Goal: Task Accomplishment & Management: Complete application form

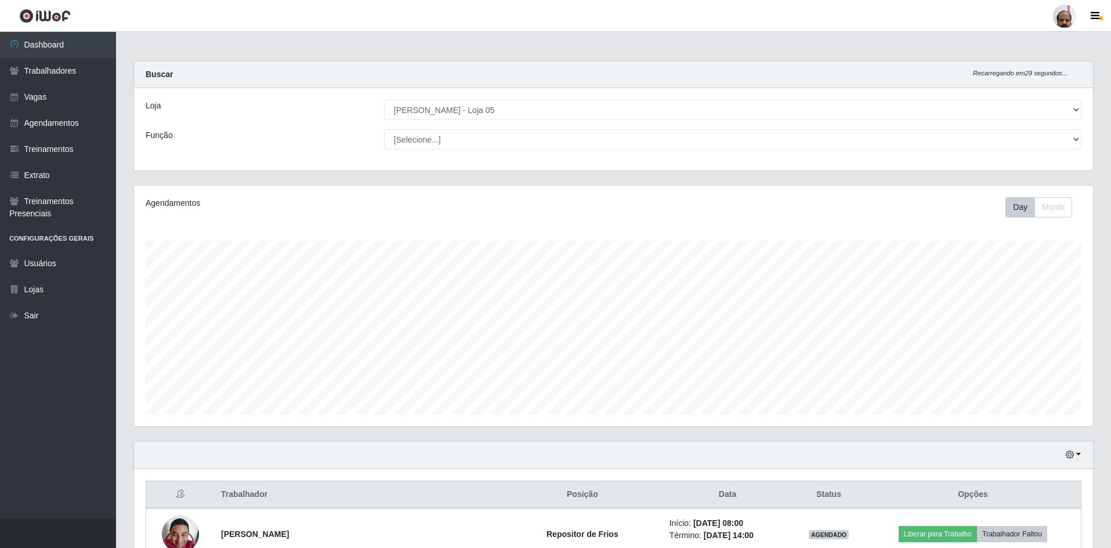
select select "252"
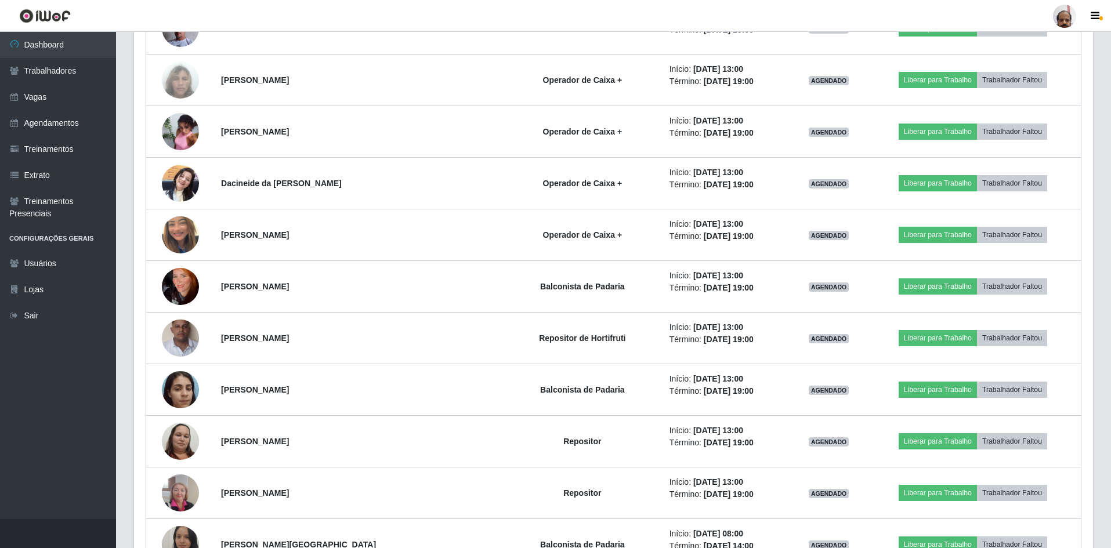
scroll to position [1682, 0]
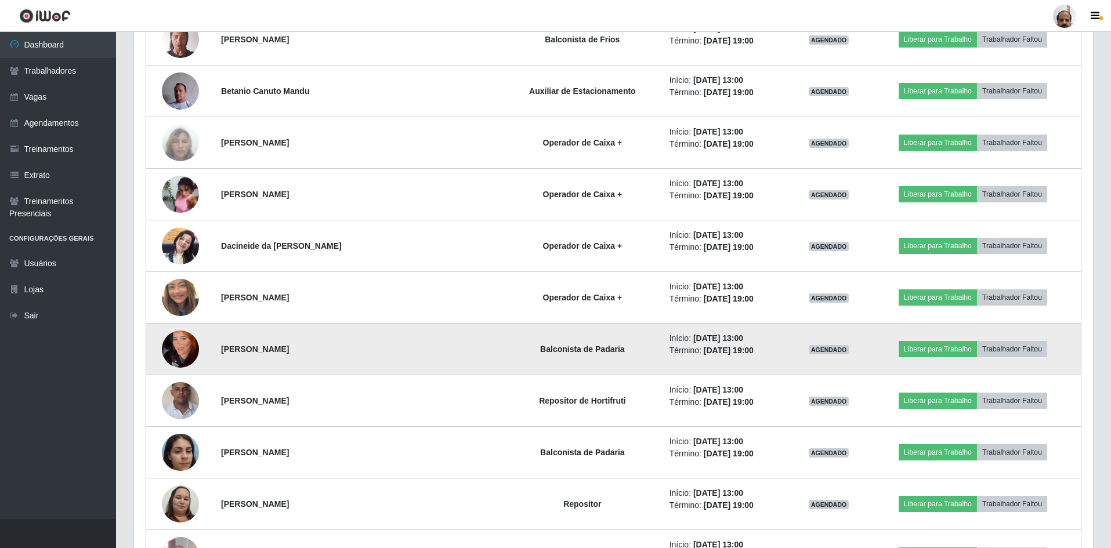
click at [176, 353] on img at bounding box center [180, 349] width 37 height 66
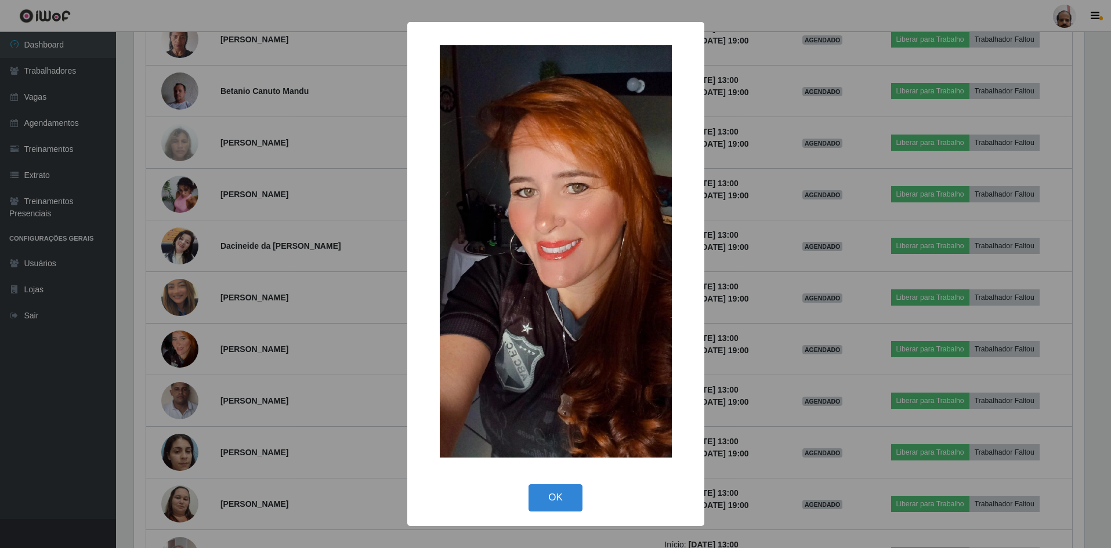
scroll to position [241, 953]
click at [560, 496] on button "OK" at bounding box center [557, 497] width 54 height 27
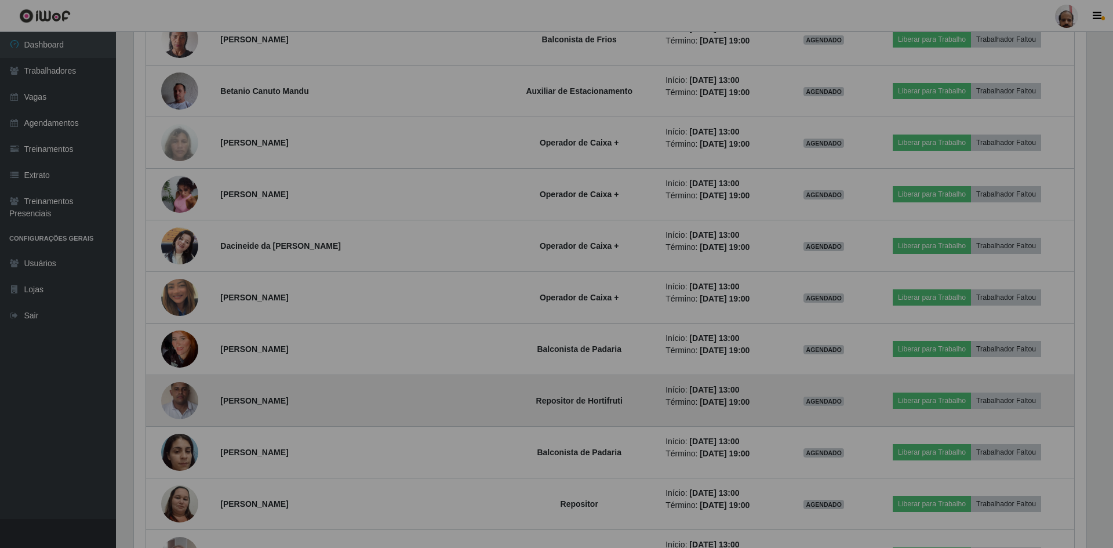
scroll to position [241, 959]
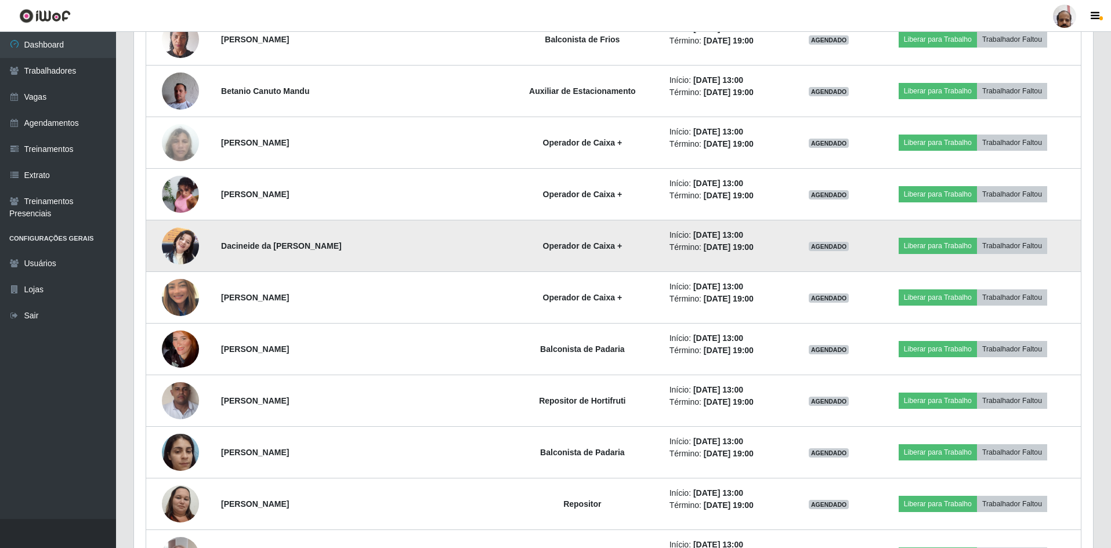
click at [182, 252] on img at bounding box center [180, 245] width 37 height 49
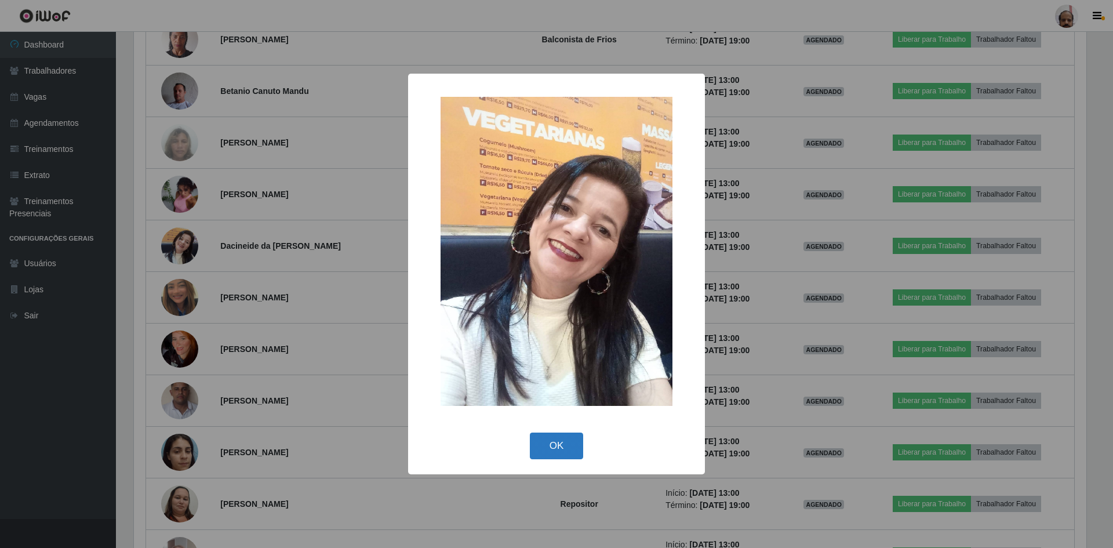
click at [553, 452] on button "OK" at bounding box center [557, 446] width 54 height 27
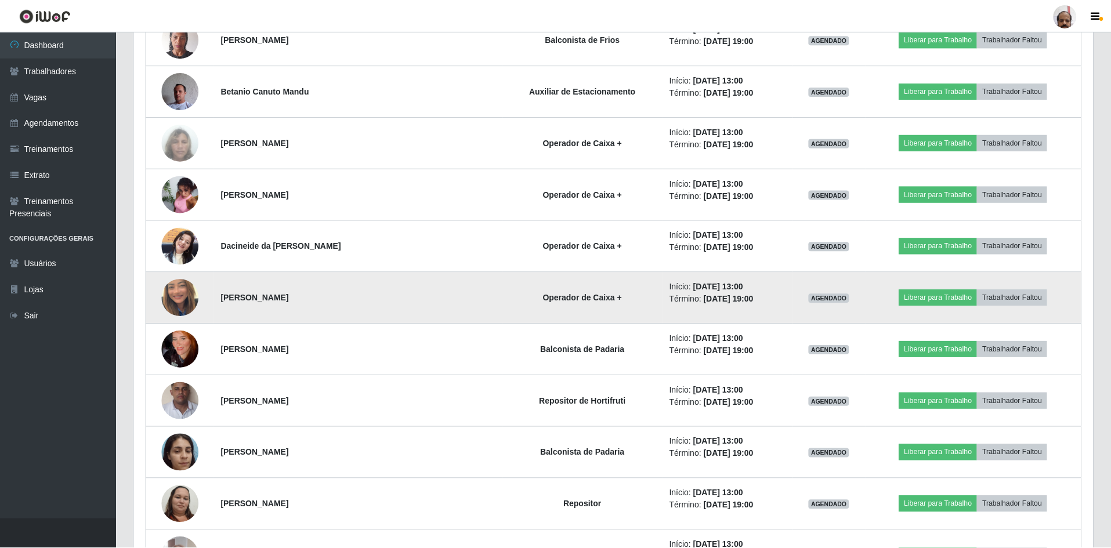
scroll to position [241, 959]
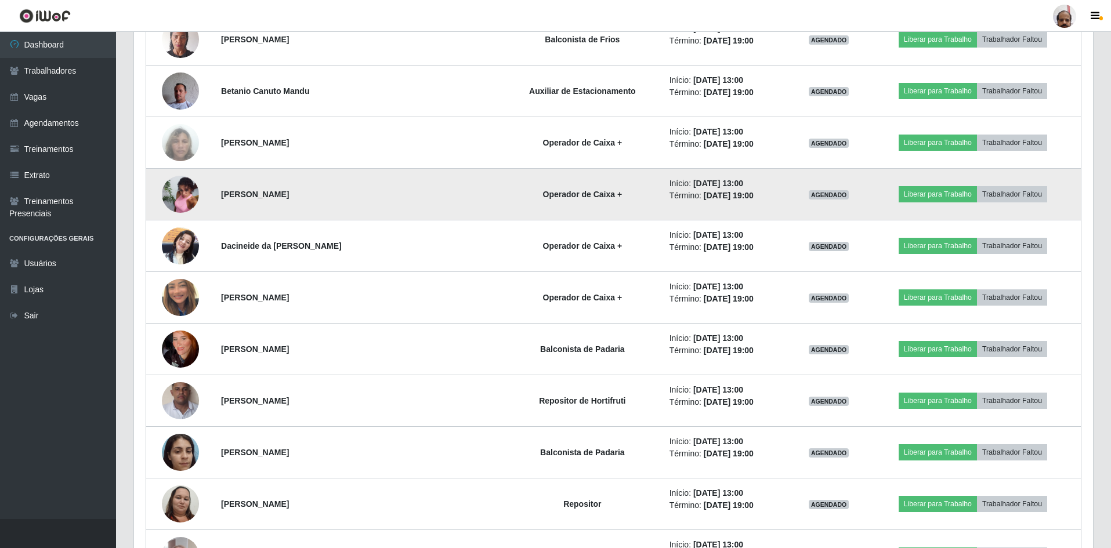
click at [191, 191] on img at bounding box center [180, 194] width 37 height 50
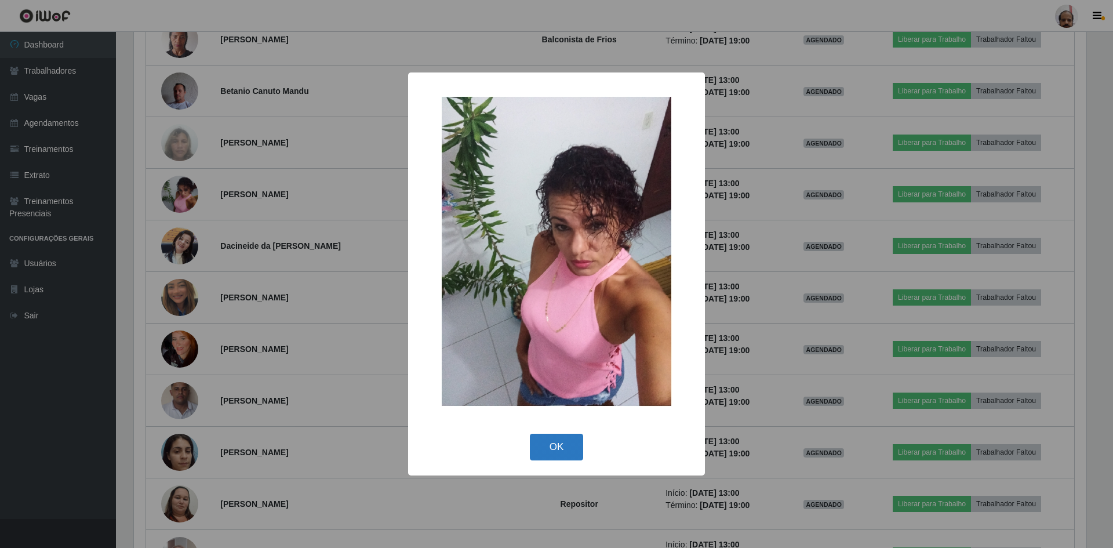
click at [564, 443] on button "OK" at bounding box center [557, 447] width 54 height 27
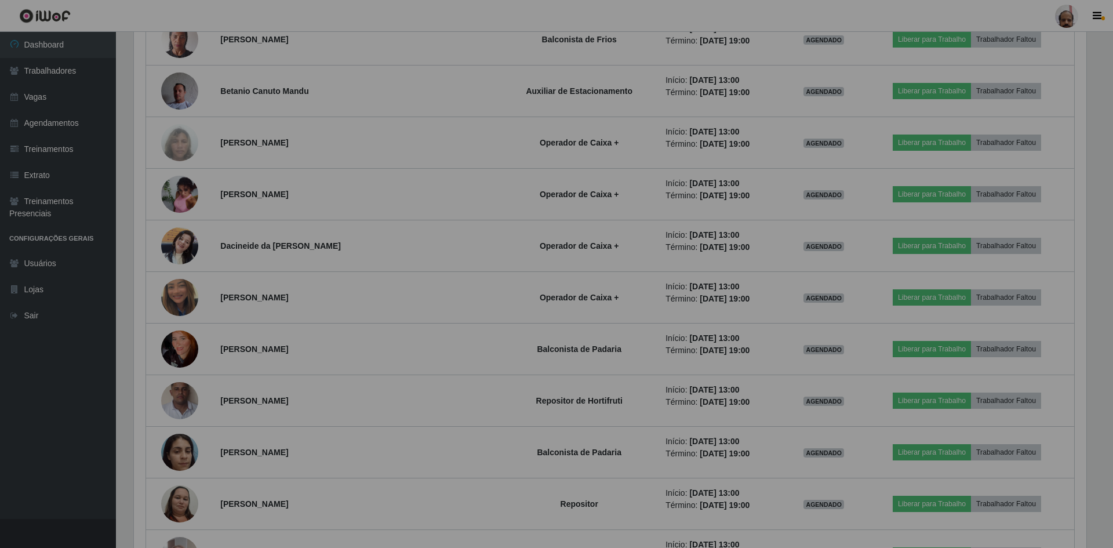
scroll to position [241, 959]
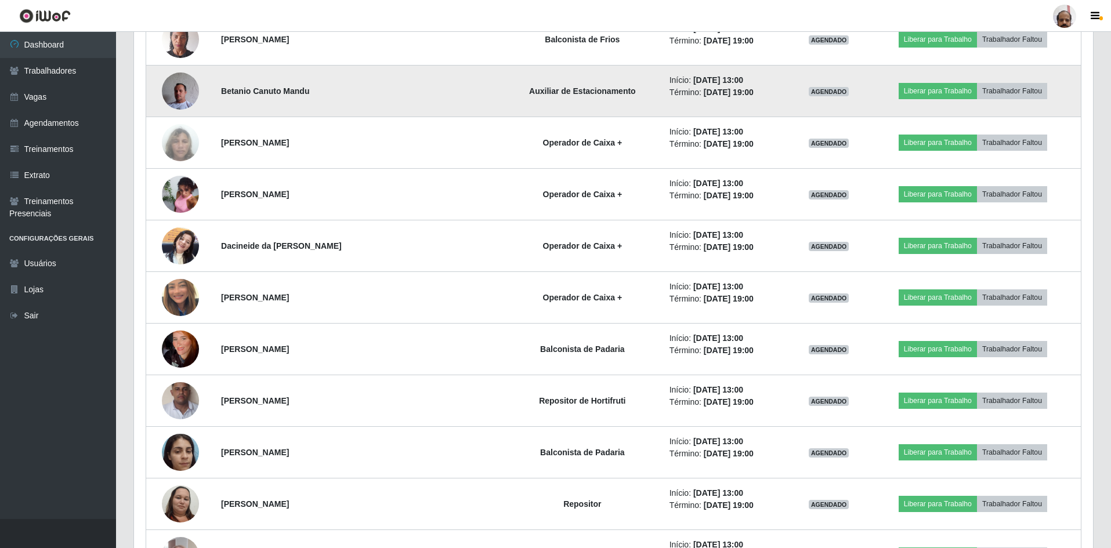
click at [180, 95] on img at bounding box center [180, 90] width 37 height 49
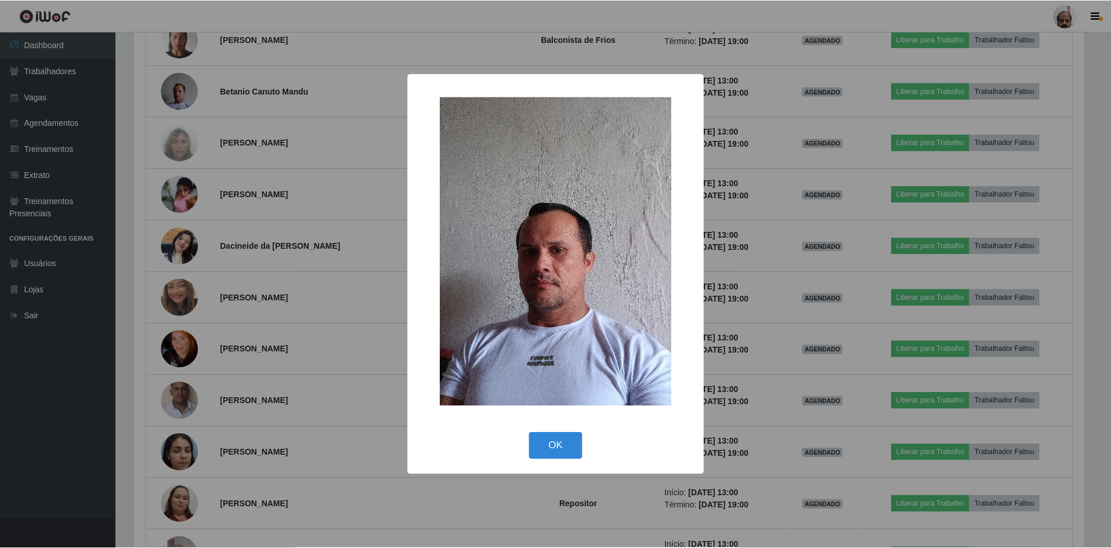
scroll to position [241, 953]
click at [560, 444] on button "OK" at bounding box center [557, 446] width 54 height 27
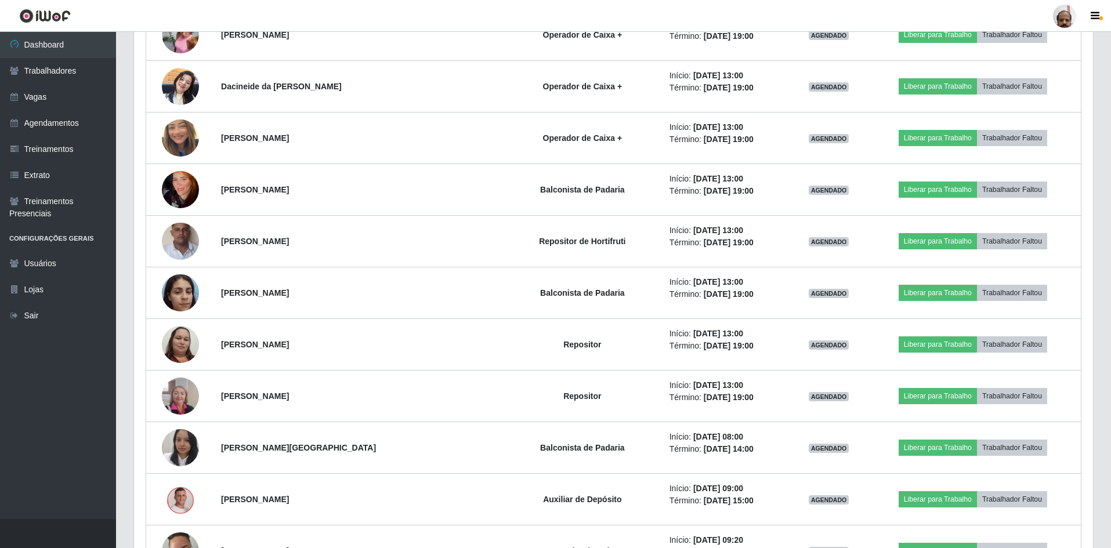
scroll to position [1914, 0]
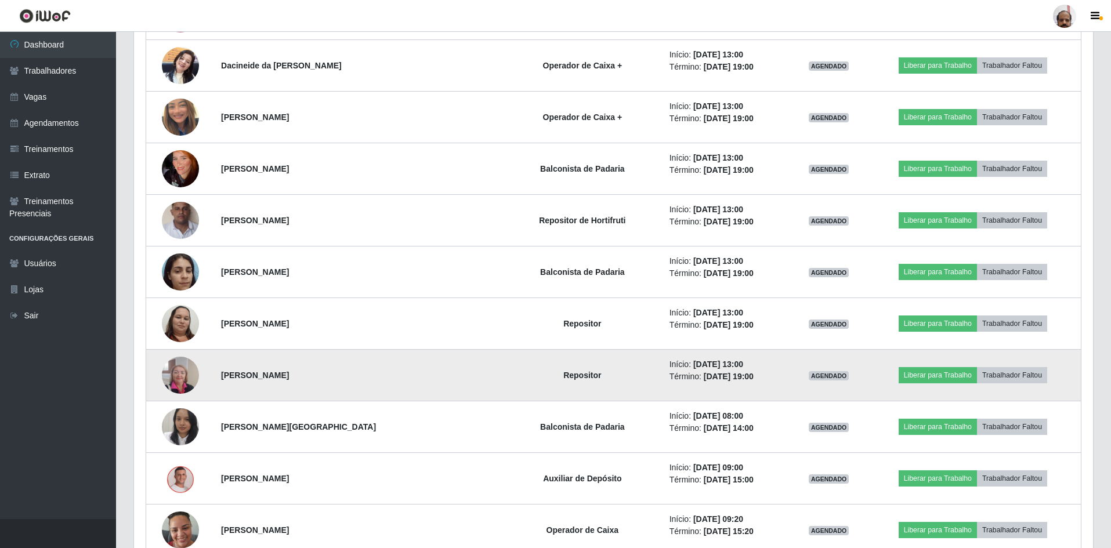
click at [189, 380] on img at bounding box center [180, 374] width 37 height 49
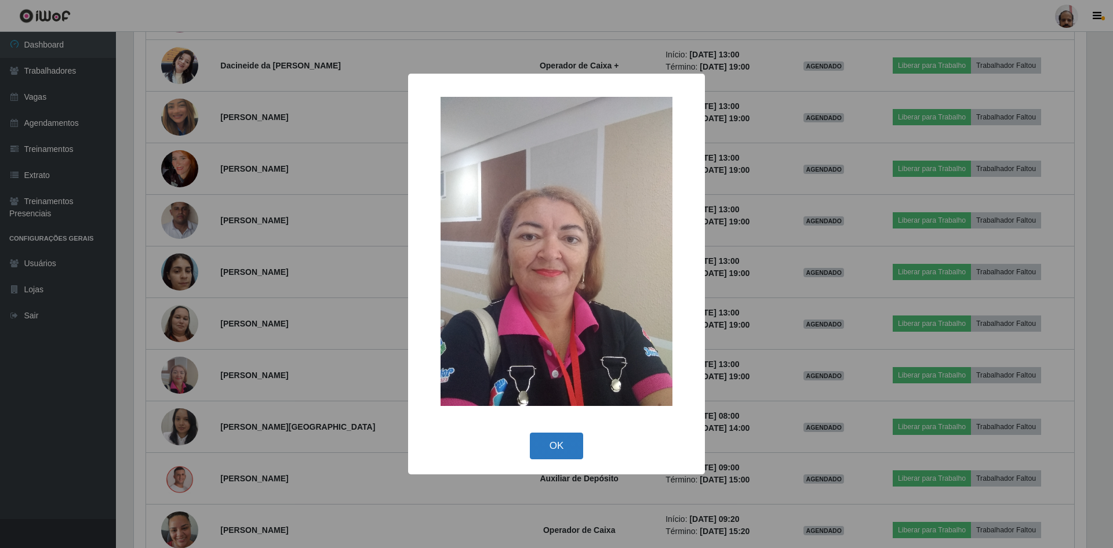
click at [564, 447] on button "OK" at bounding box center [557, 446] width 54 height 27
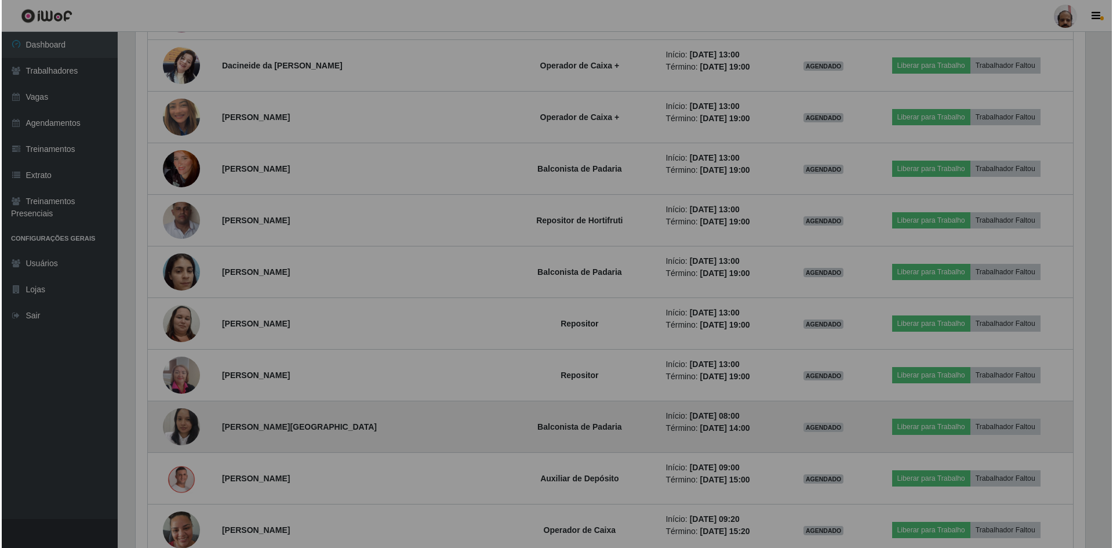
scroll to position [241, 959]
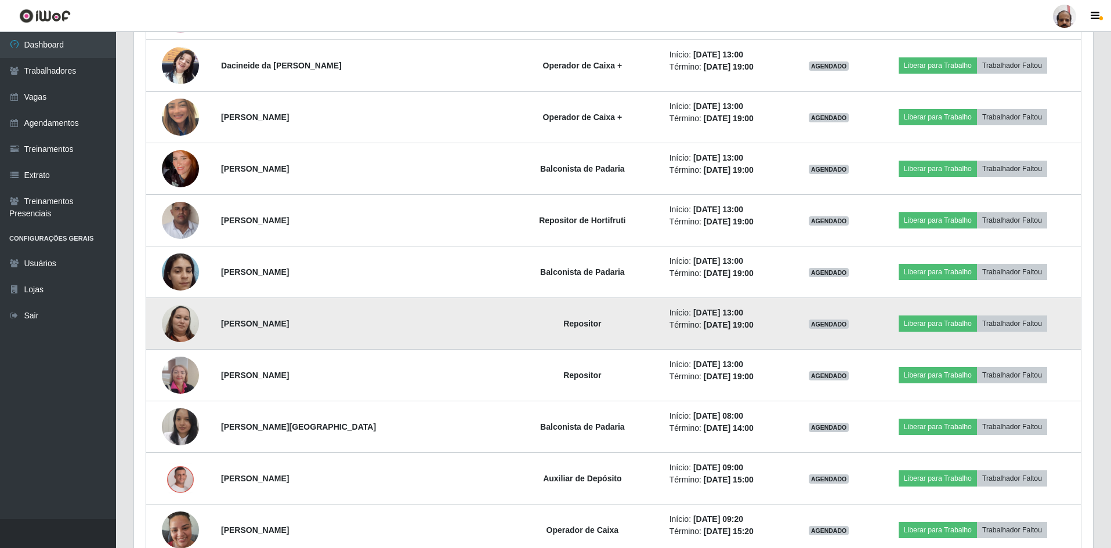
click at [180, 328] on img at bounding box center [180, 324] width 37 height 50
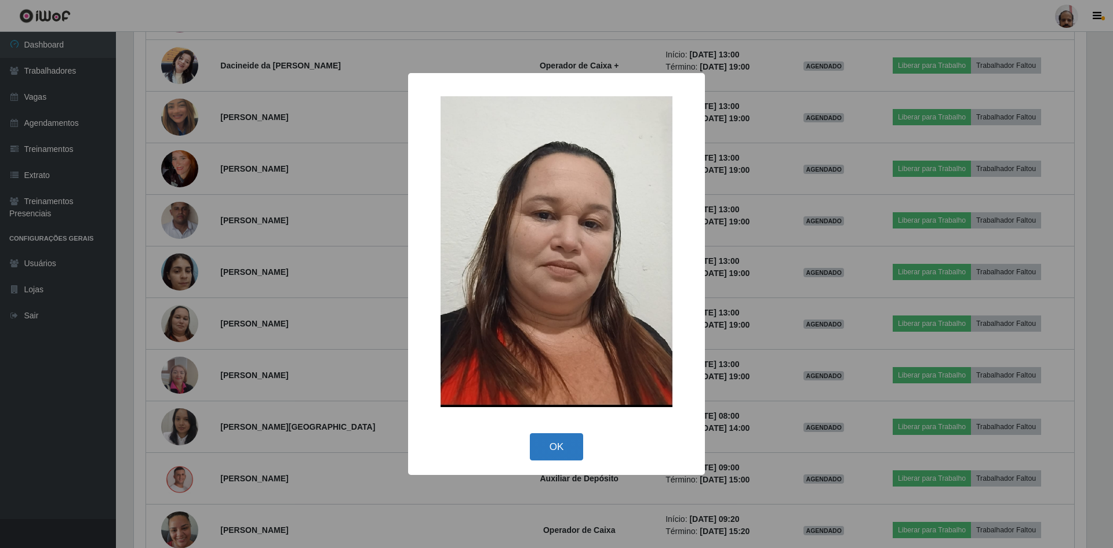
click at [570, 448] on button "OK" at bounding box center [557, 446] width 54 height 27
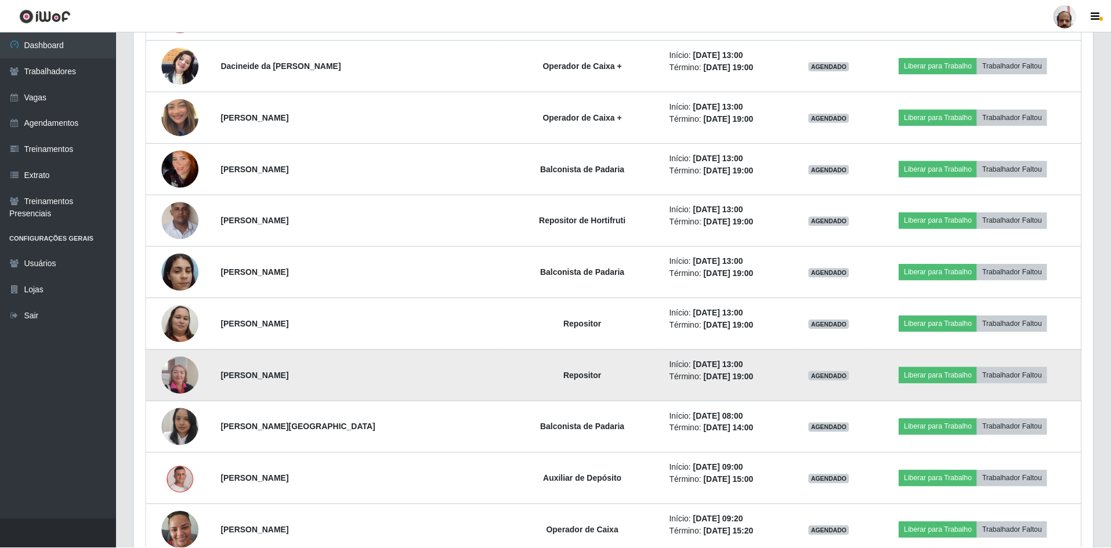
scroll to position [241, 959]
click at [182, 381] on img at bounding box center [180, 374] width 37 height 49
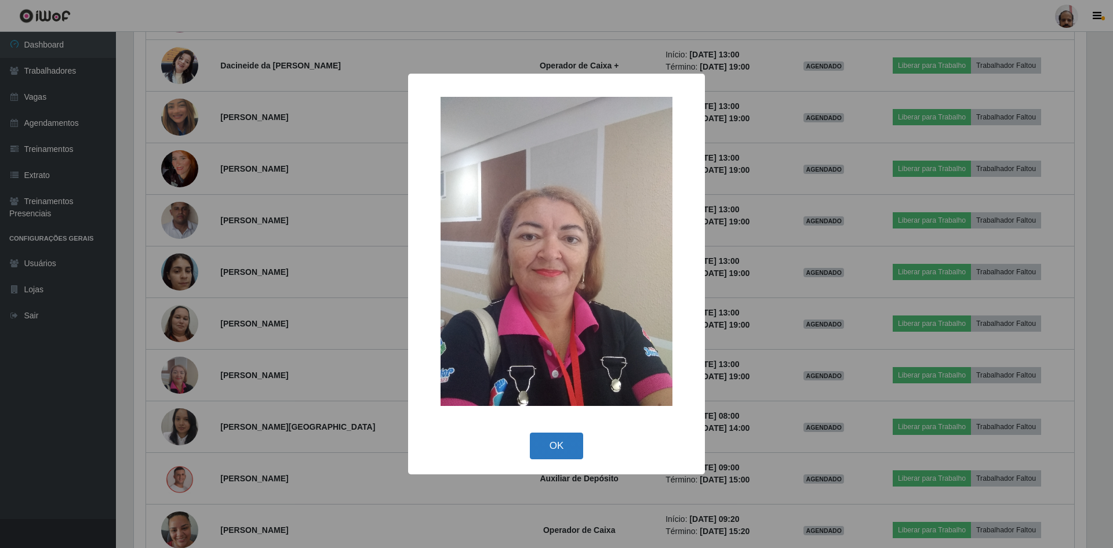
click at [538, 445] on button "OK" at bounding box center [557, 446] width 54 height 27
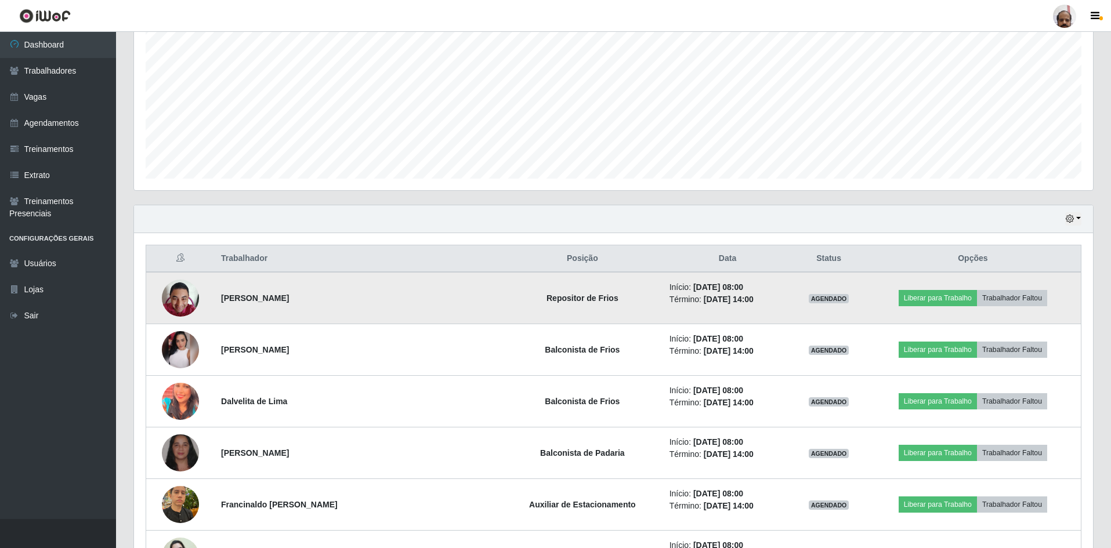
scroll to position [174, 0]
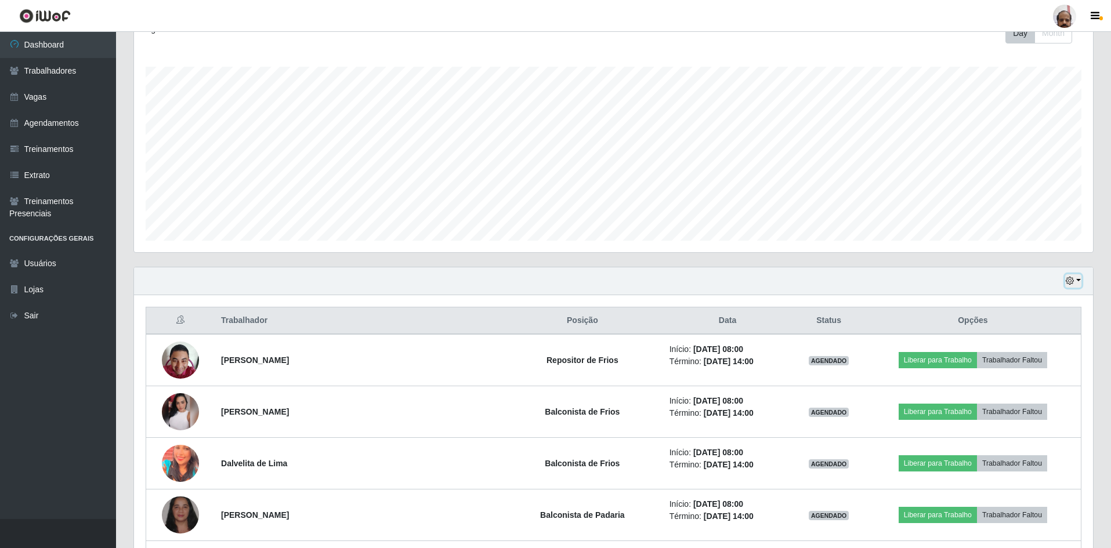
click at [1069, 284] on icon "button" at bounding box center [1069, 281] width 8 height 8
click at [775, 258] on div "Agendamentos Day Month" at bounding box center [613, 139] width 977 height 256
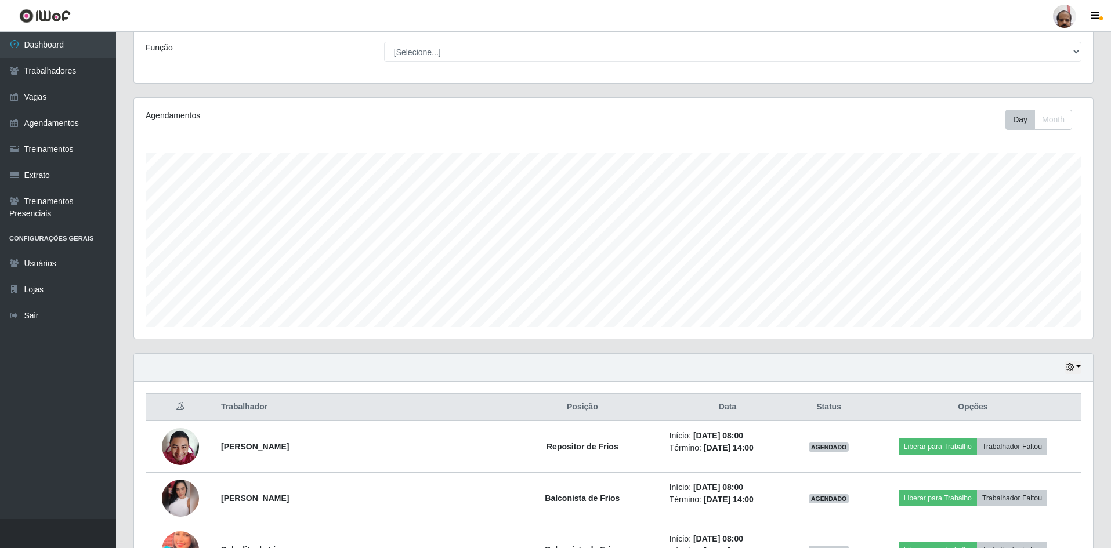
scroll to position [0, 0]
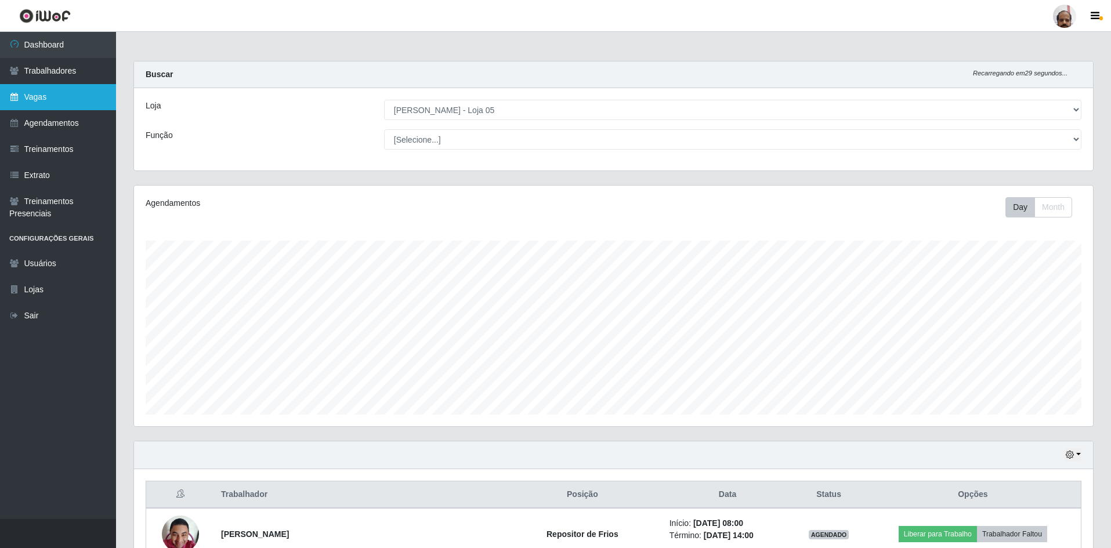
click at [37, 89] on link "Vagas" at bounding box center [58, 97] width 116 height 26
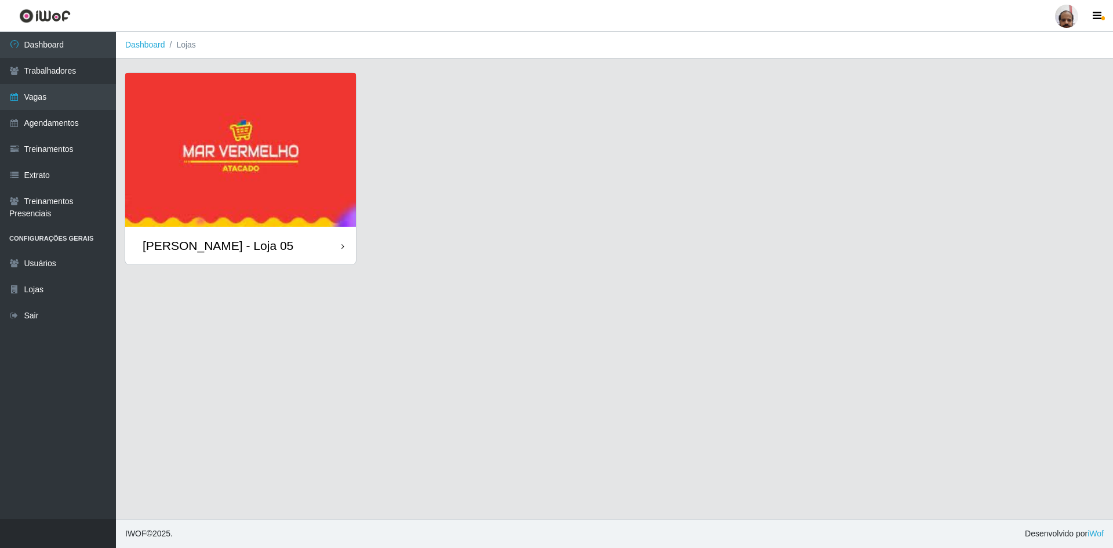
click at [318, 172] on img at bounding box center [240, 150] width 231 height 154
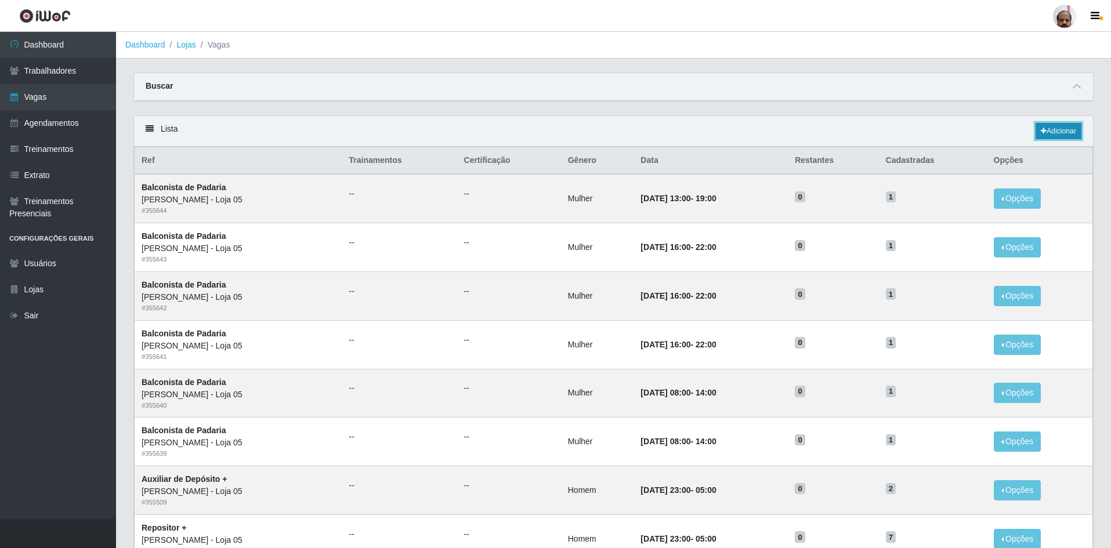
click at [1064, 125] on link "Adicionar" at bounding box center [1058, 131] width 46 height 16
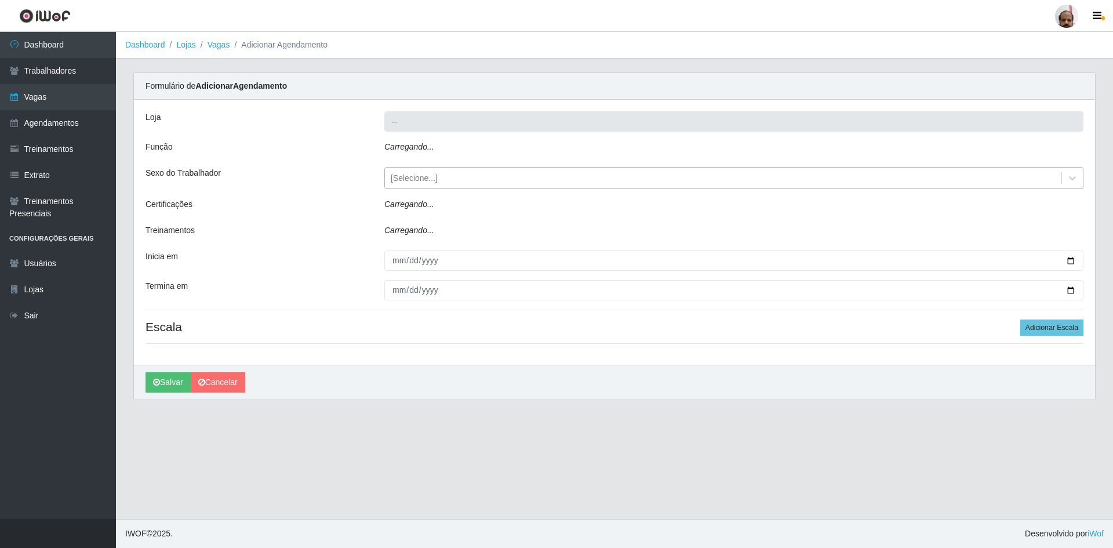
type input "[PERSON_NAME] - Loja 05"
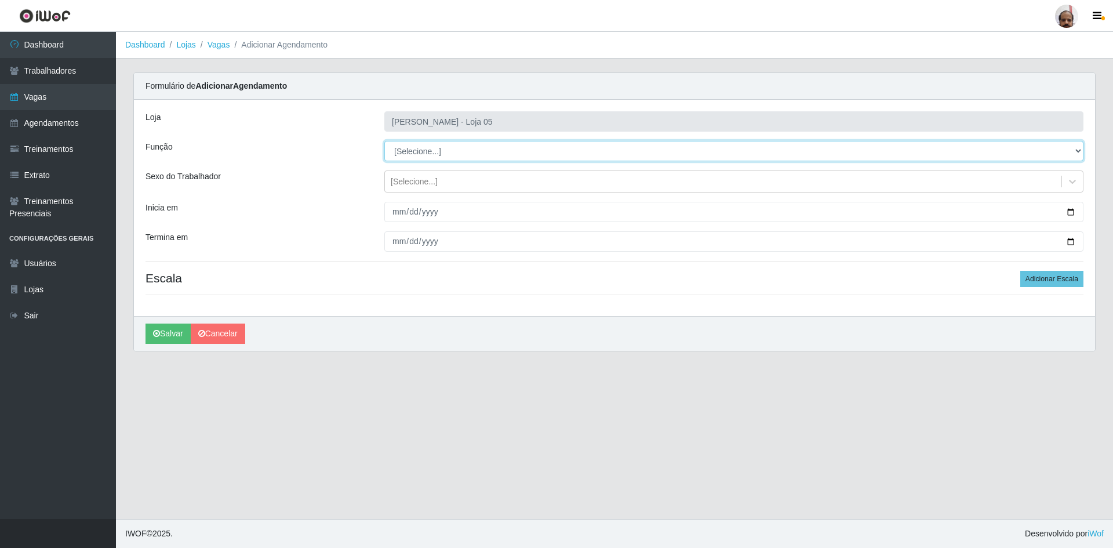
click at [1080, 151] on select "[Selecione...] ASG ASG + ASG ++ Auxiliar de Depósito Auxiliar de Depósito + Aux…" at bounding box center [733, 151] width 699 height 20
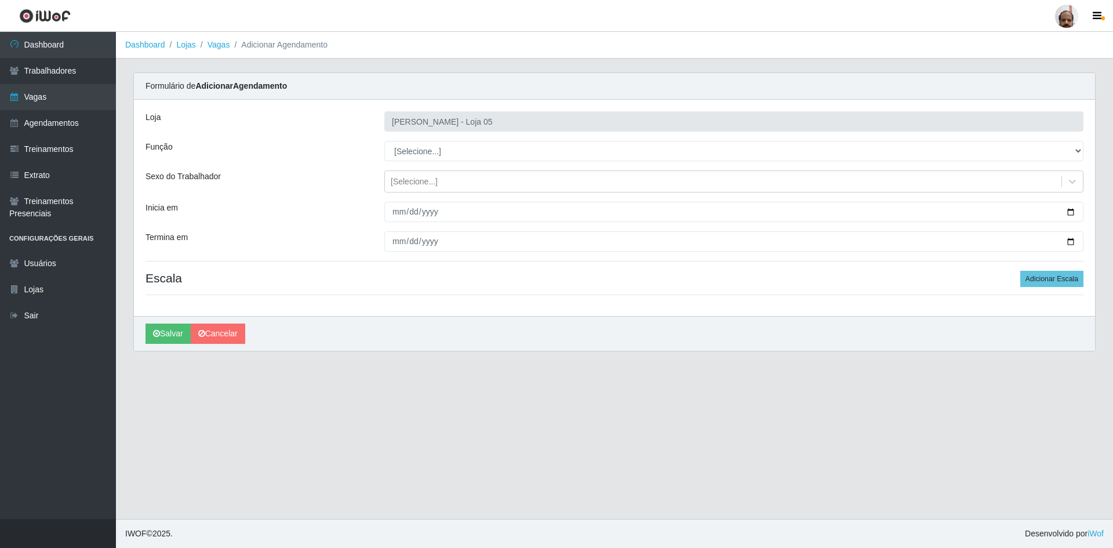
click at [775, 46] on ol "Dashboard Lojas Vagas Adicionar Agendamento" at bounding box center [614, 45] width 997 height 27
click at [50, 52] on link "Dashboard" at bounding box center [58, 45] width 116 height 26
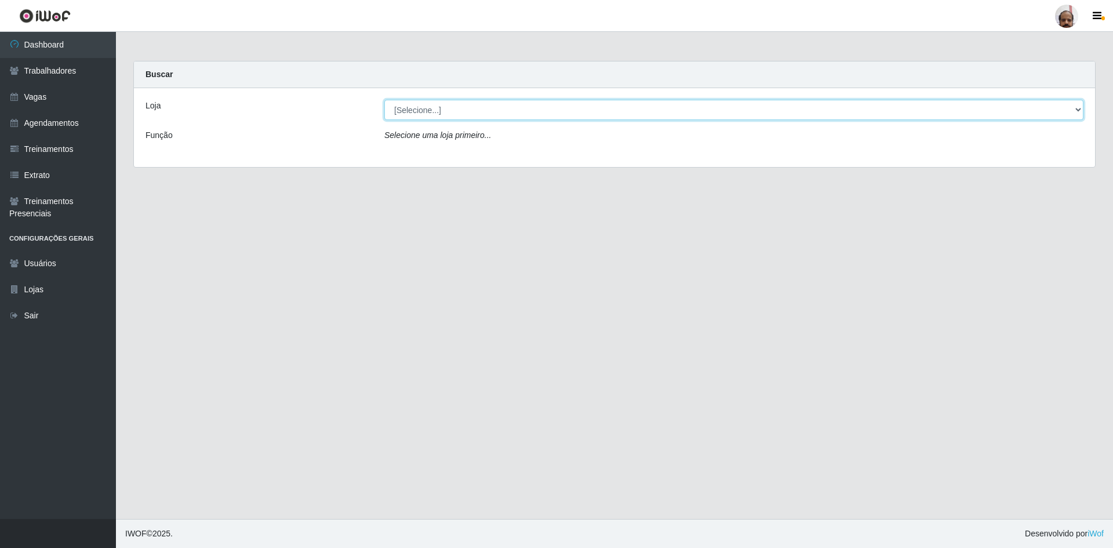
drag, startPoint x: 1080, startPoint y: 107, endPoint x: 1065, endPoint y: 108, distance: 15.1
click at [1080, 107] on select "[Selecione...] Mar Vermelho - Loja 05" at bounding box center [733, 110] width 699 height 20
select select "252"
click at [384, 100] on select "[Selecione...] Mar Vermelho - Loja 05" at bounding box center [733, 110] width 699 height 20
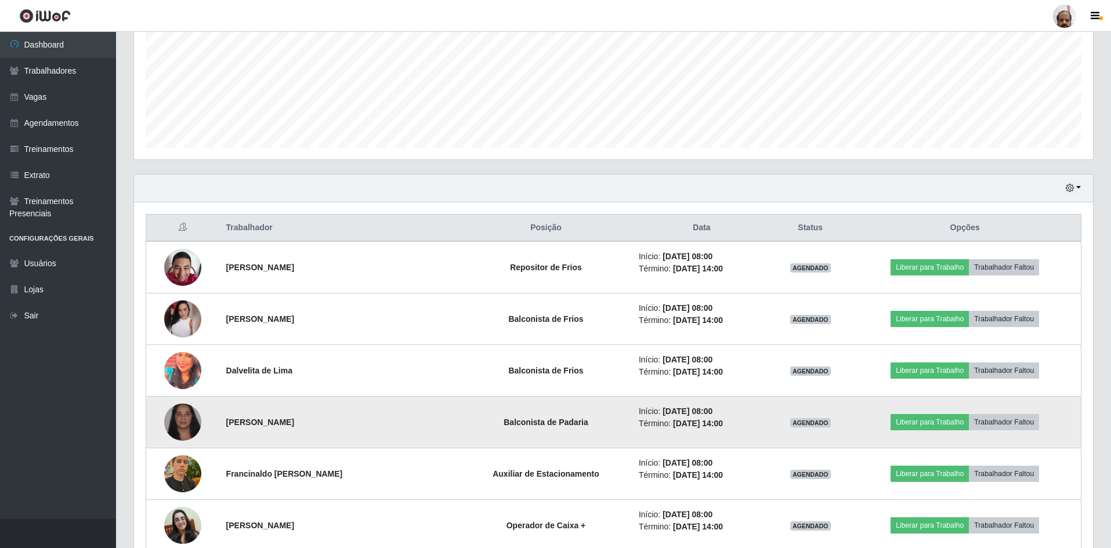
scroll to position [147, 0]
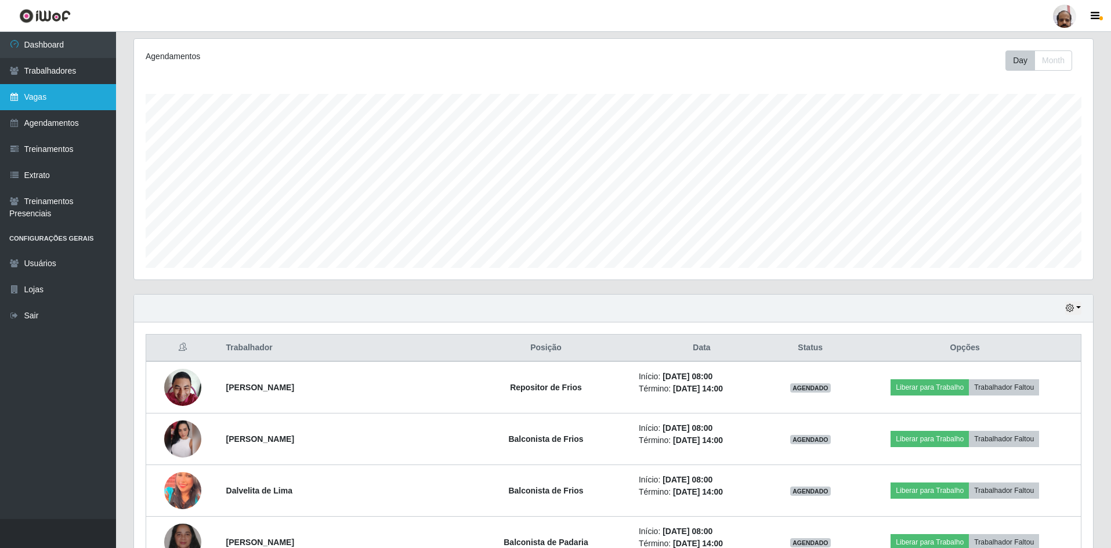
click at [43, 91] on link "Vagas" at bounding box center [58, 97] width 116 height 26
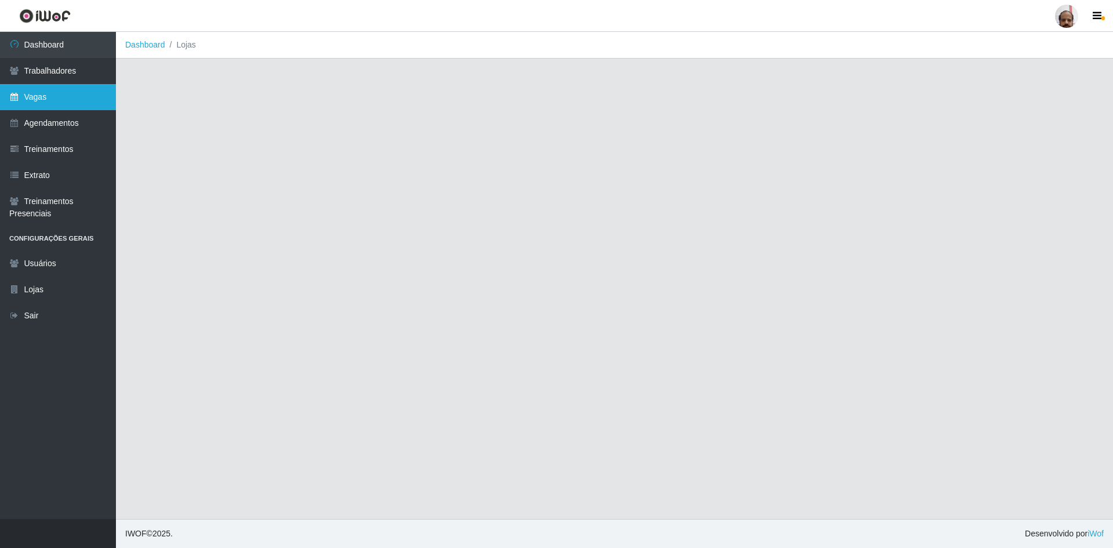
click at [61, 100] on link "Vagas" at bounding box center [58, 97] width 116 height 26
click at [56, 101] on link "Vagas" at bounding box center [58, 97] width 116 height 26
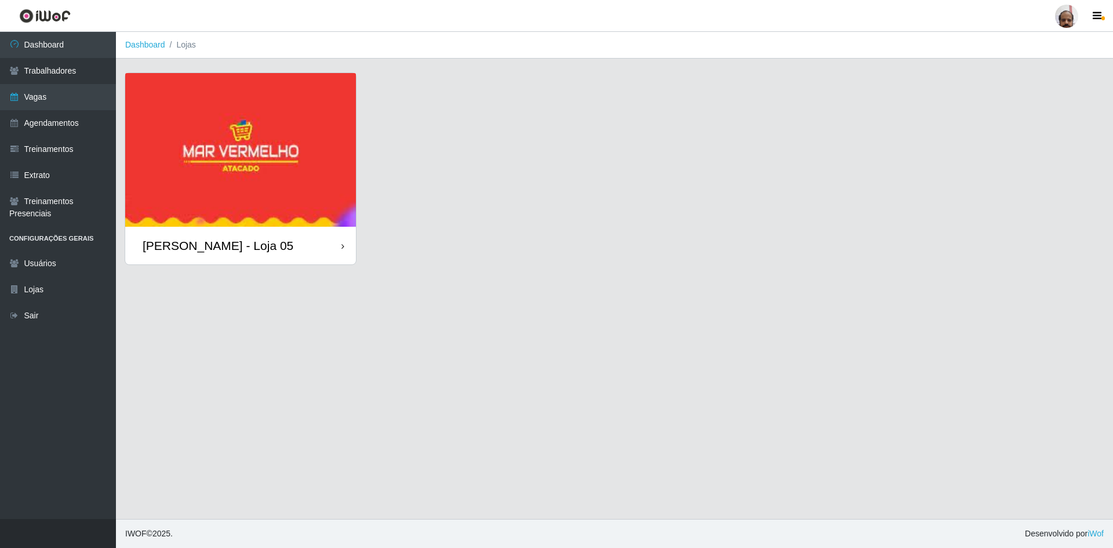
click at [153, 168] on img at bounding box center [240, 150] width 231 height 154
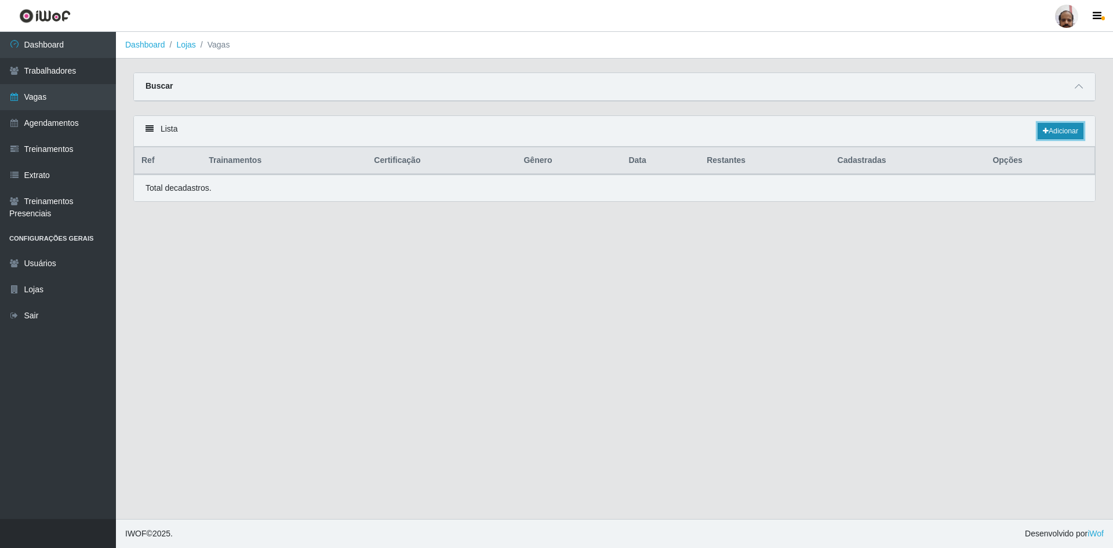
click at [1047, 132] on link "Adicionar" at bounding box center [1061, 131] width 46 height 16
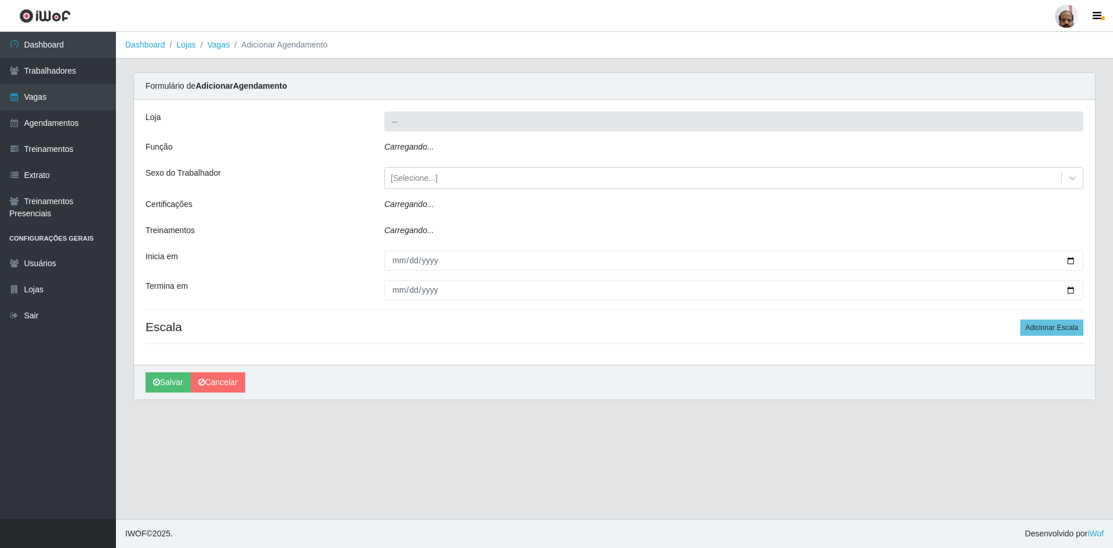
type input "[PERSON_NAME] - Loja 05"
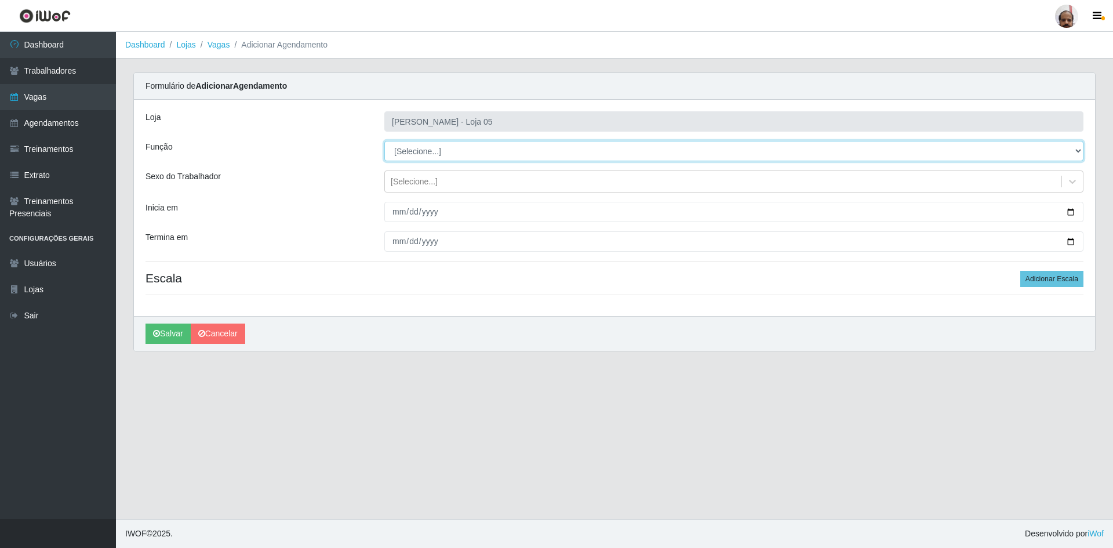
drag, startPoint x: 1080, startPoint y: 152, endPoint x: 992, endPoint y: 158, distance: 87.8
click at [1080, 152] on select "[Selecione...] ASG ASG + ASG ++ Auxiliar de Depósito Auxiliar de Depósito + Aux…" at bounding box center [733, 151] width 699 height 20
select select "24"
click at [384, 141] on select "[Selecione...] ASG ASG + ASG ++ Auxiliar de Depósito Auxiliar de Depósito + Aux…" at bounding box center [733, 151] width 699 height 20
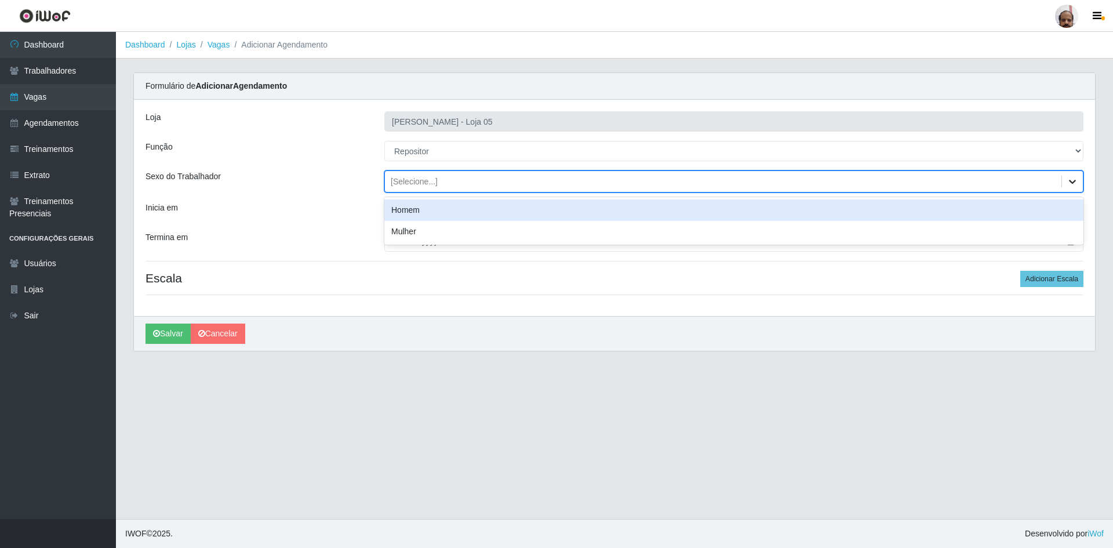
click at [1074, 186] on icon at bounding box center [1073, 182] width 12 height 12
click at [411, 214] on div "Homem" at bounding box center [733, 209] width 699 height 21
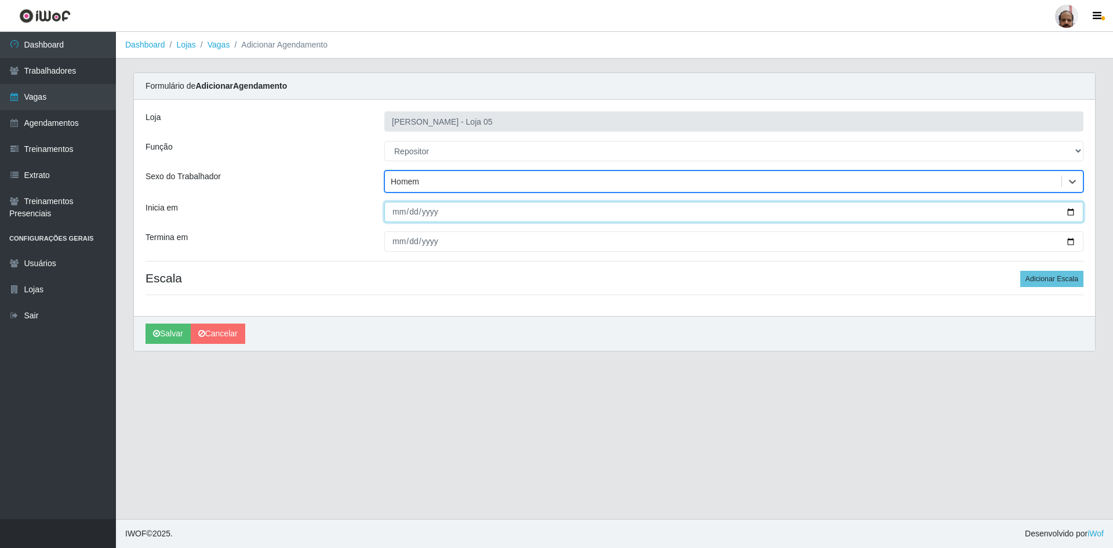
click at [1073, 211] on input "Inicia em" at bounding box center [733, 212] width 699 height 20
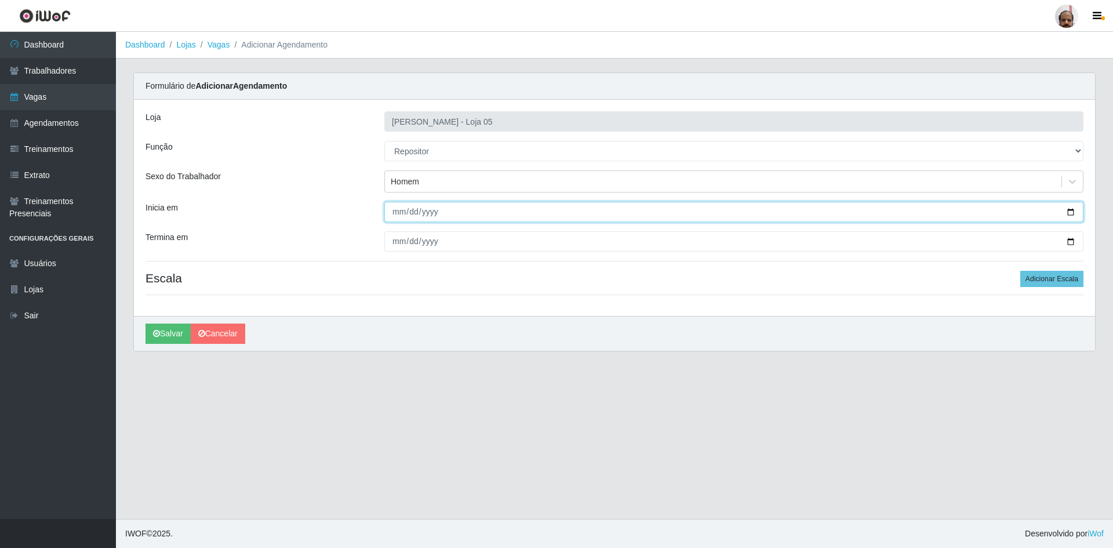
type input "2025-10-05"
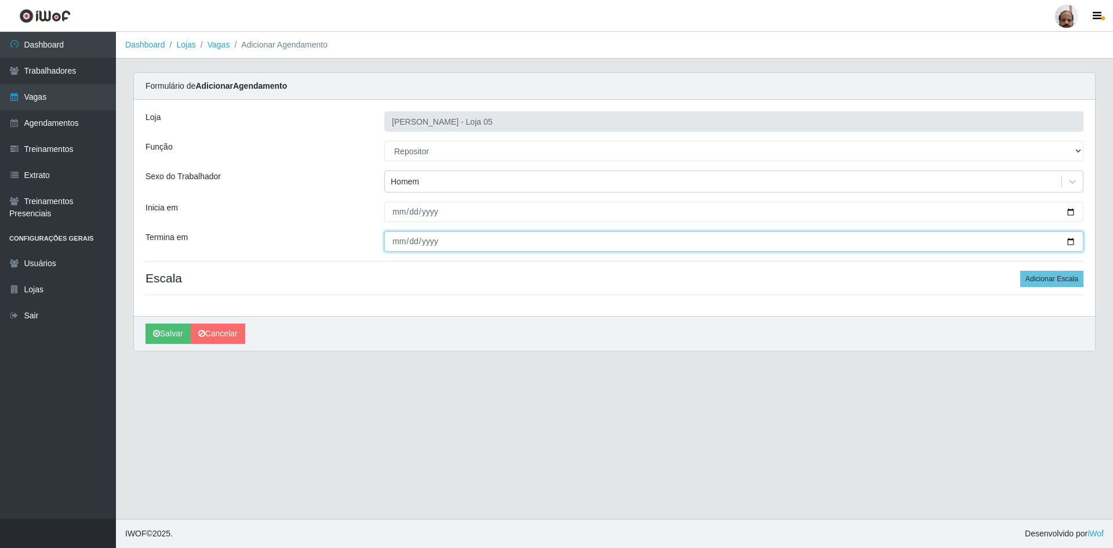
click at [1073, 244] on input "Termina em" at bounding box center [733, 241] width 699 height 20
type input "2025-10-05"
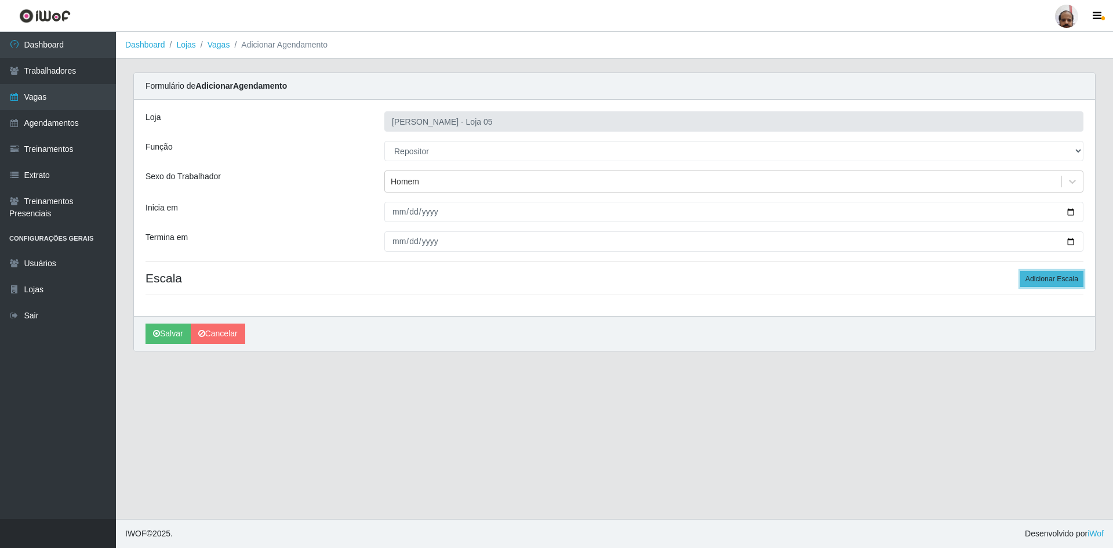
click at [1055, 280] on button "Adicionar Escala" at bounding box center [1052, 279] width 63 height 16
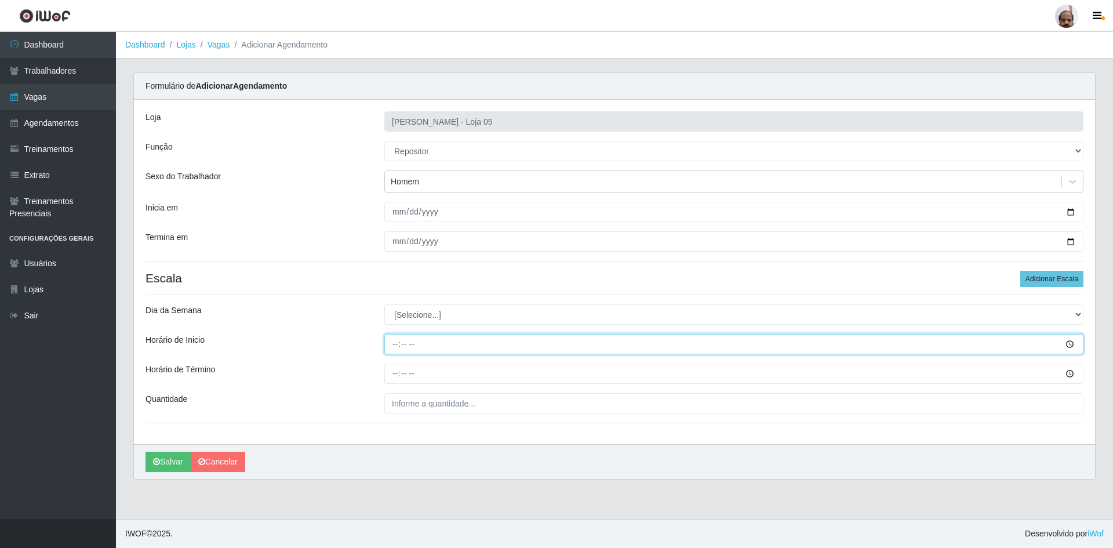
click at [398, 342] on input "Horário de Inicio" at bounding box center [733, 344] width 699 height 20
type input "13:00"
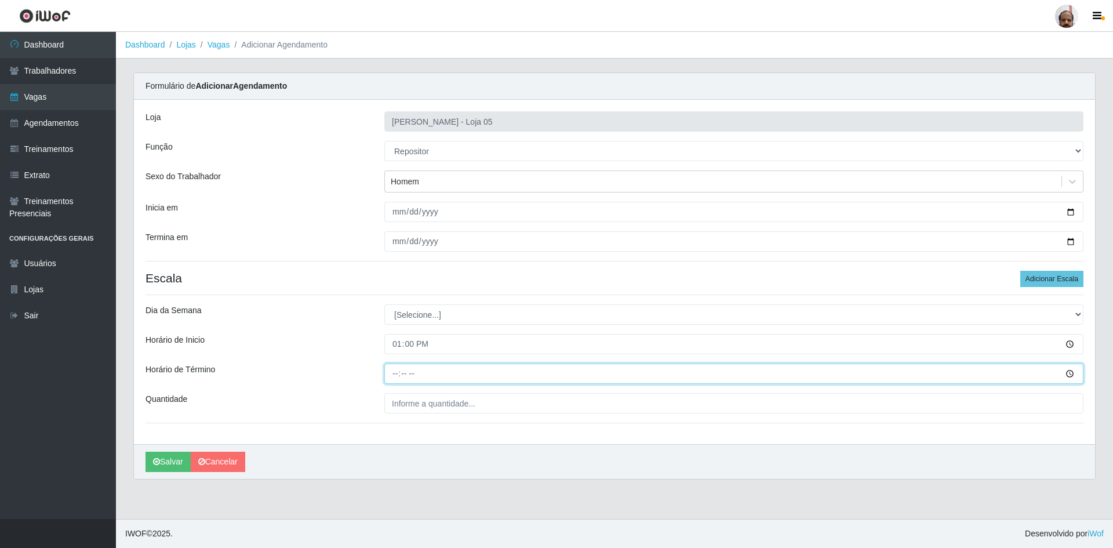
click at [393, 375] on input "Horário de Término" at bounding box center [733, 374] width 699 height 20
type input "19:00"
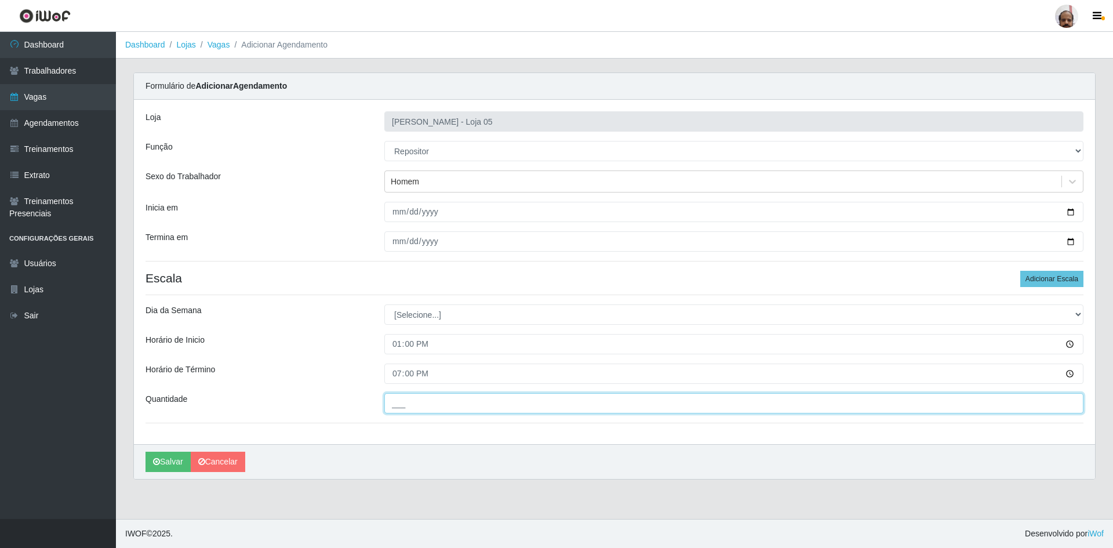
click at [488, 404] on input "___" at bounding box center [733, 403] width 699 height 20
type input "4__"
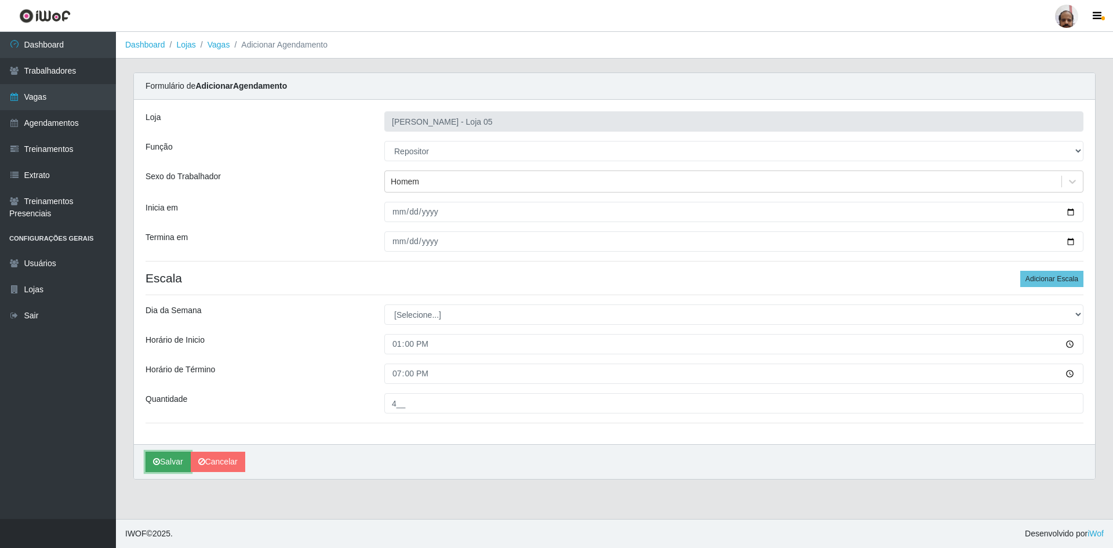
click at [160, 465] on button "Salvar" at bounding box center [168, 462] width 45 height 20
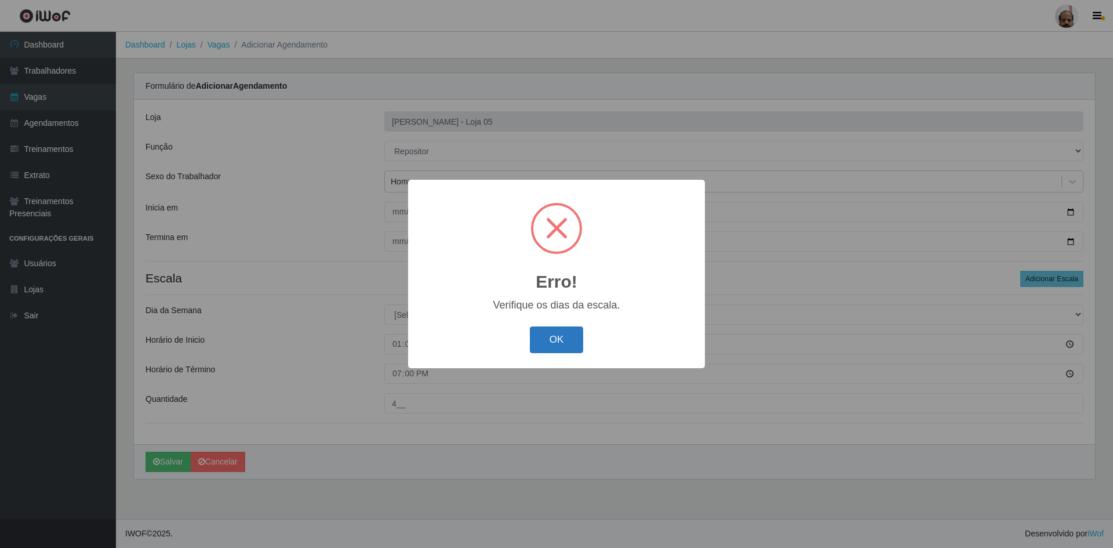
click at [563, 335] on button "OK" at bounding box center [557, 339] width 54 height 27
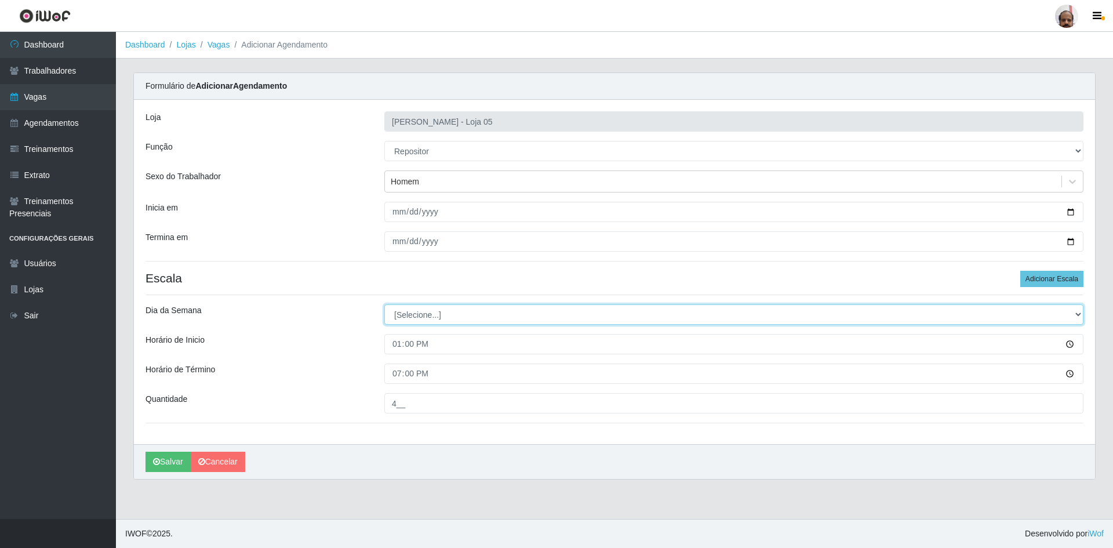
click at [1077, 313] on select "[Selecione...] Segunda Terça Quarta Quinta Sexta Sábado Domingo" at bounding box center [733, 314] width 699 height 20
select select "0"
click at [384, 304] on select "[Selecione...] Segunda Terça Quarta Quinta Sexta Sábado Domingo" at bounding box center [733, 314] width 699 height 20
click at [164, 462] on button "Salvar" at bounding box center [168, 462] width 45 height 20
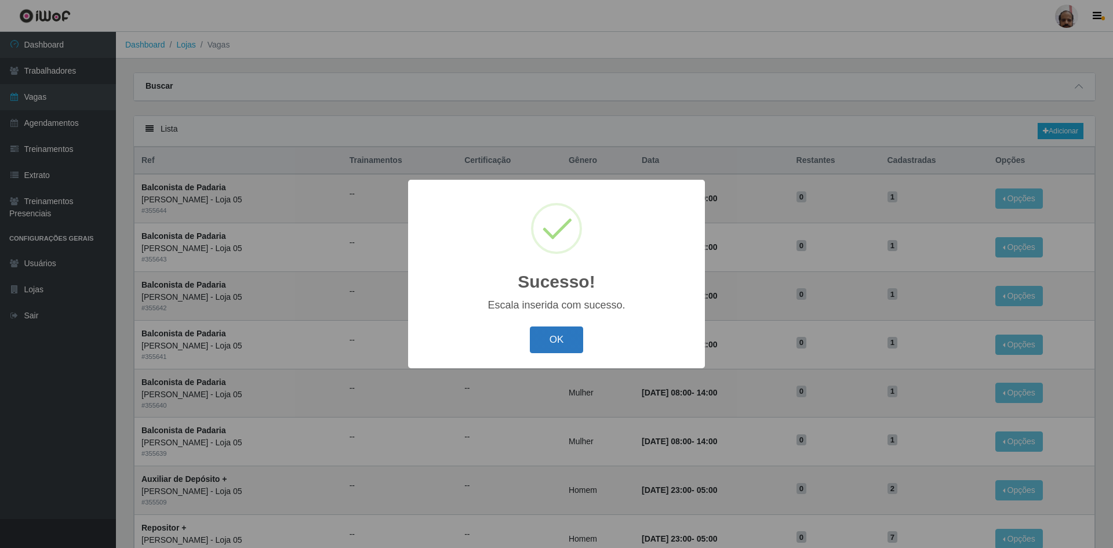
click at [569, 332] on button "OK" at bounding box center [557, 339] width 54 height 27
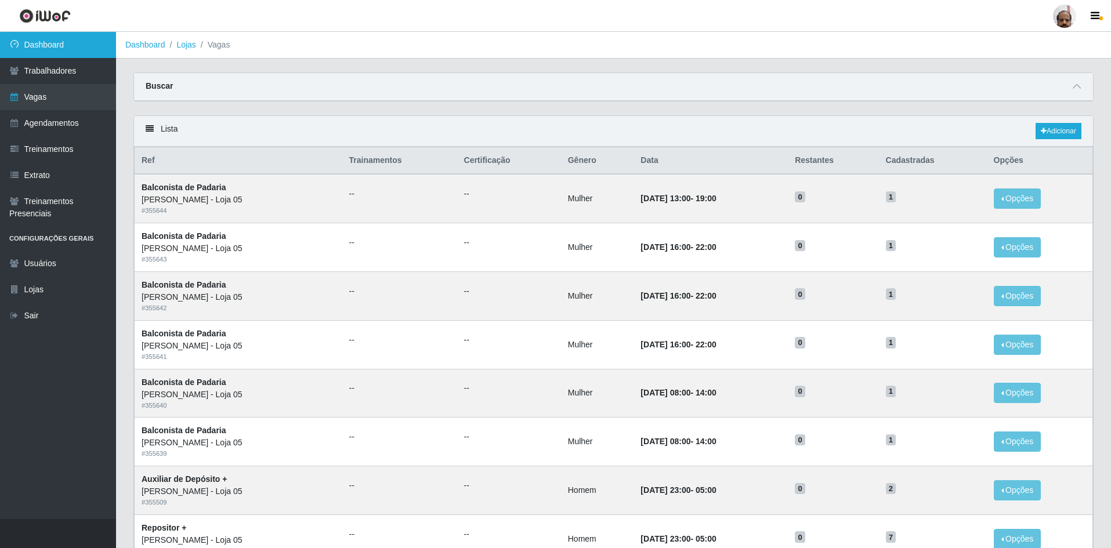
click at [64, 38] on link "Dashboard" at bounding box center [58, 45] width 116 height 26
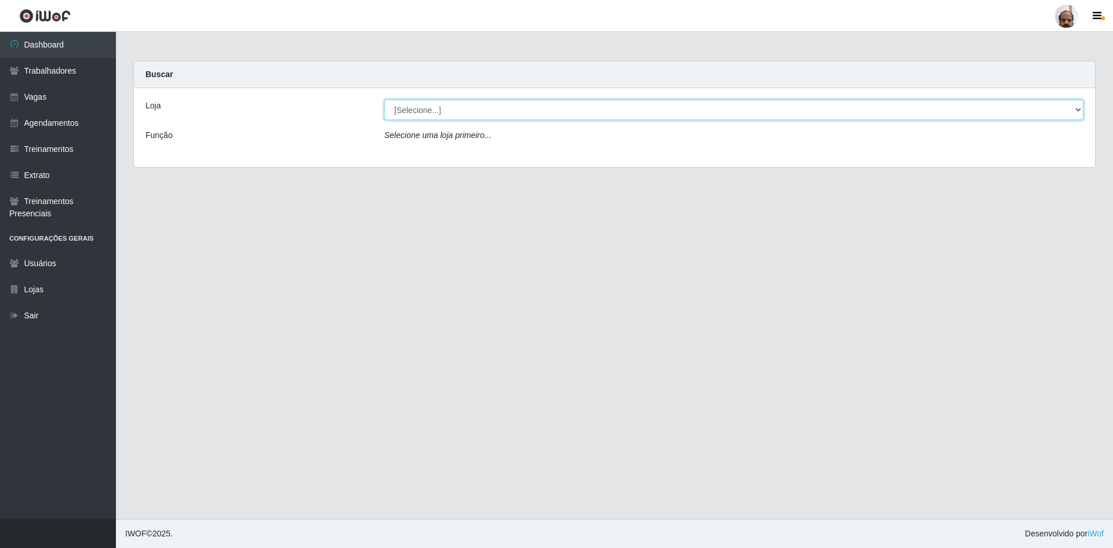
drag, startPoint x: 1075, startPoint y: 108, endPoint x: 1049, endPoint y: 110, distance: 25.6
click at [1075, 108] on select "[Selecione...] Mar Vermelho - Loja 05" at bounding box center [733, 110] width 699 height 20
select select "252"
click at [384, 100] on select "[Selecione...] Mar Vermelho - Loja 05" at bounding box center [733, 110] width 699 height 20
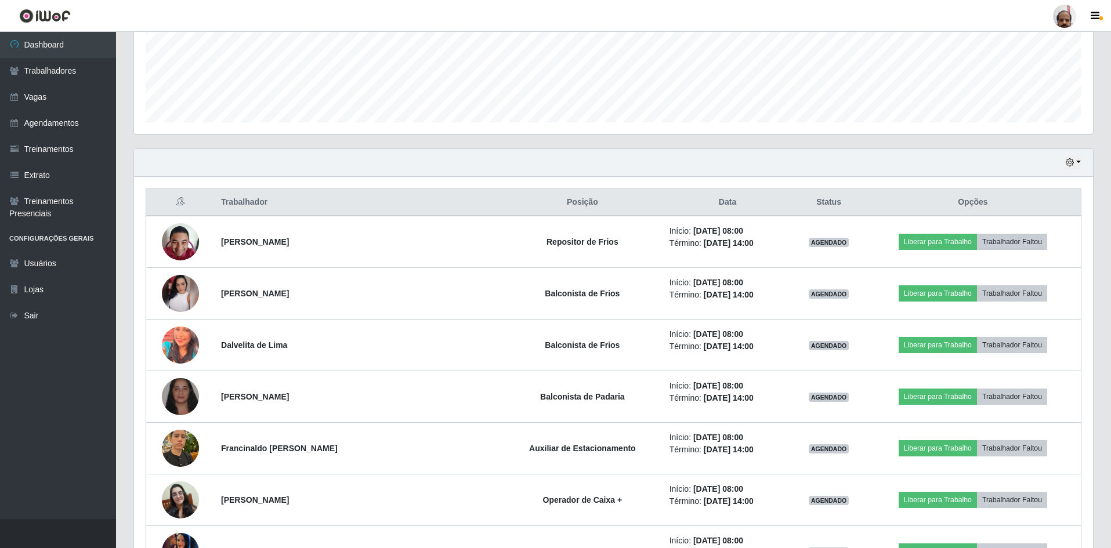
scroll to position [205, 0]
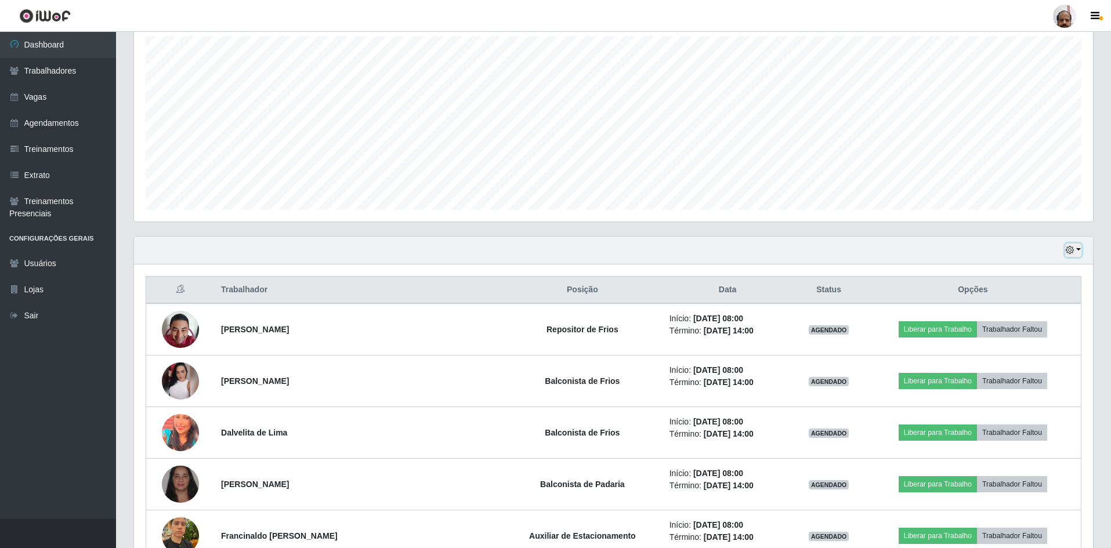
click at [1070, 245] on button "button" at bounding box center [1073, 250] width 16 height 13
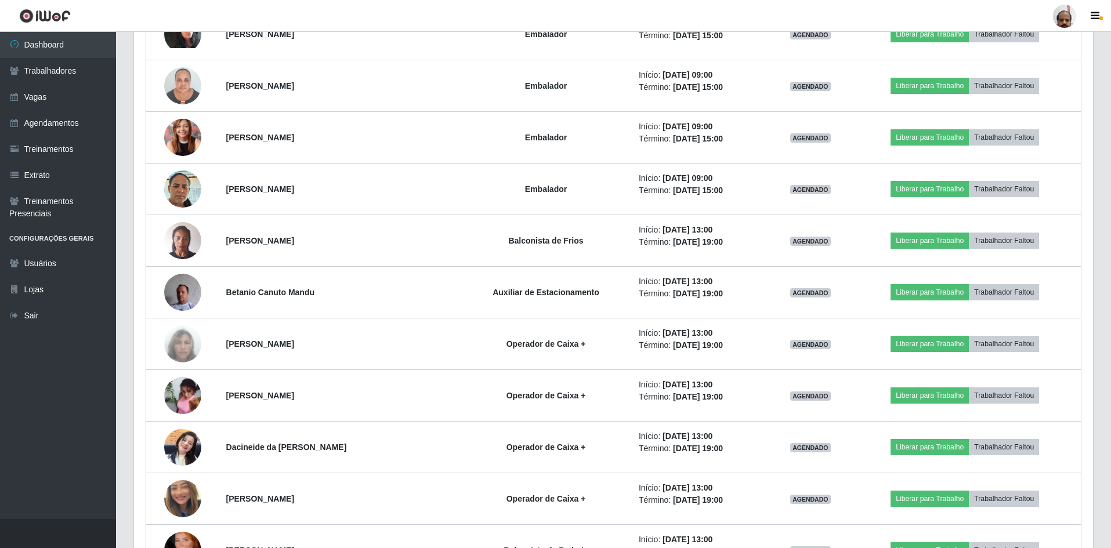
scroll to position [1191, 0]
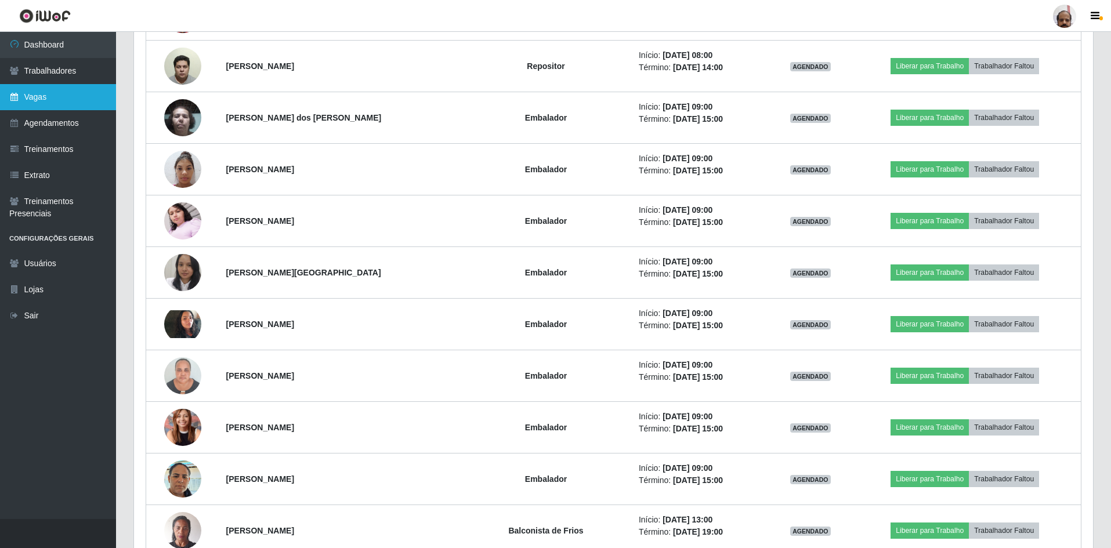
click at [42, 92] on link "Vagas" at bounding box center [58, 97] width 116 height 26
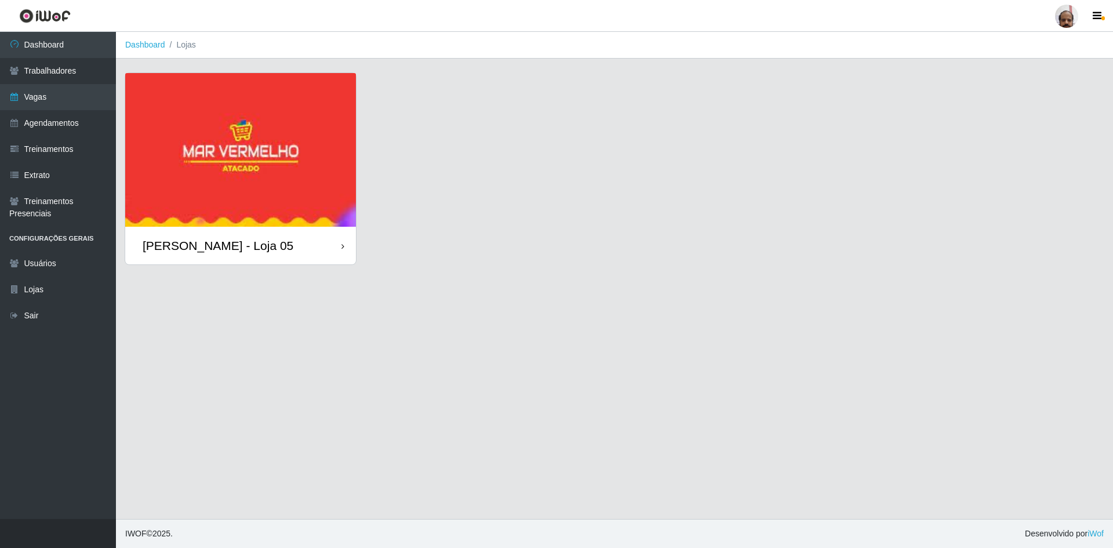
click at [218, 176] on img at bounding box center [240, 150] width 231 height 154
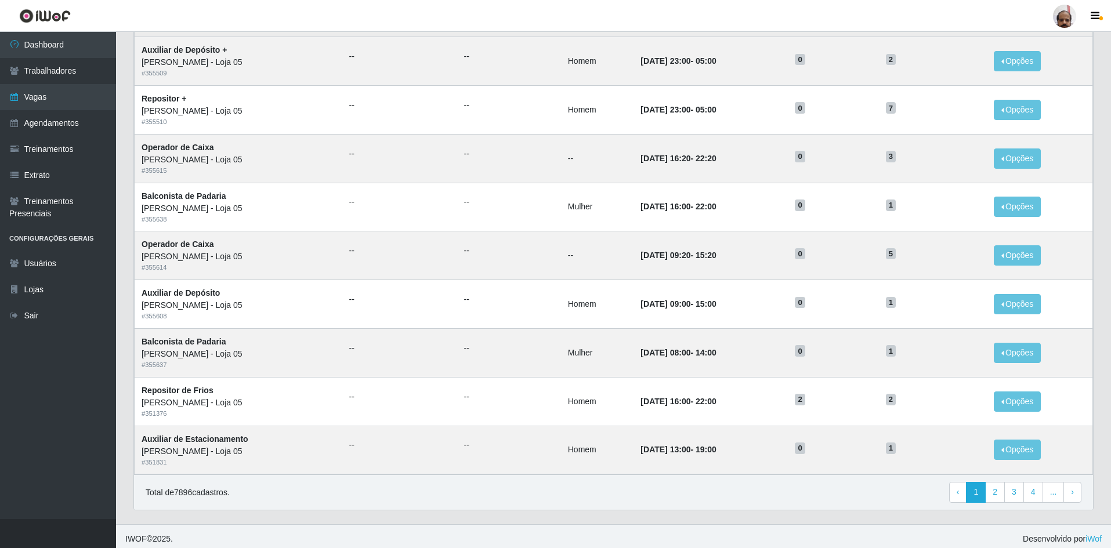
scroll to position [435, 0]
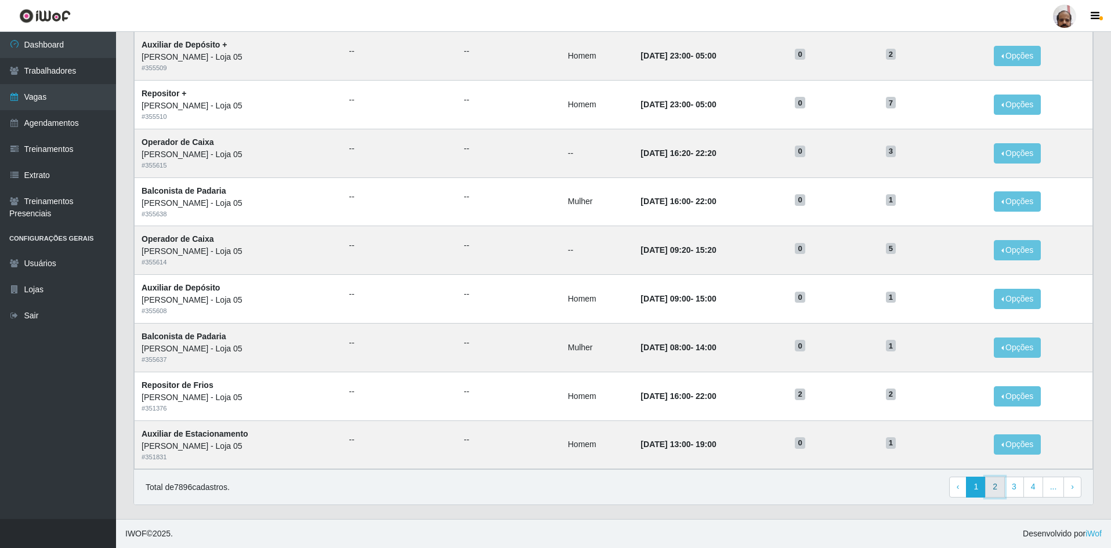
click at [1001, 486] on link "2" at bounding box center [995, 487] width 20 height 21
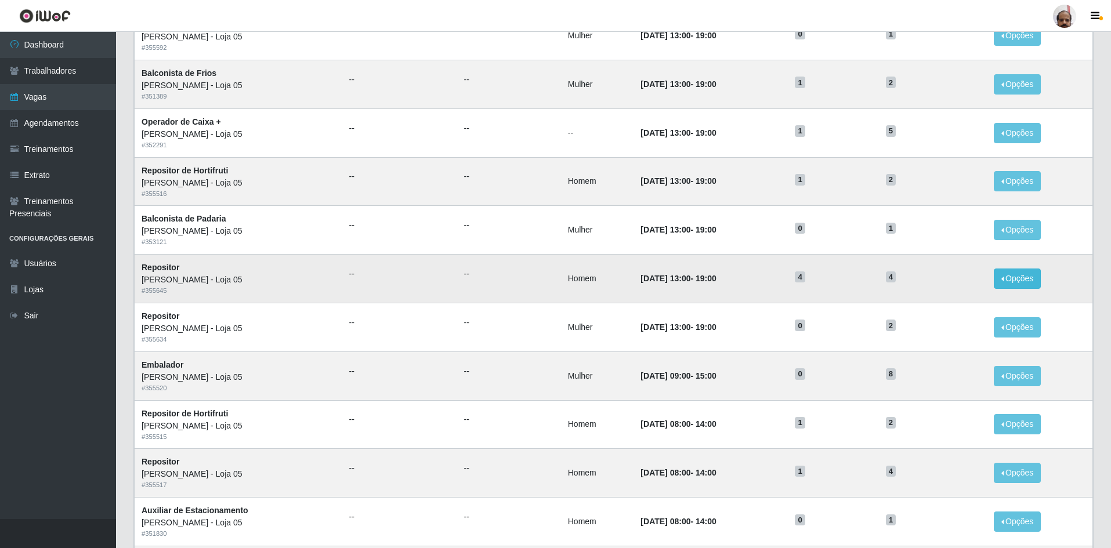
scroll to position [232, 0]
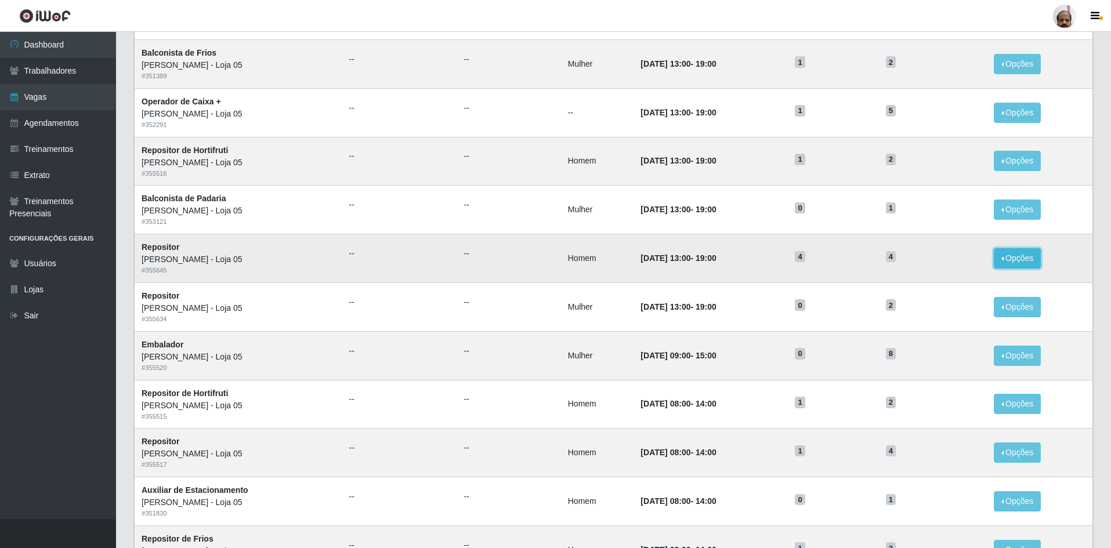
click at [1016, 262] on button "Opções" at bounding box center [1017, 258] width 48 height 20
click at [970, 290] on div "Deletar" at bounding box center [946, 285] width 68 height 12
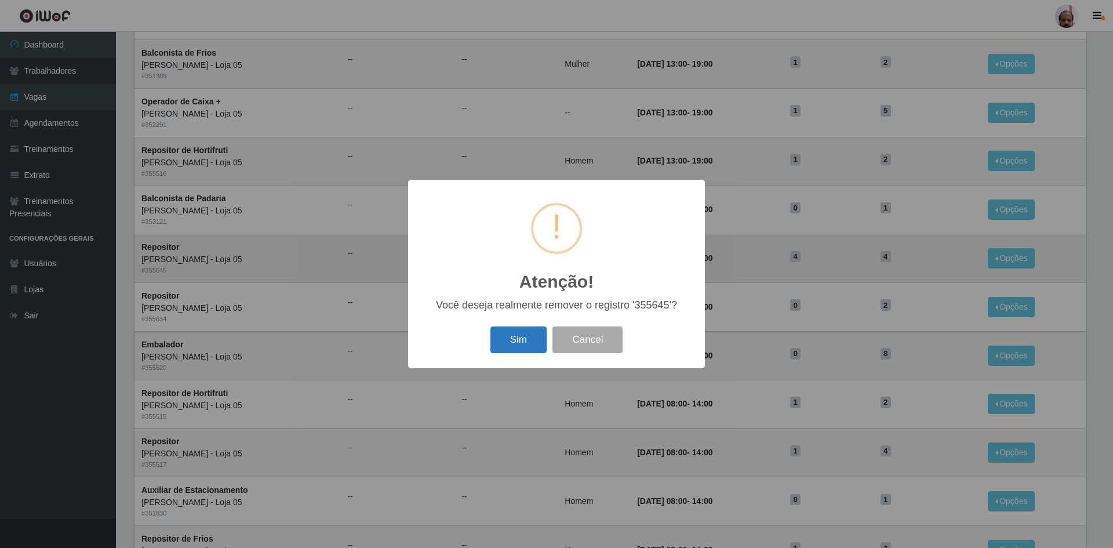
click at [506, 347] on button "Sim" at bounding box center [519, 339] width 56 height 27
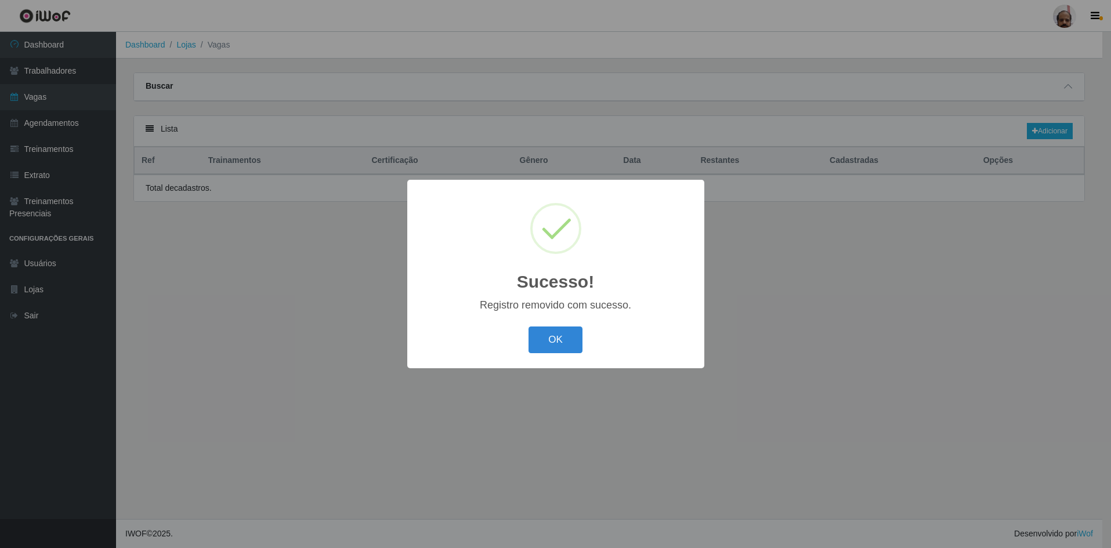
scroll to position [0, 0]
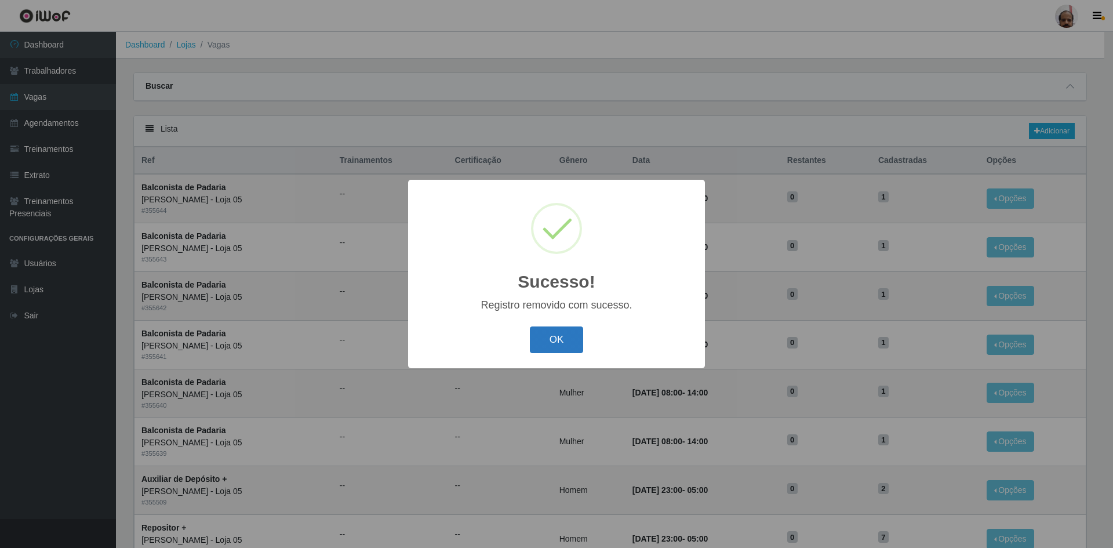
click at [550, 339] on button "OK" at bounding box center [557, 339] width 54 height 27
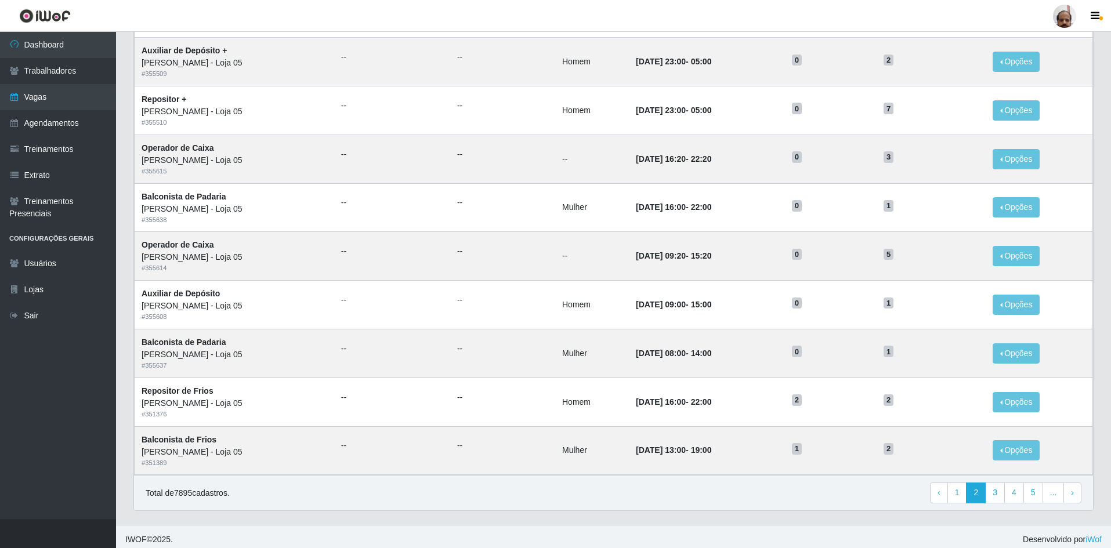
scroll to position [435, 0]
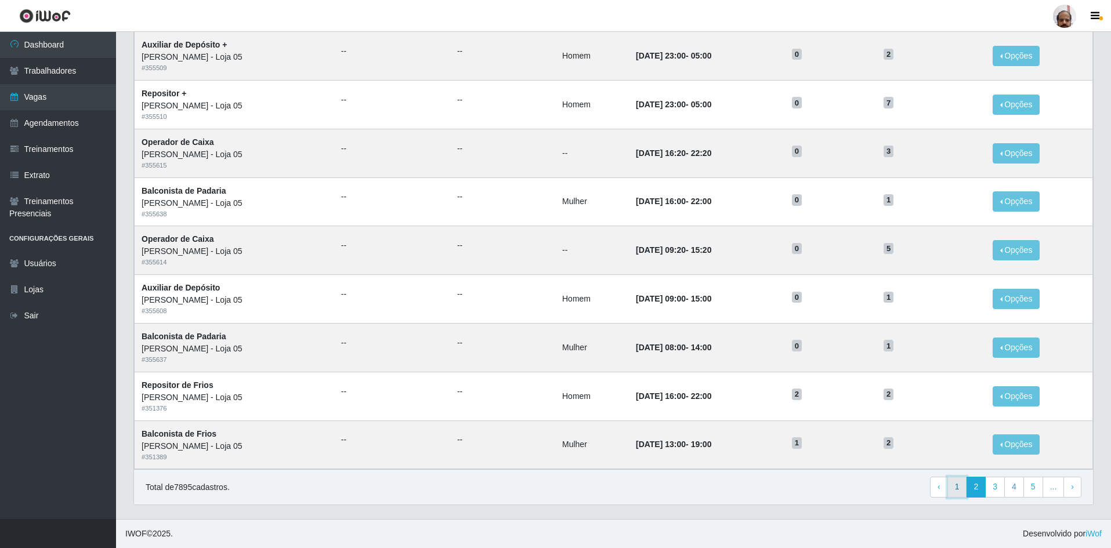
click at [956, 491] on link "1" at bounding box center [957, 487] width 20 height 21
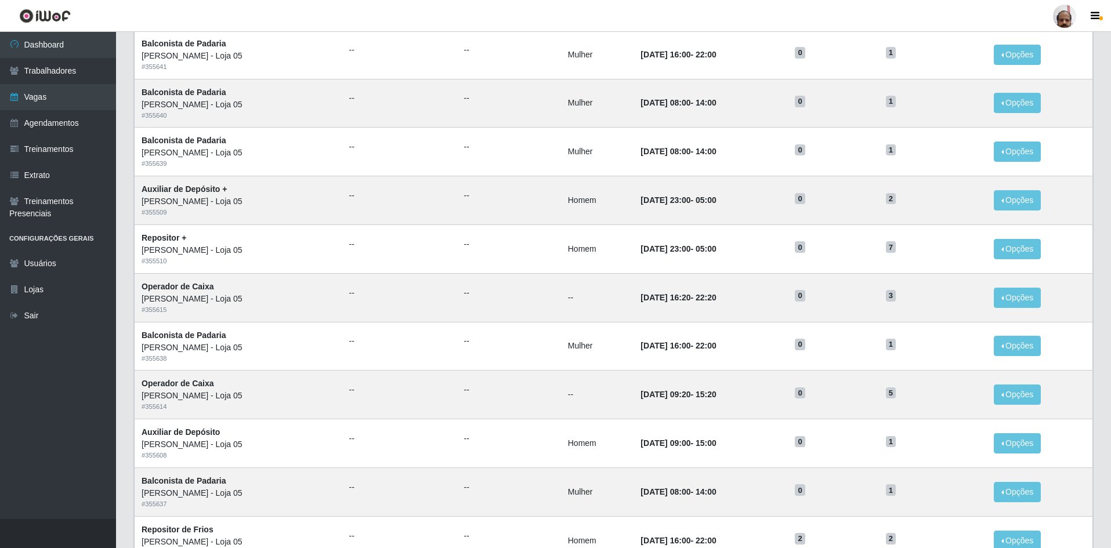
scroll to position [435, 0]
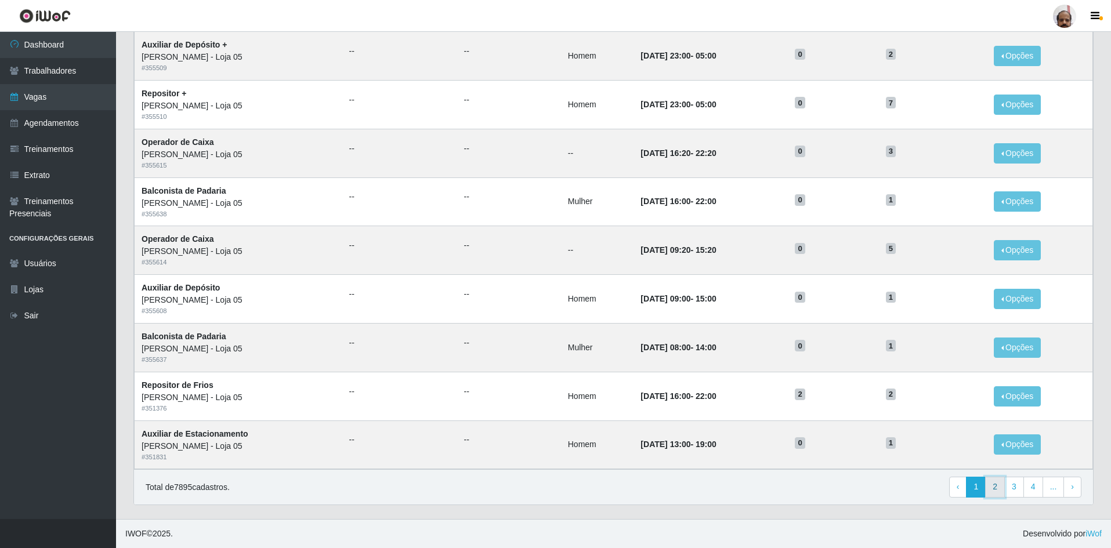
click at [1003, 489] on link "2" at bounding box center [995, 487] width 20 height 21
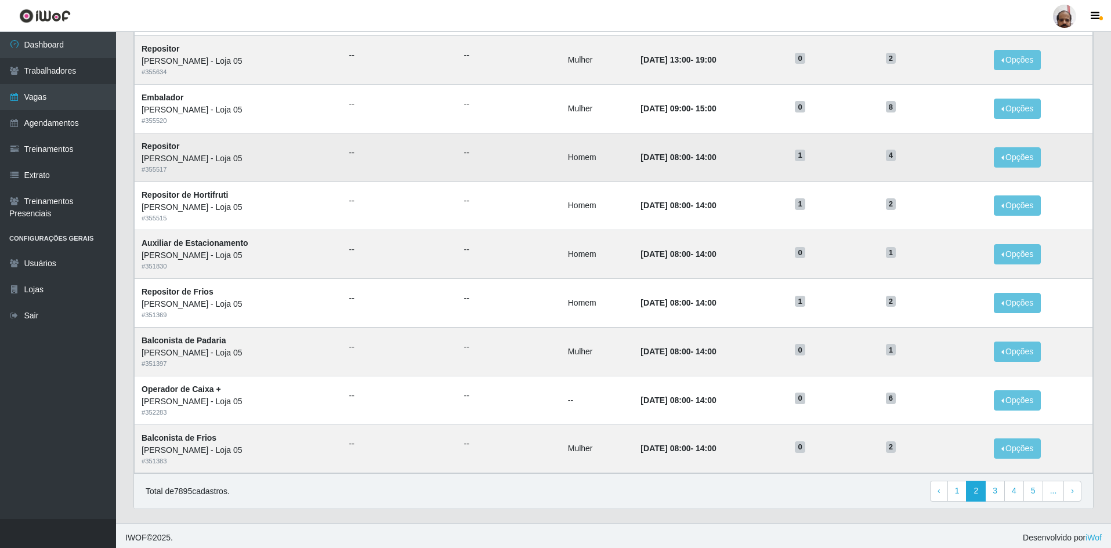
scroll to position [435, 0]
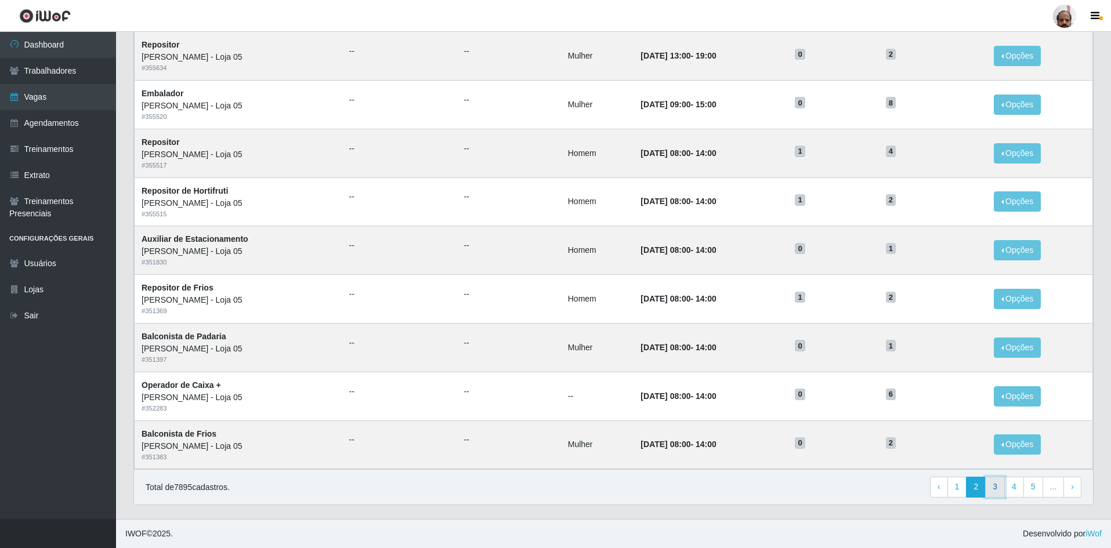
click at [993, 497] on link "3" at bounding box center [995, 487] width 20 height 21
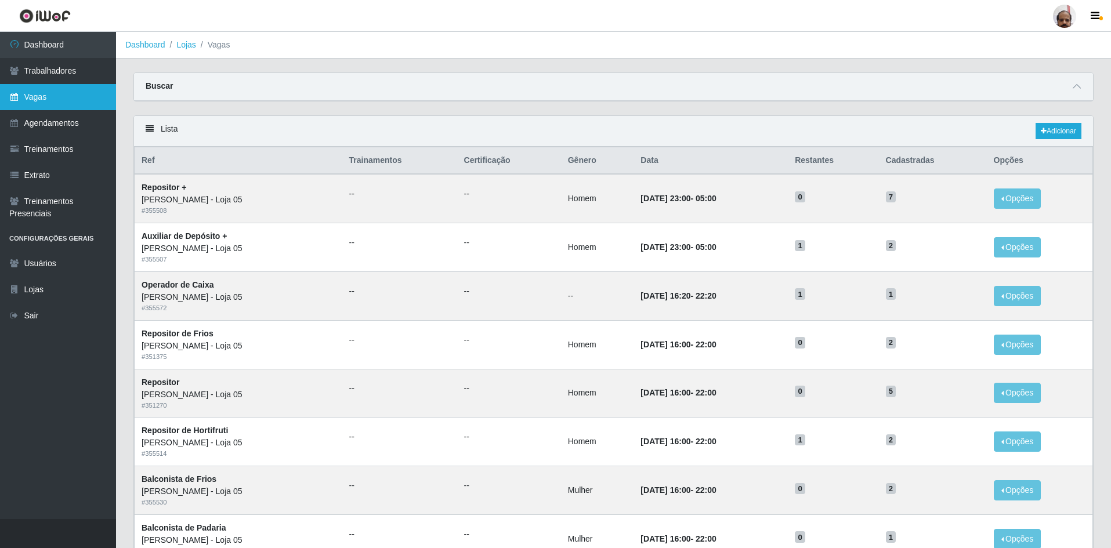
click at [39, 104] on link "Vagas" at bounding box center [58, 97] width 116 height 26
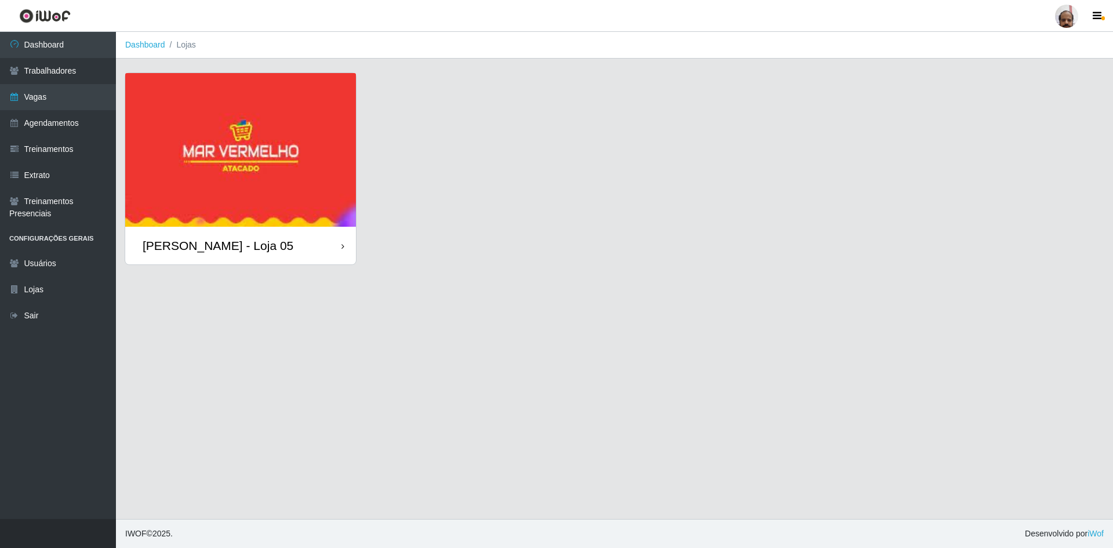
click at [294, 195] on img at bounding box center [240, 150] width 231 height 154
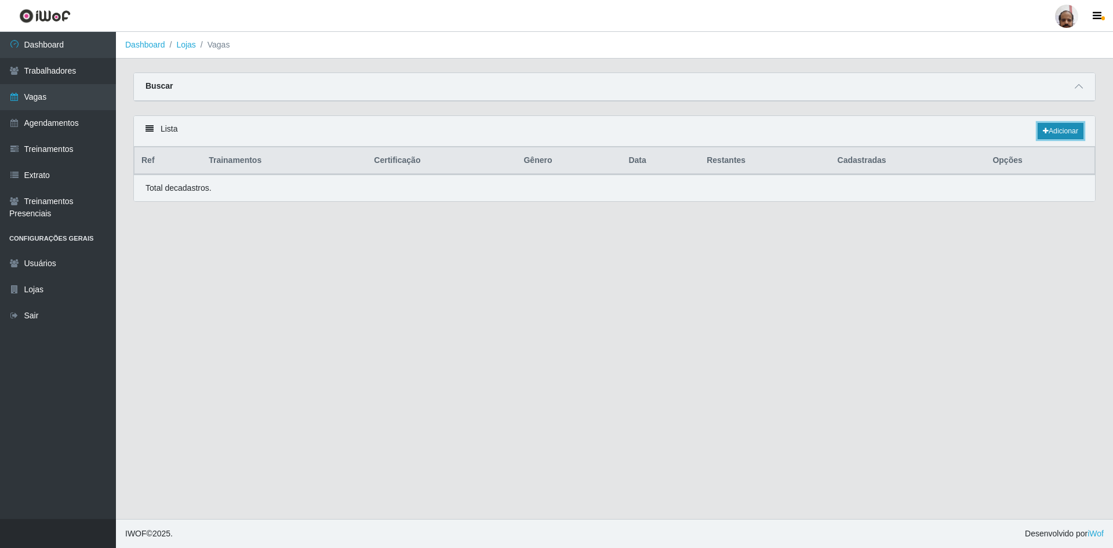
click at [1058, 134] on link "Adicionar" at bounding box center [1061, 131] width 46 height 16
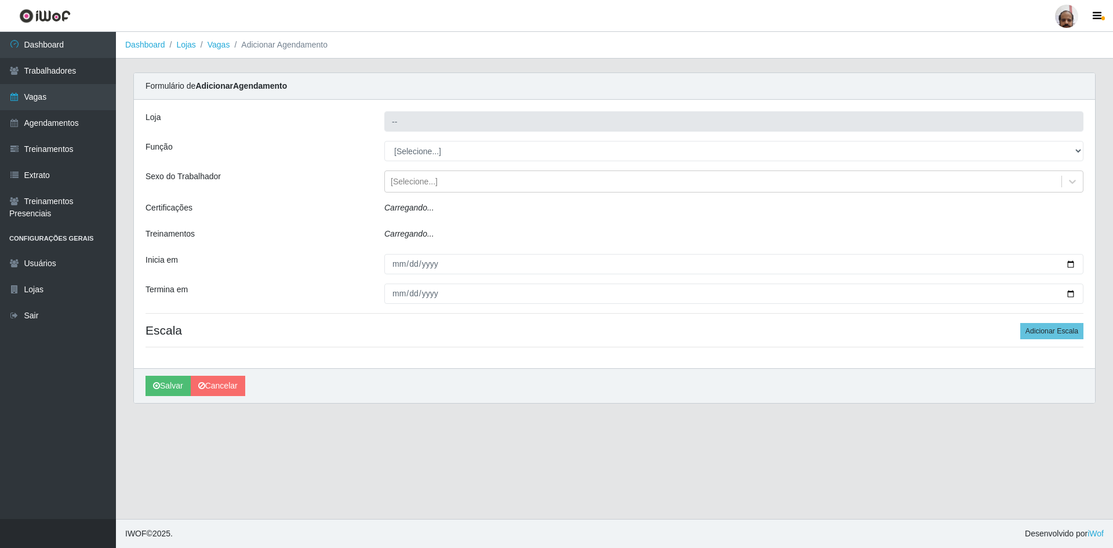
type input "[PERSON_NAME] - Loja 05"
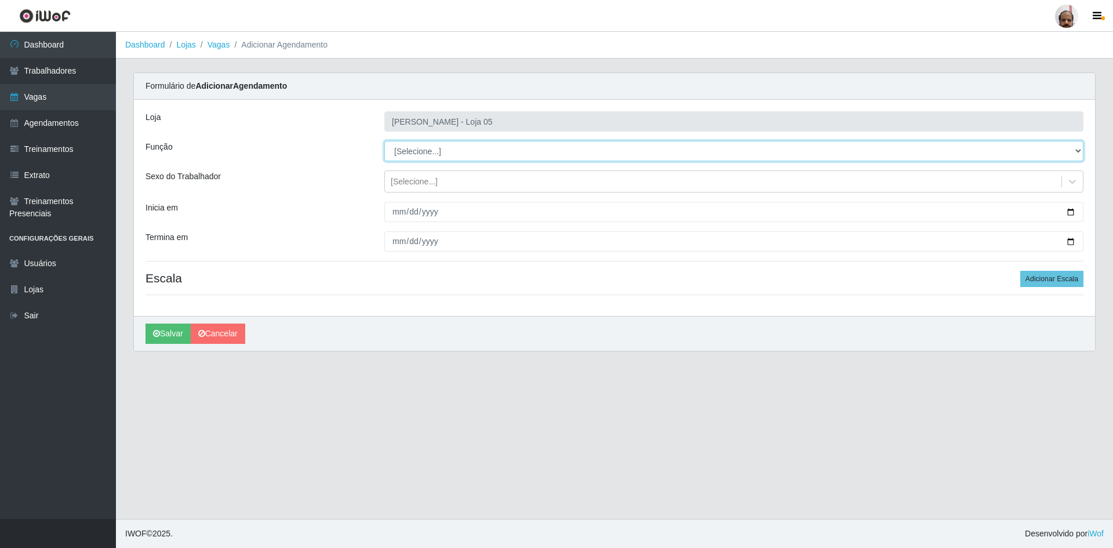
click at [1079, 152] on select "[Selecione...] ASG ASG + ASG ++ Auxiliar de Depósito Auxiliar de Depósito + Aux…" at bounding box center [733, 151] width 699 height 20
select select "82"
click at [384, 141] on select "[Selecione...] ASG ASG + ASG ++ Auxiliar de Depósito Auxiliar de Depósito + Aux…" at bounding box center [733, 151] width 699 height 20
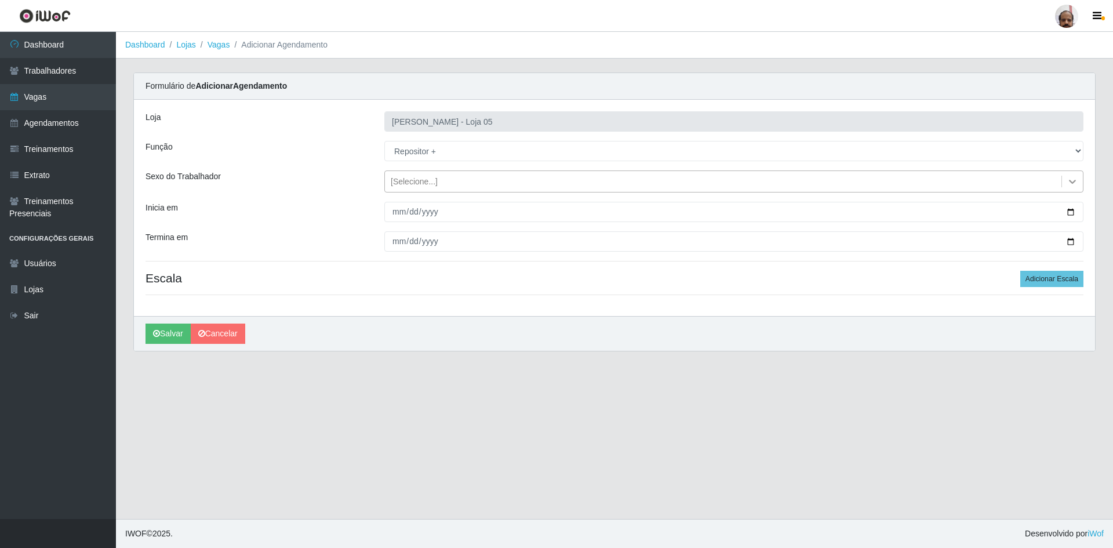
click at [1069, 181] on icon at bounding box center [1073, 182] width 12 height 12
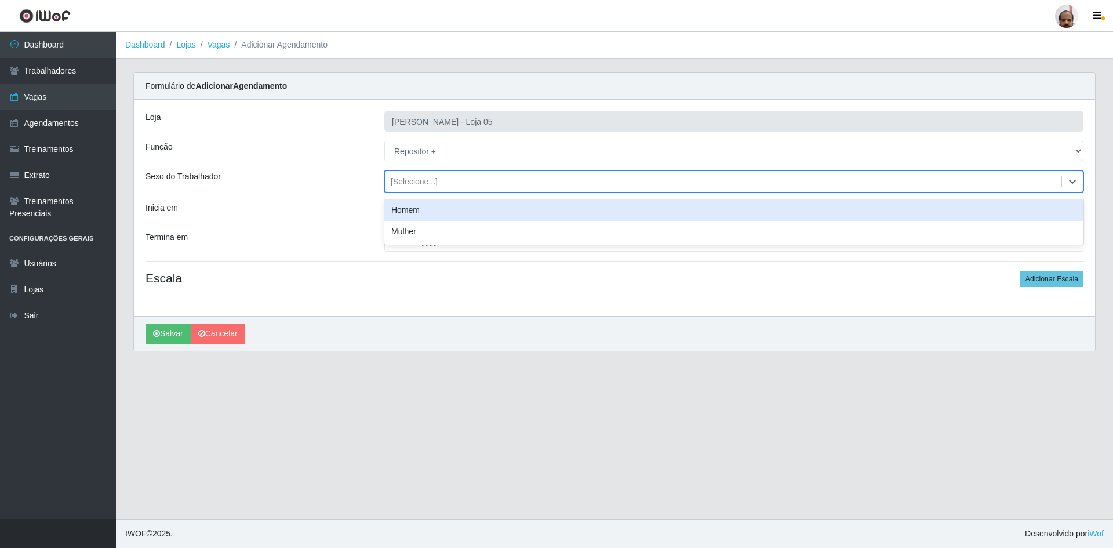
click at [407, 213] on div "Homem" at bounding box center [733, 209] width 699 height 21
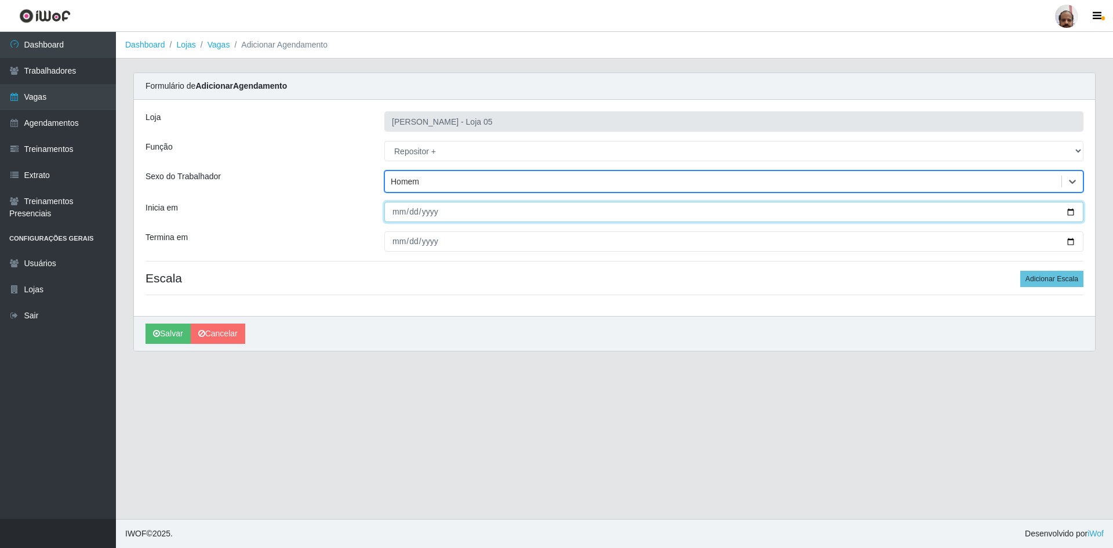
click at [1071, 212] on input "Inicia em" at bounding box center [733, 212] width 699 height 20
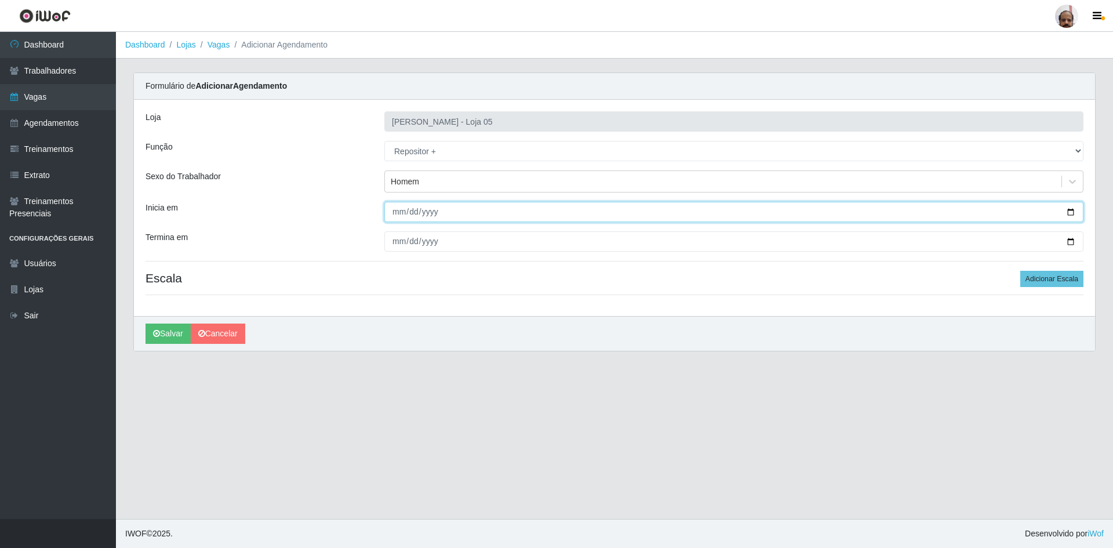
type input "2025-10-05"
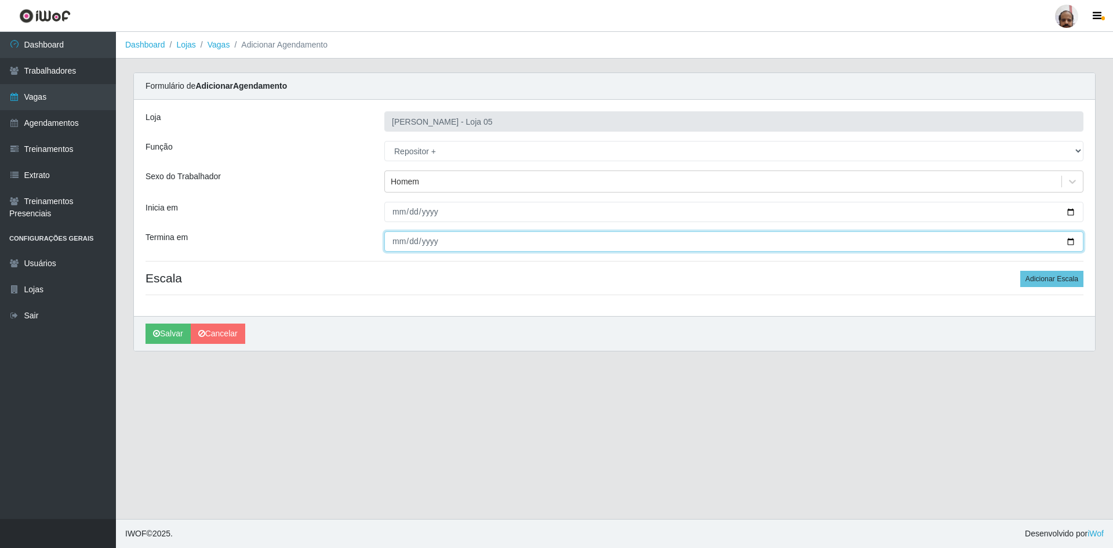
click at [1071, 243] on input "Termina em" at bounding box center [733, 241] width 699 height 20
type input "2025-10-05"
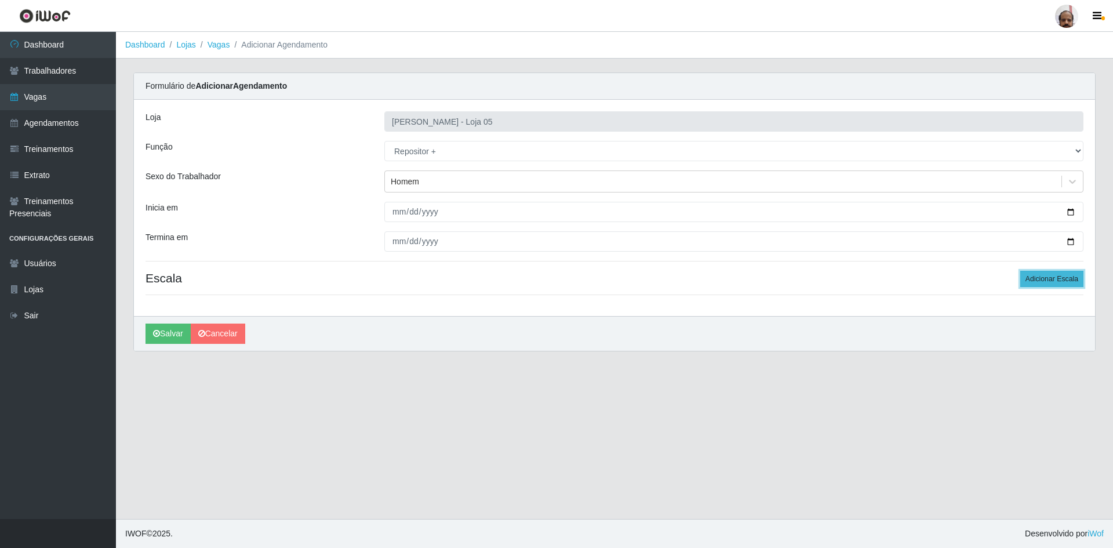
click at [1057, 282] on button "Adicionar Escala" at bounding box center [1052, 279] width 63 height 16
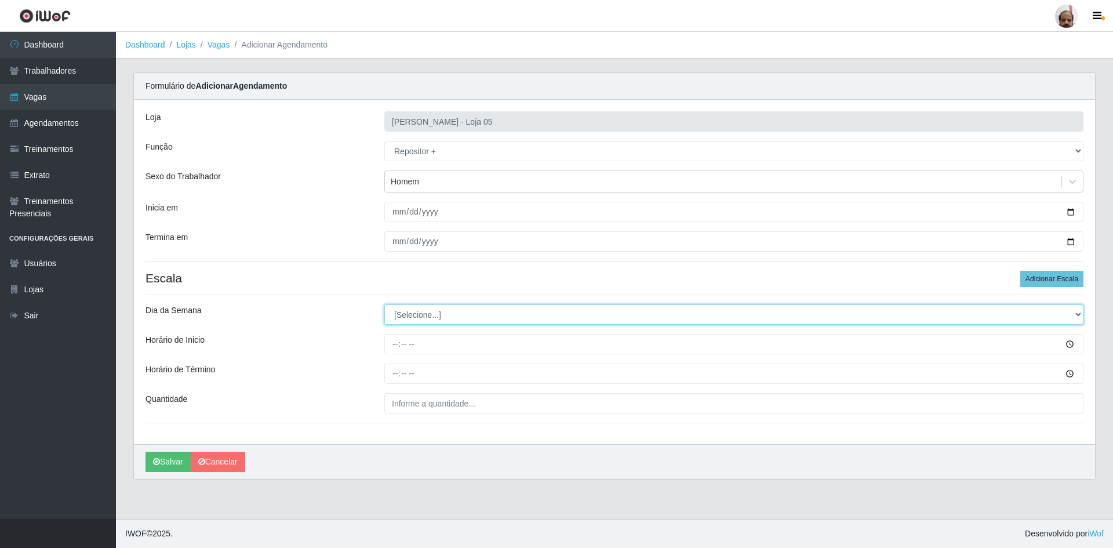
drag, startPoint x: 1075, startPoint y: 315, endPoint x: 747, endPoint y: 304, distance: 327.8
click at [1075, 315] on select "[Selecione...] Segunda Terça Quarta Quinta Sexta Sábado Domingo" at bounding box center [733, 314] width 699 height 20
select select "0"
click at [384, 304] on select "[Selecione...] Segunda Terça Quarta Quinta Sexta Sábado Domingo" at bounding box center [733, 314] width 699 height 20
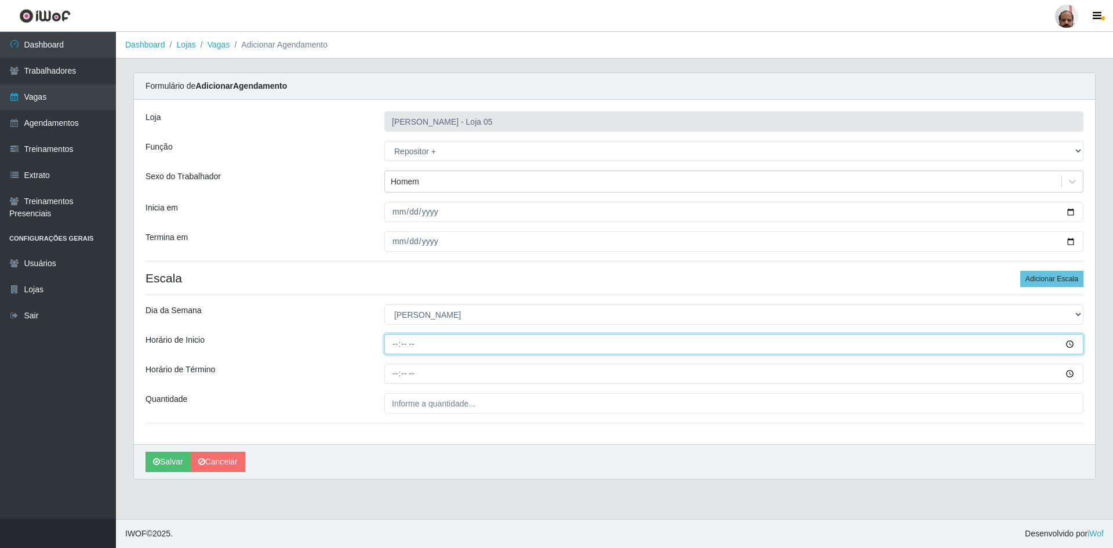
click at [398, 340] on input "Horário de Inicio" at bounding box center [733, 344] width 699 height 20
type input "13:00"
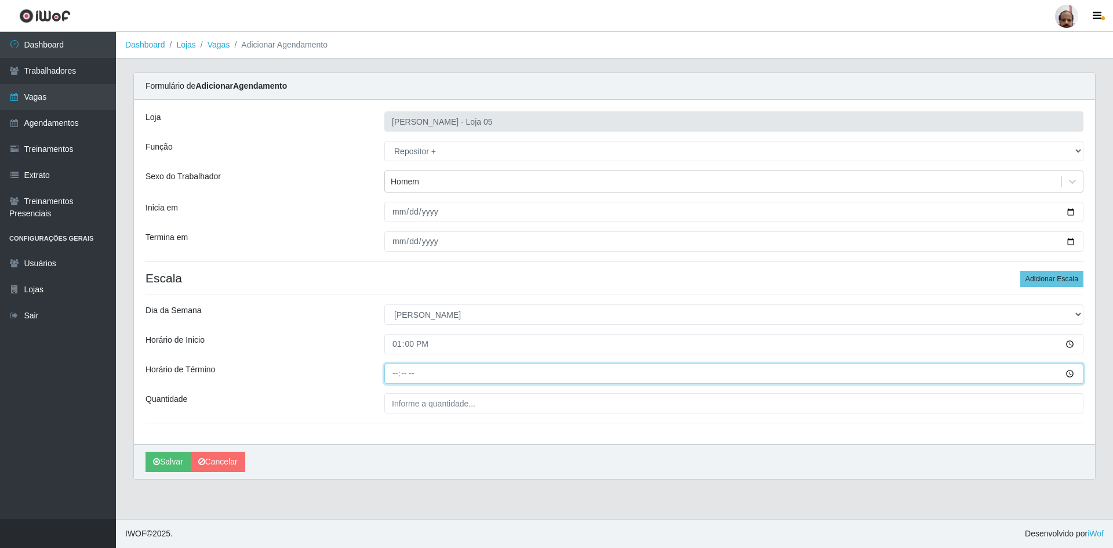
click at [393, 375] on input "Horário de Término" at bounding box center [733, 374] width 699 height 20
type input "19:00"
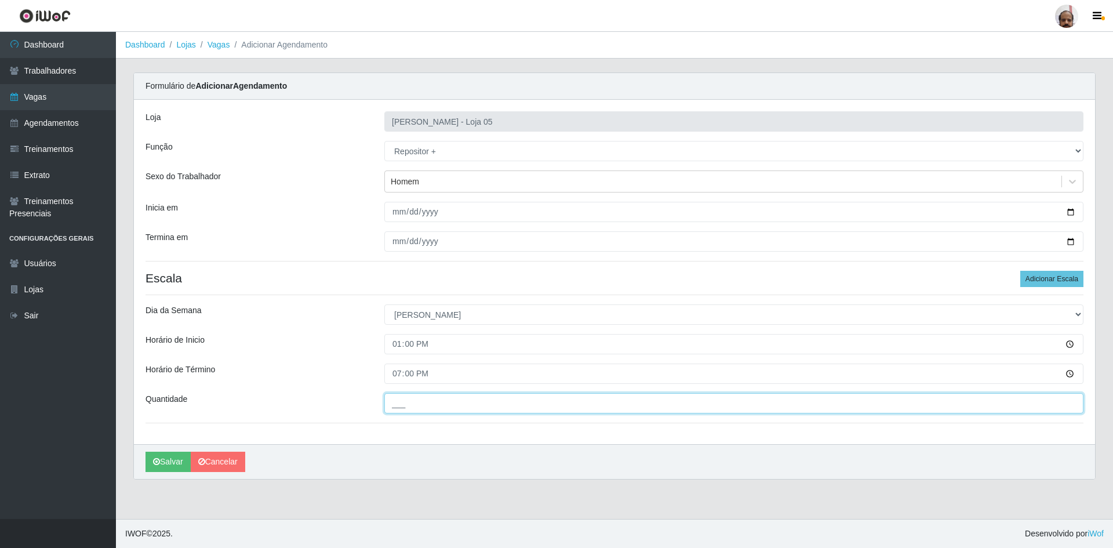
click at [561, 411] on input "___" at bounding box center [733, 403] width 699 height 20
type input "8__"
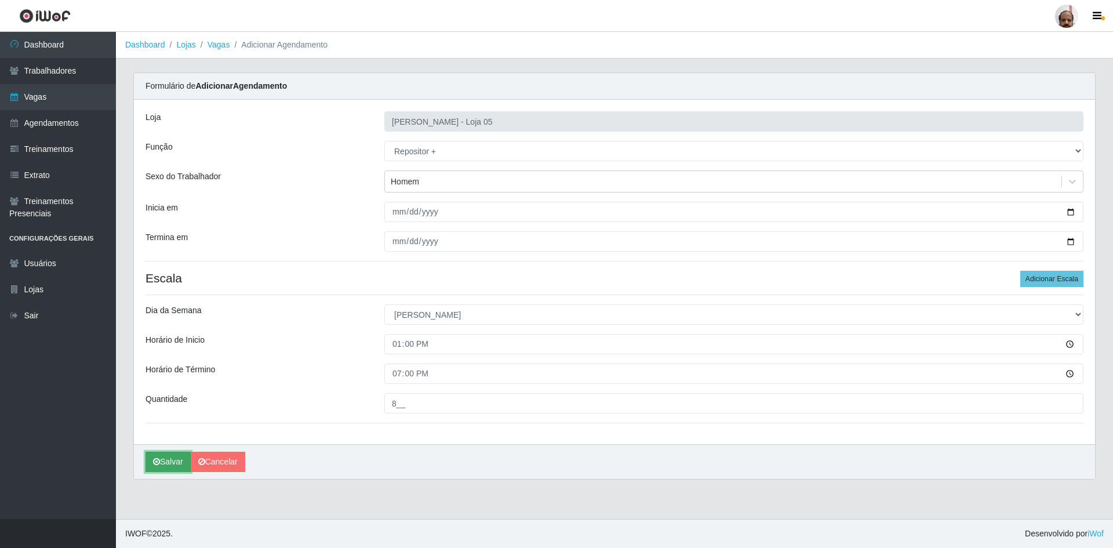
click at [174, 458] on button "Salvar" at bounding box center [168, 462] width 45 height 20
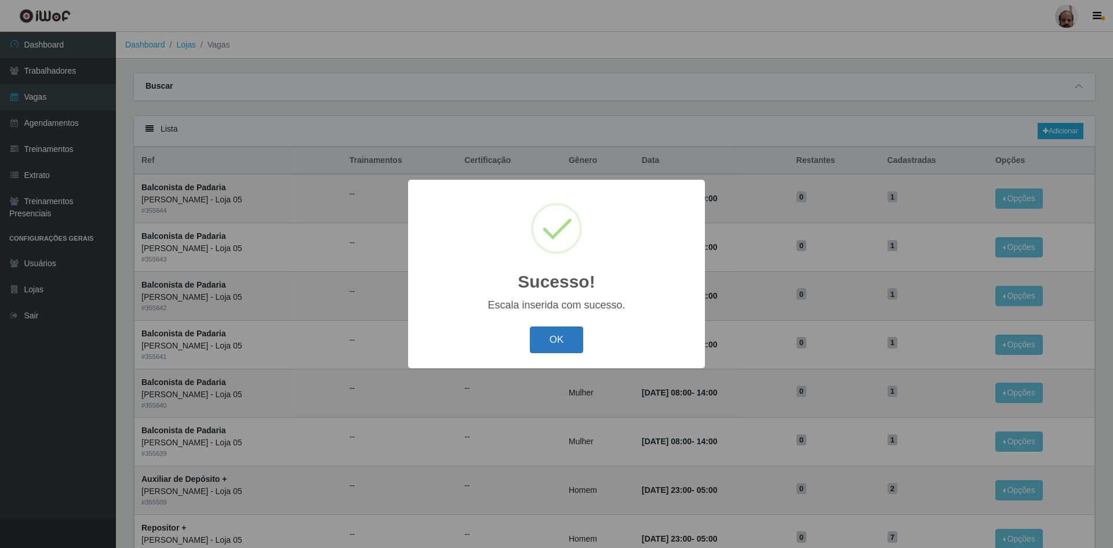
click at [561, 331] on button "OK" at bounding box center [557, 339] width 54 height 27
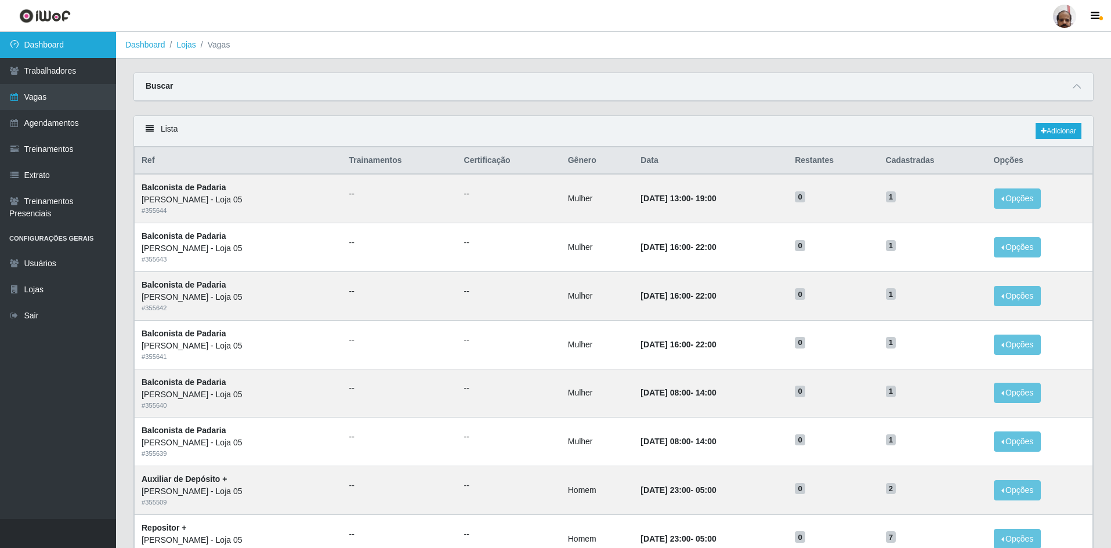
click at [49, 49] on link "Dashboard" at bounding box center [58, 45] width 116 height 26
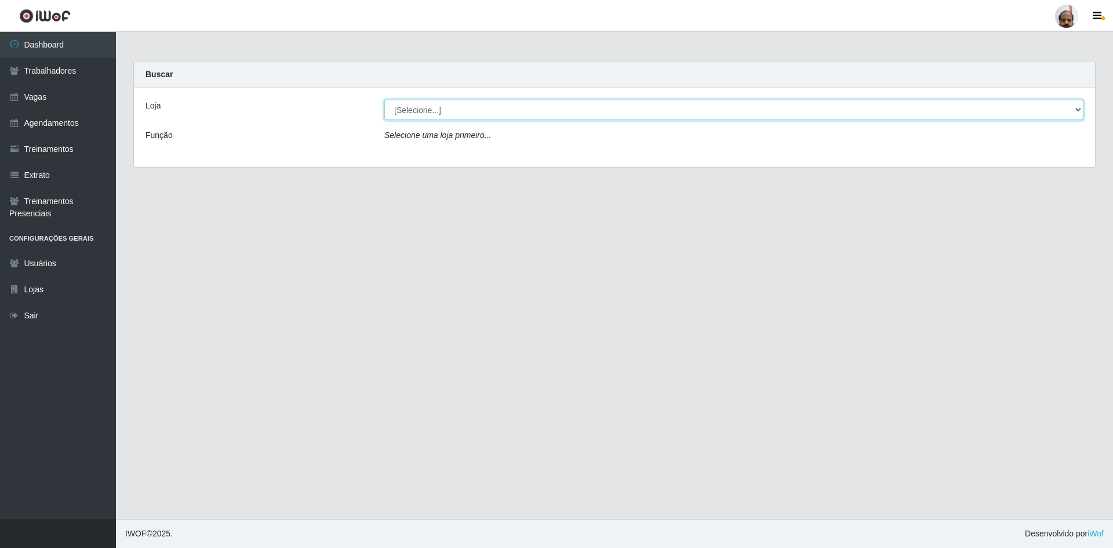
click at [1076, 113] on select "[Selecione...] Mar Vermelho - Loja 05" at bounding box center [733, 110] width 699 height 20
select select "252"
click at [384, 100] on select "[Selecione...] Mar Vermelho - Loja 05" at bounding box center [733, 110] width 699 height 20
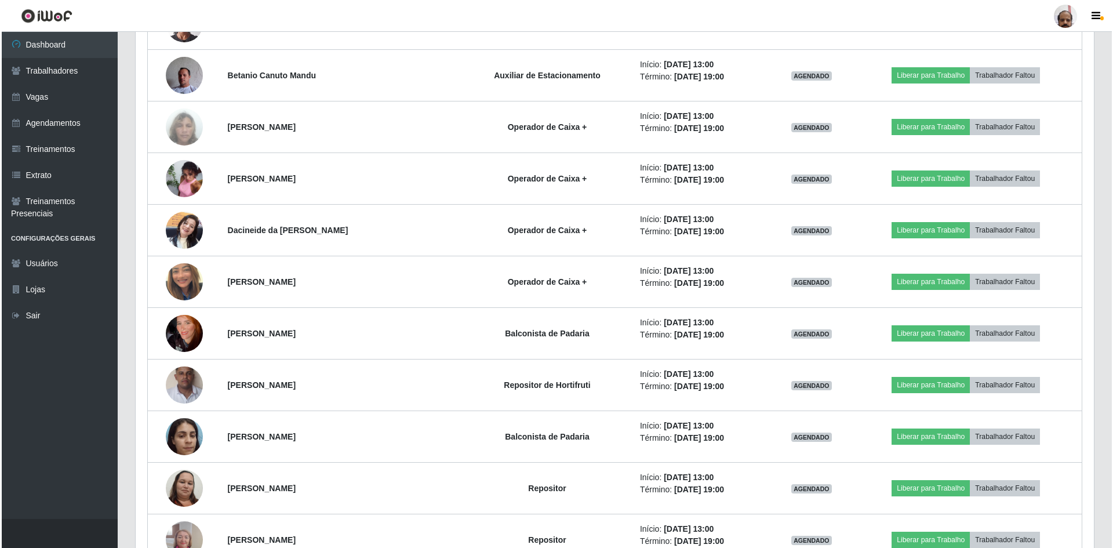
scroll to position [1770, 0]
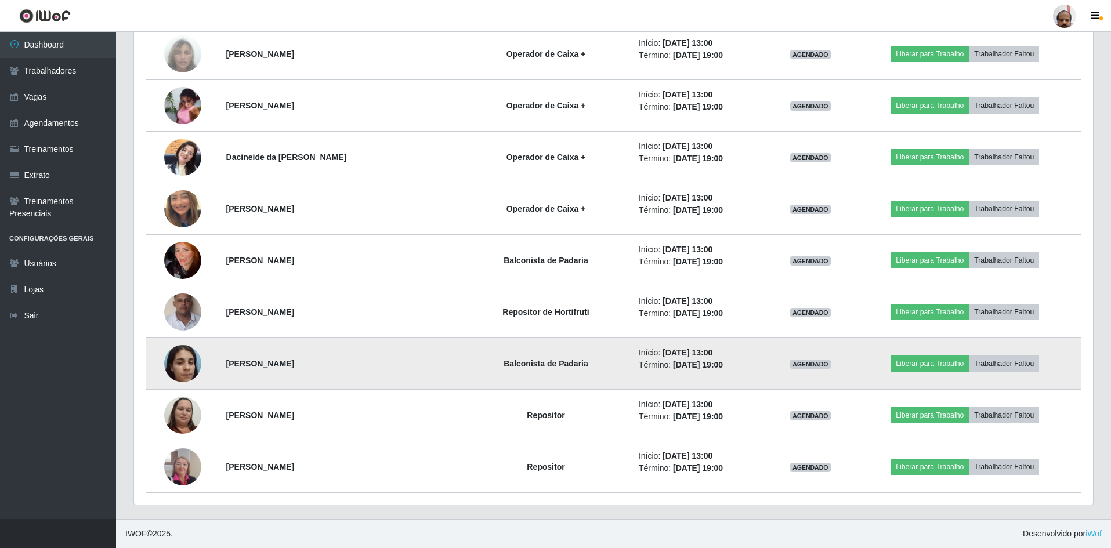
click at [195, 368] on img at bounding box center [182, 363] width 37 height 49
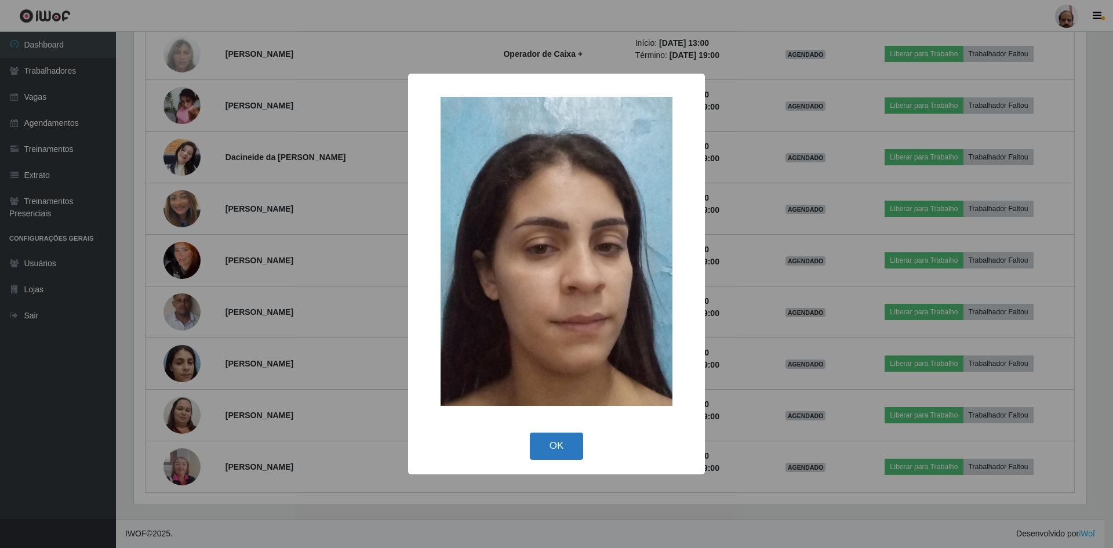
click at [562, 439] on button "OK" at bounding box center [557, 446] width 54 height 27
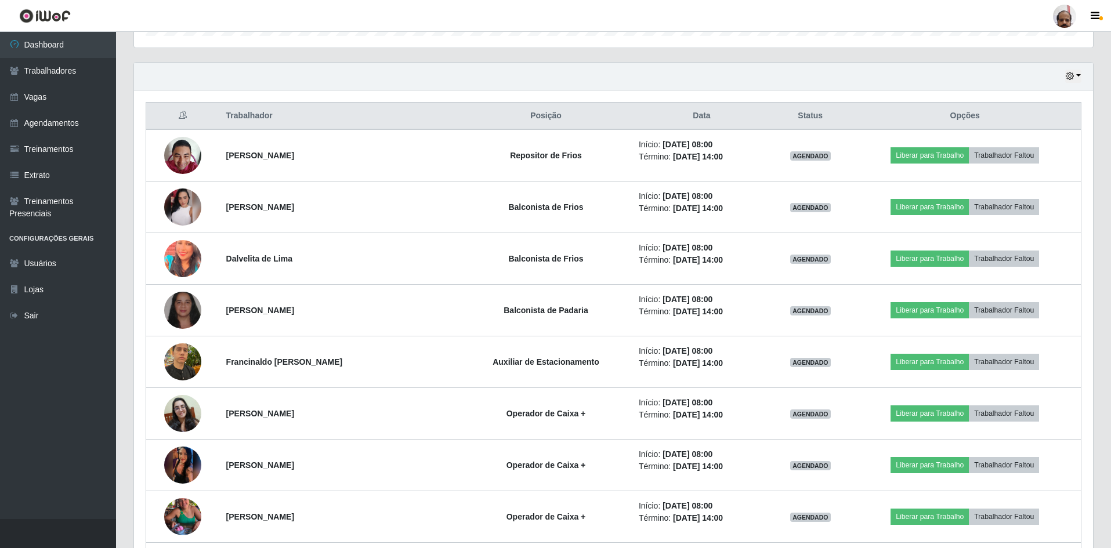
scroll to position [611, 0]
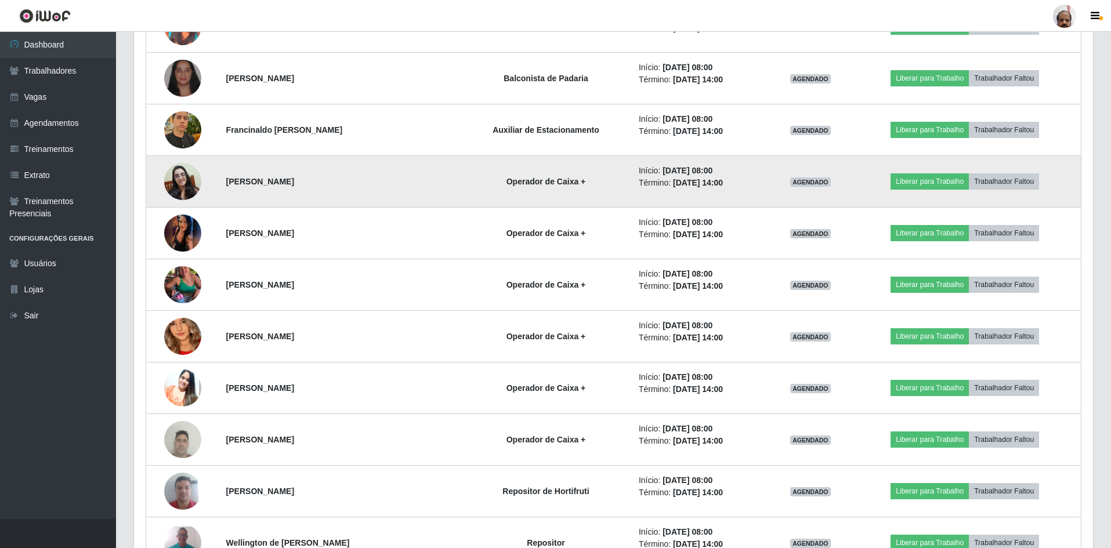
click at [180, 185] on img at bounding box center [182, 181] width 37 height 37
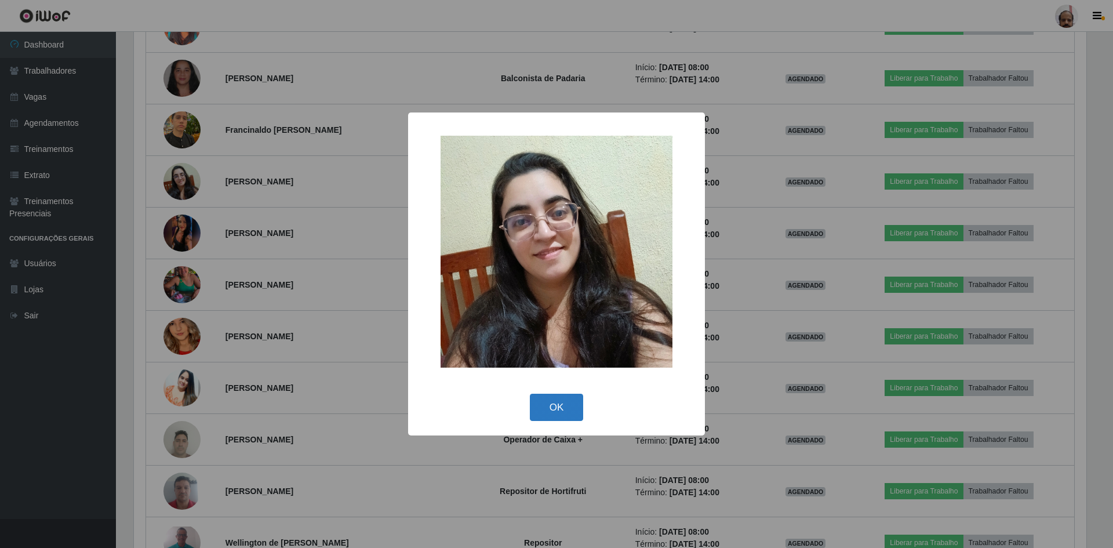
click at [565, 408] on button "OK" at bounding box center [557, 407] width 54 height 27
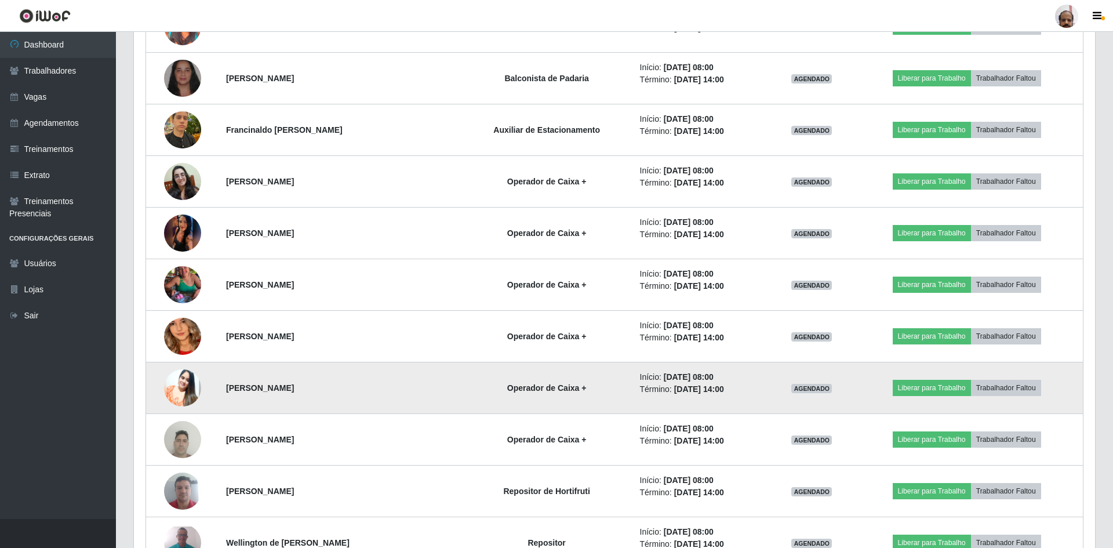
scroll to position [241, 959]
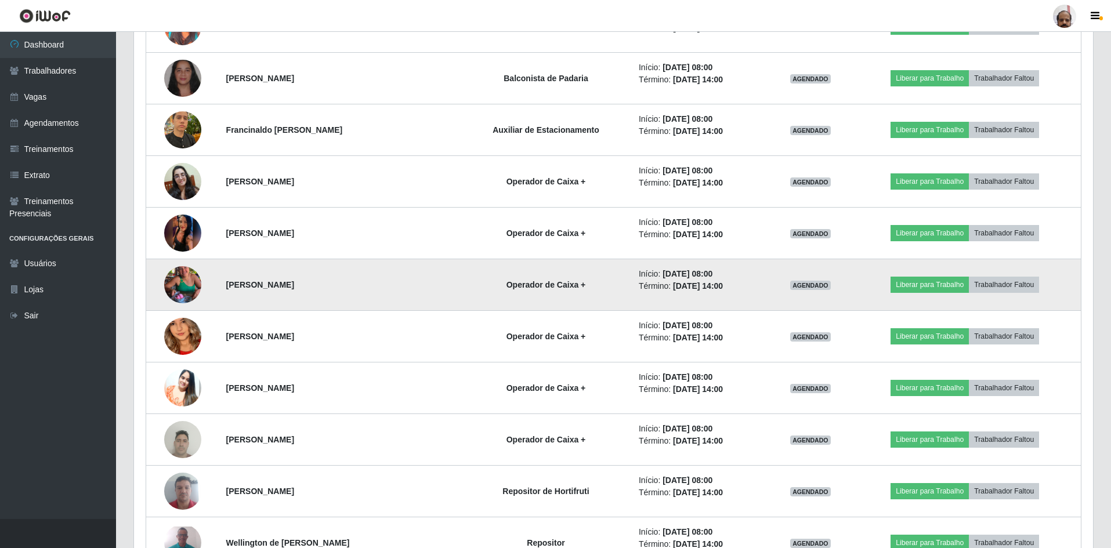
click at [190, 294] on img at bounding box center [182, 285] width 37 height 66
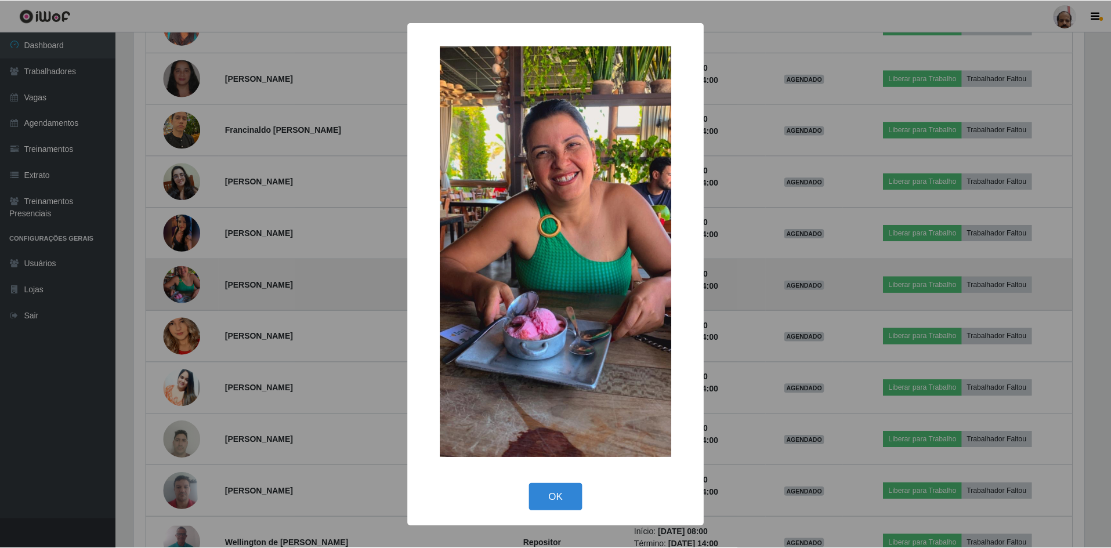
scroll to position [241, 953]
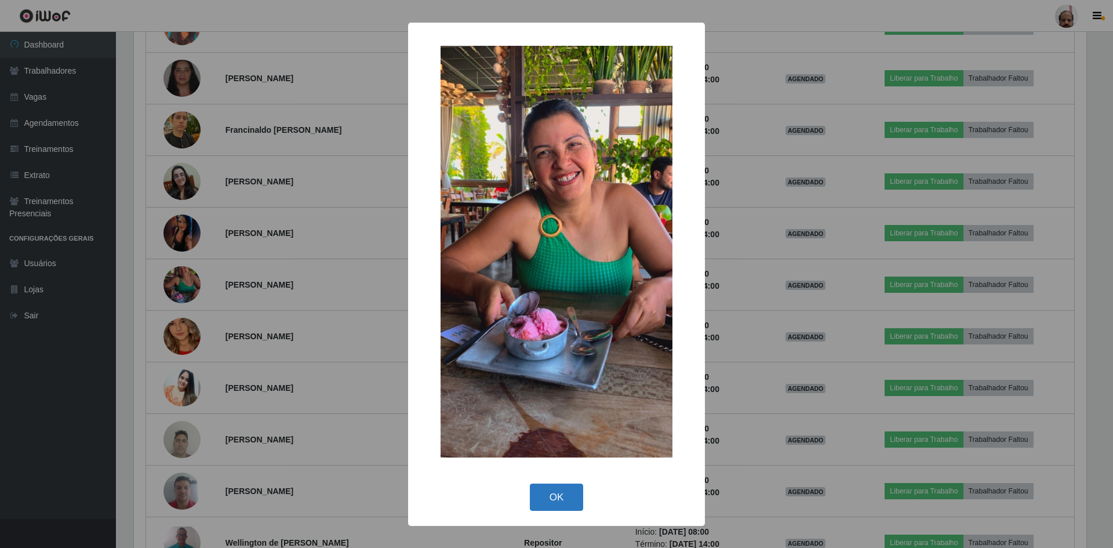
click at [563, 492] on button "OK" at bounding box center [557, 497] width 54 height 27
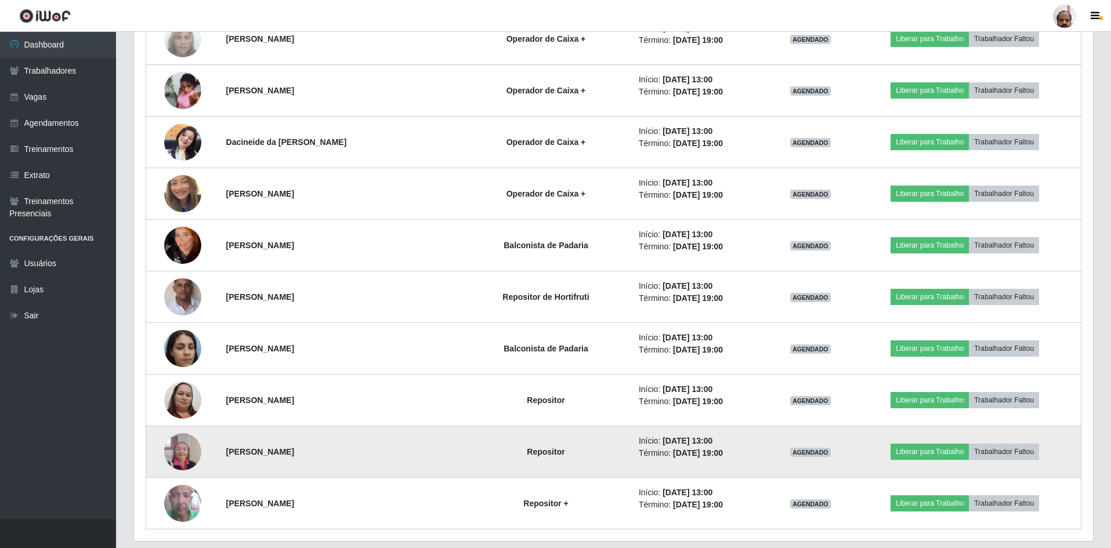
scroll to position [1822, 0]
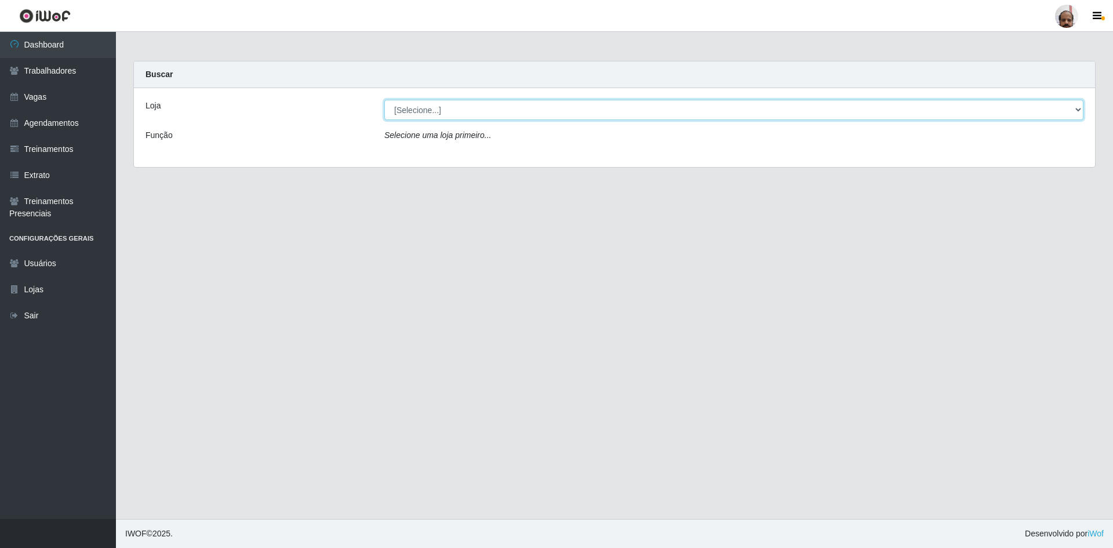
click at [474, 110] on select "[Selecione...] Mar Vermelho - Loja 05" at bounding box center [733, 110] width 699 height 20
select select "252"
click at [384, 100] on select "[Selecione...] Mar Vermelho - Loja 05" at bounding box center [733, 110] width 699 height 20
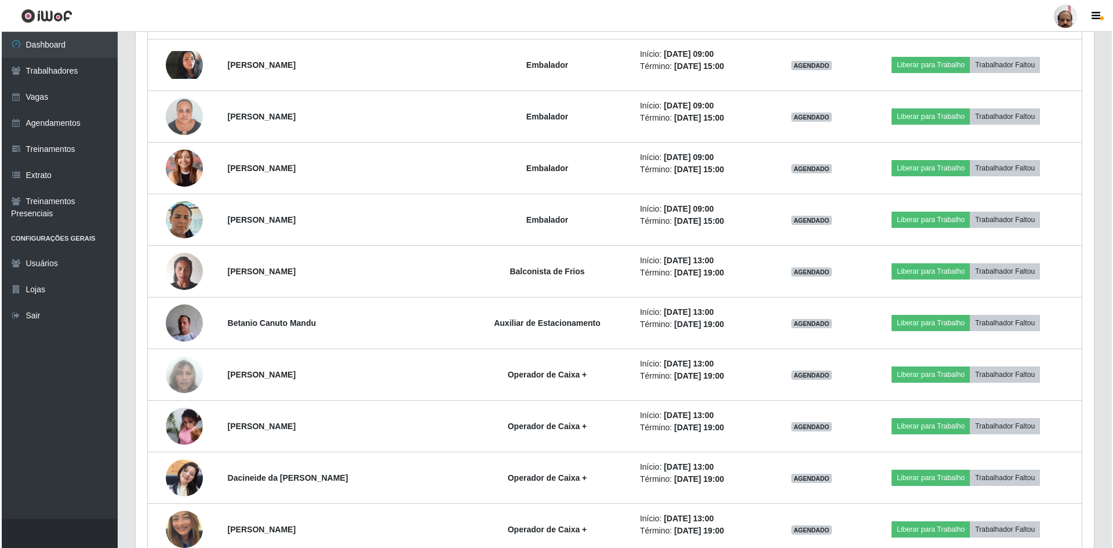
scroll to position [1798, 0]
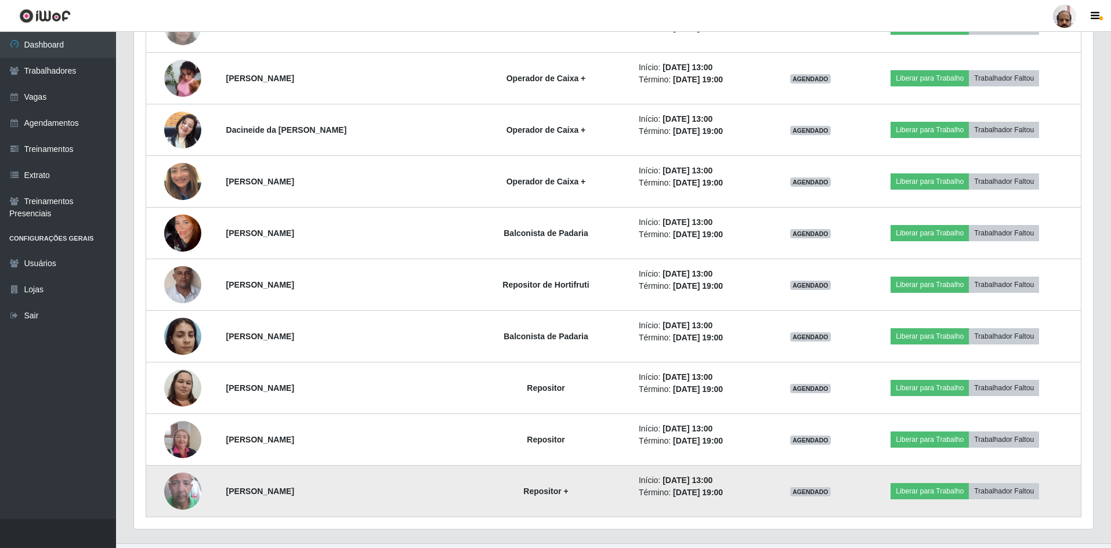
click at [173, 266] on img at bounding box center [182, 491] width 37 height 66
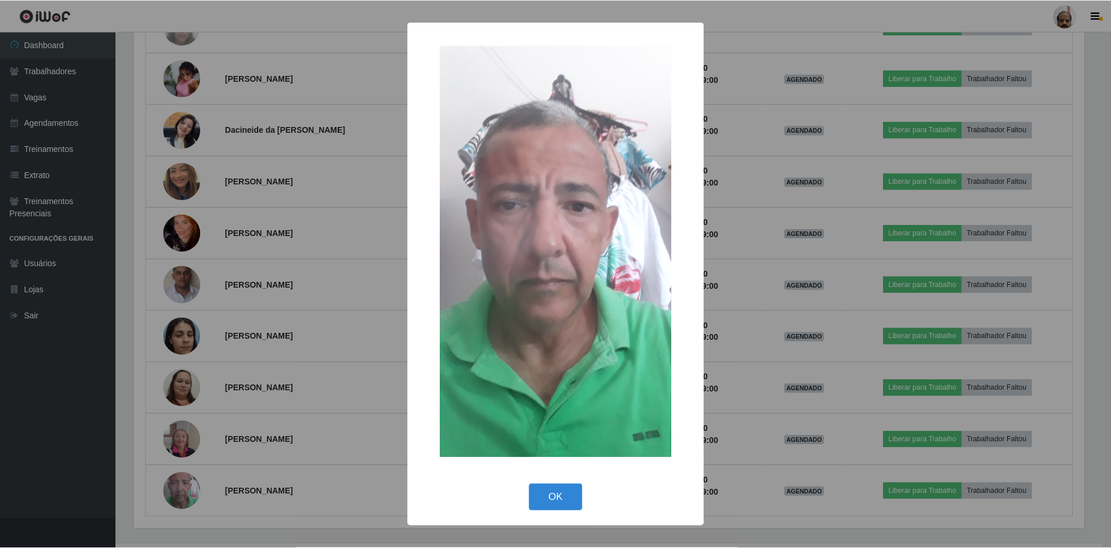
scroll to position [241, 953]
click at [474, 266] on button "OK" at bounding box center [557, 497] width 54 height 27
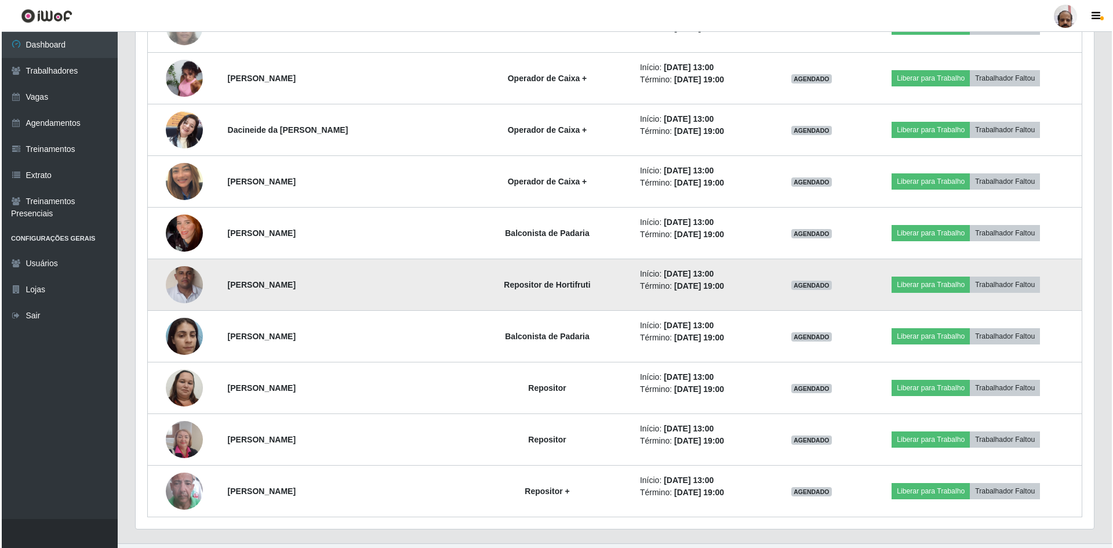
scroll to position [1740, 0]
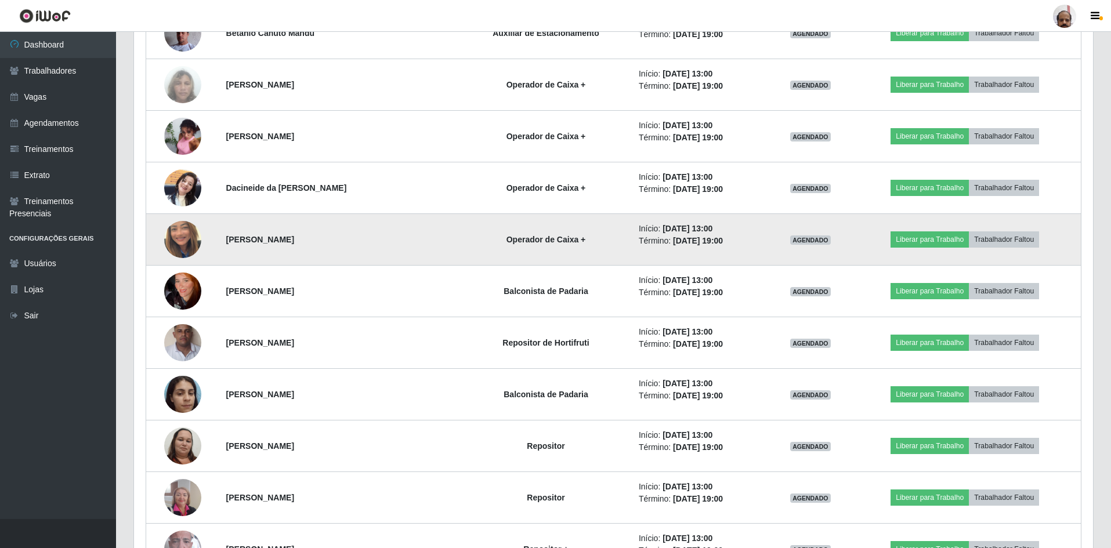
click at [184, 235] on img at bounding box center [182, 239] width 37 height 66
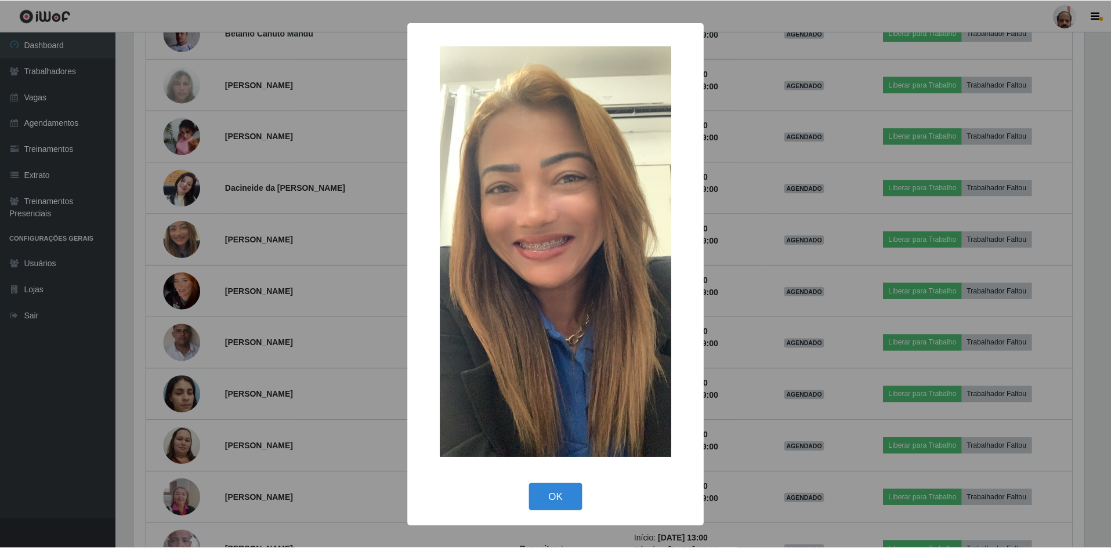
scroll to position [241, 953]
click at [474, 266] on button "OK" at bounding box center [557, 497] width 54 height 27
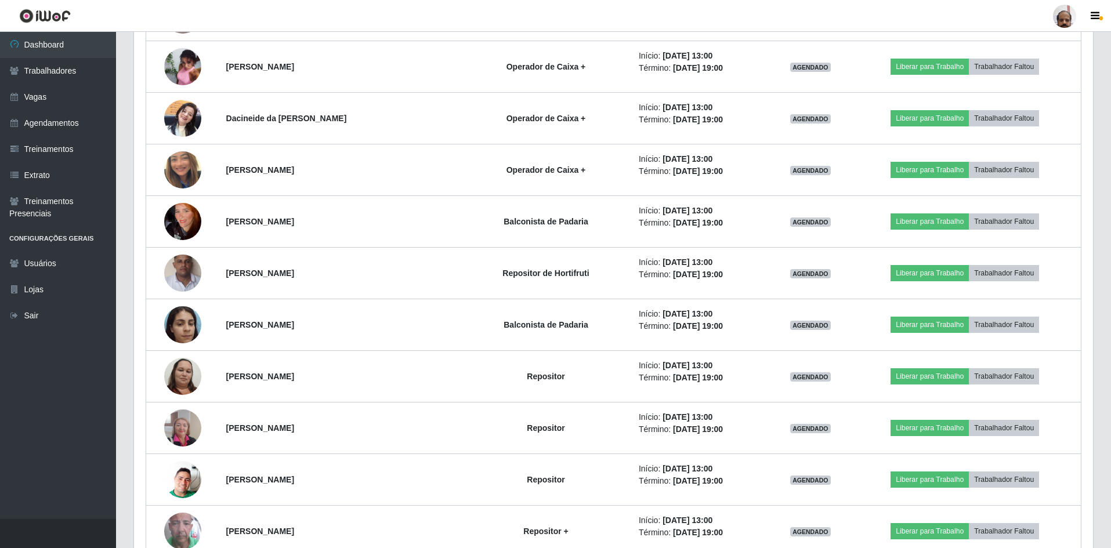
scroll to position [1758, 0]
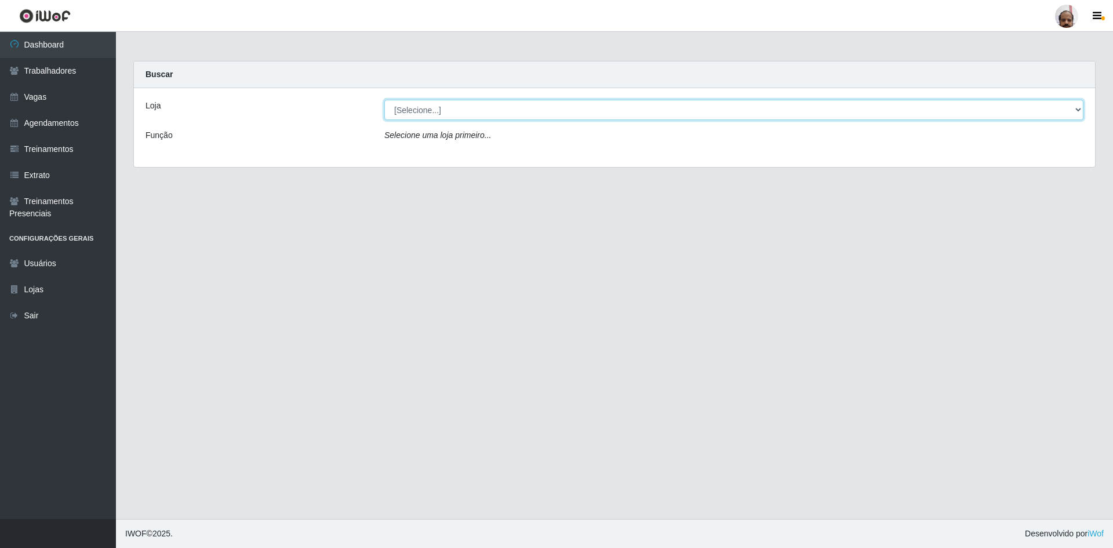
click at [1080, 109] on select "[Selecione...] Mar Vermelho - Loja 05" at bounding box center [733, 110] width 699 height 20
select select "252"
click at [384, 100] on select "[Selecione...] Mar Vermelho - Loja 05" at bounding box center [733, 110] width 699 height 20
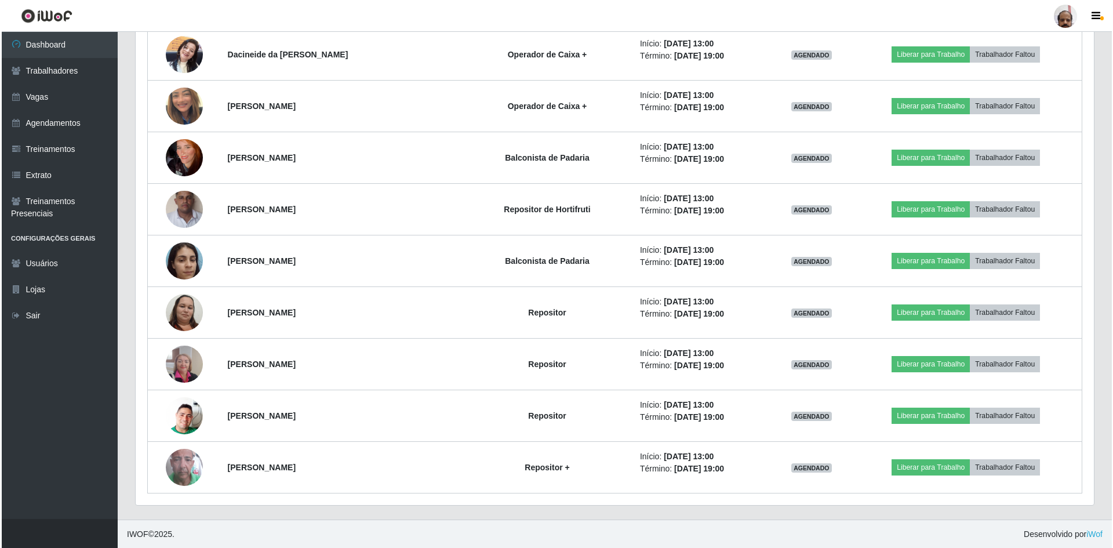
scroll to position [1874, 0]
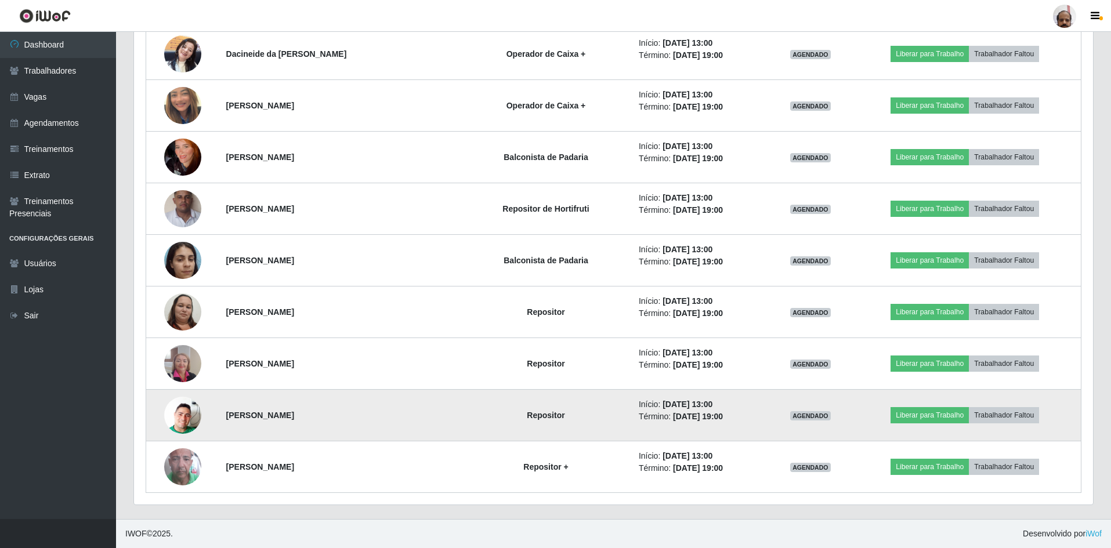
click at [188, 420] on img at bounding box center [182, 415] width 37 height 66
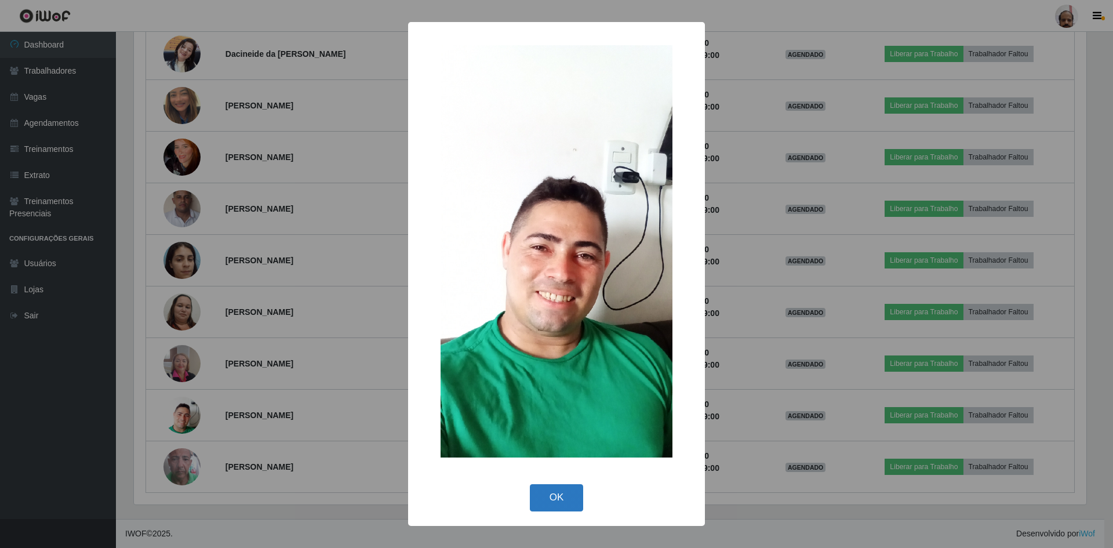
click at [547, 495] on button "OK" at bounding box center [557, 497] width 54 height 27
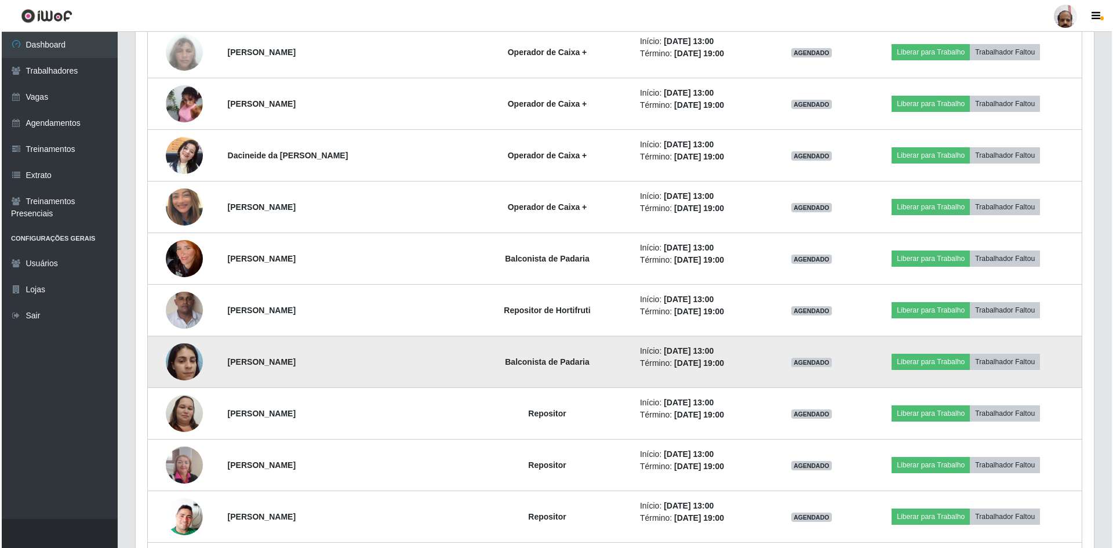
scroll to position [1874, 0]
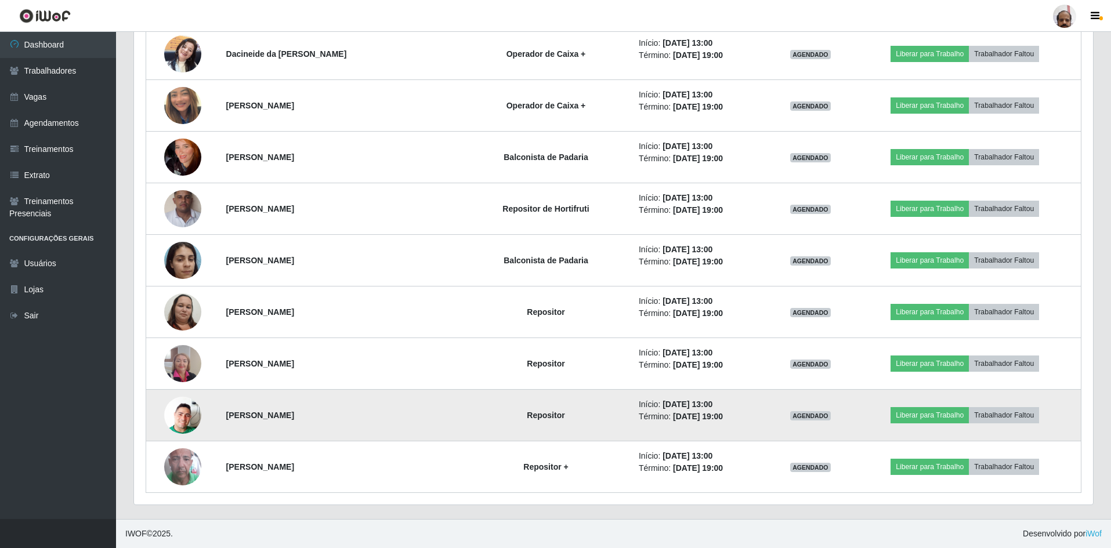
click at [190, 422] on img at bounding box center [182, 415] width 37 height 66
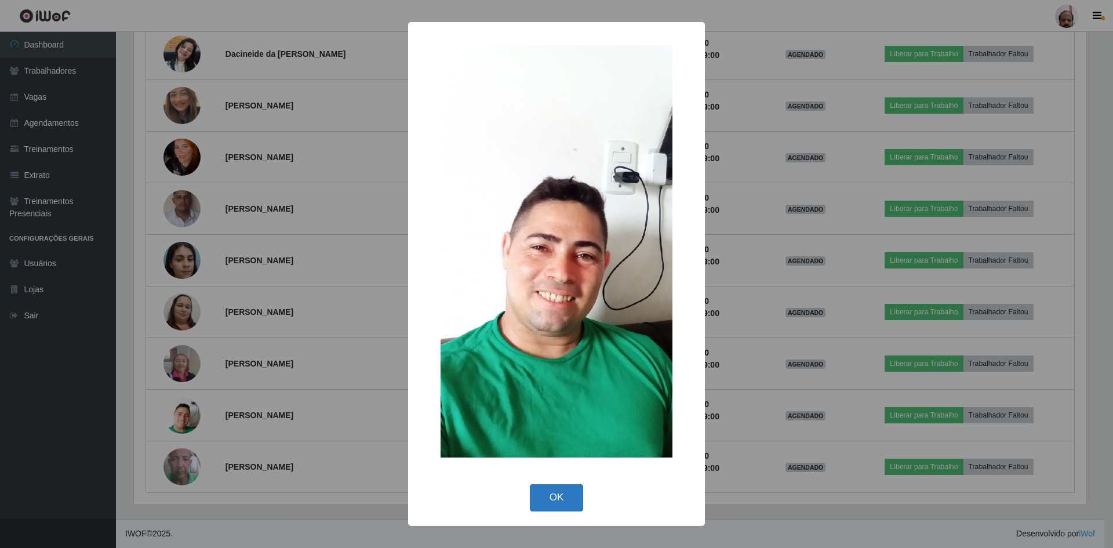
click at [564, 497] on button "OK" at bounding box center [557, 497] width 54 height 27
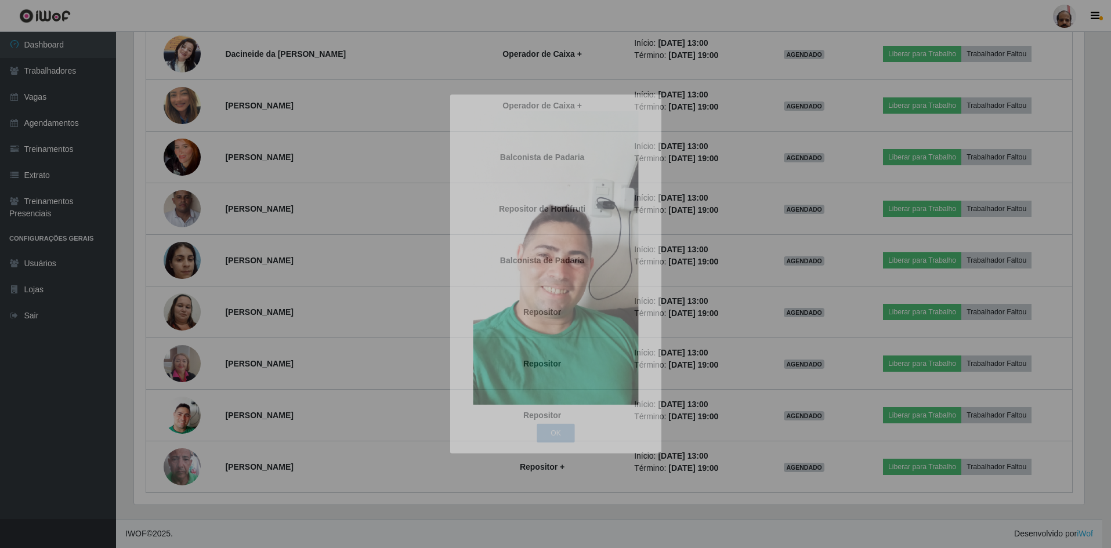
scroll to position [241, 959]
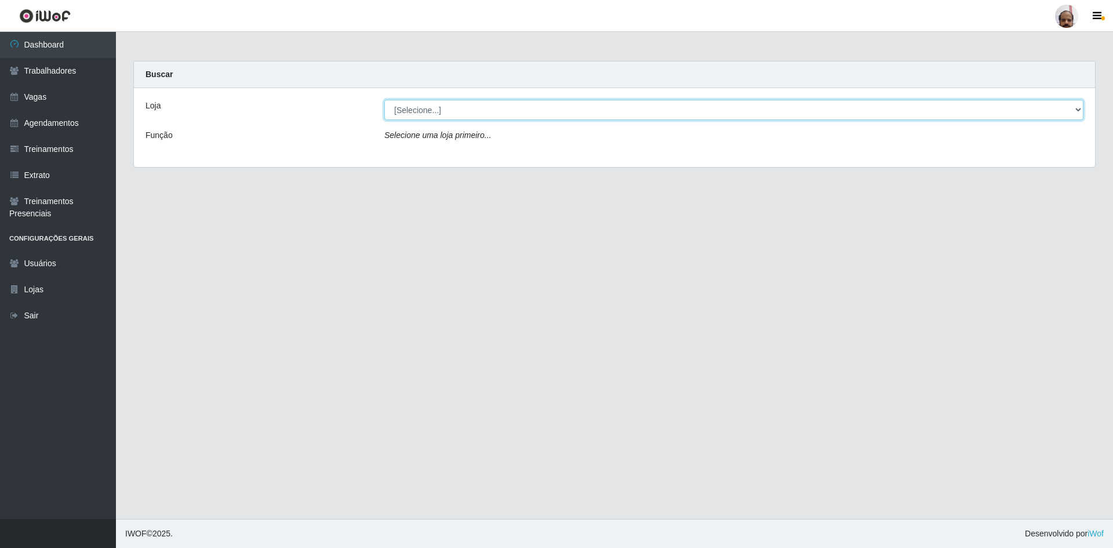
click at [1080, 109] on select "[Selecione...] Mar Vermelho - Loja 05" at bounding box center [733, 110] width 699 height 20
select select "252"
click at [384, 100] on select "[Selecione...] Mar Vermelho - Loja 05" at bounding box center [733, 110] width 699 height 20
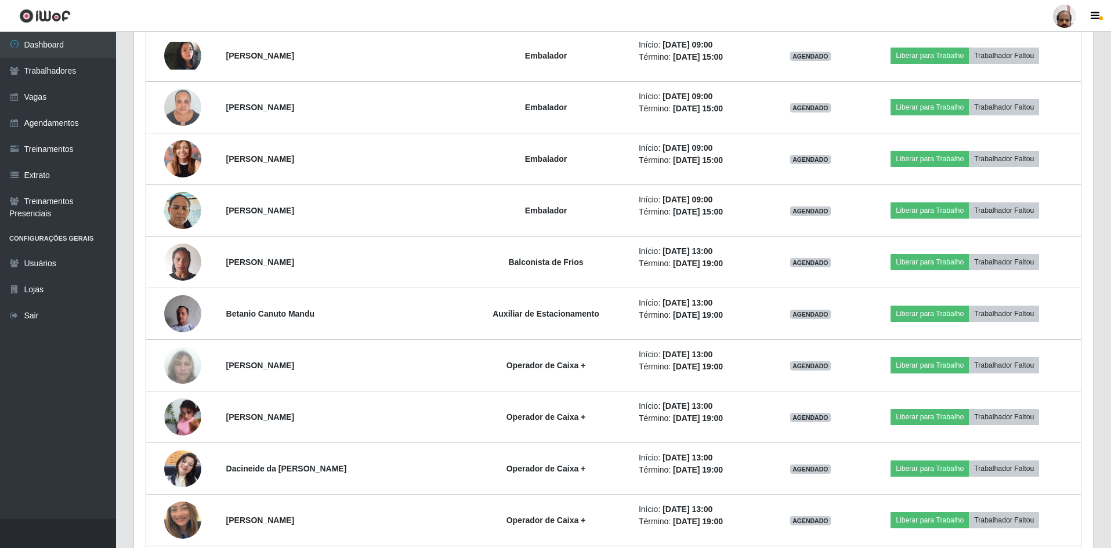
scroll to position [1236, 0]
